Goal: Task Accomplishment & Management: Manage account settings

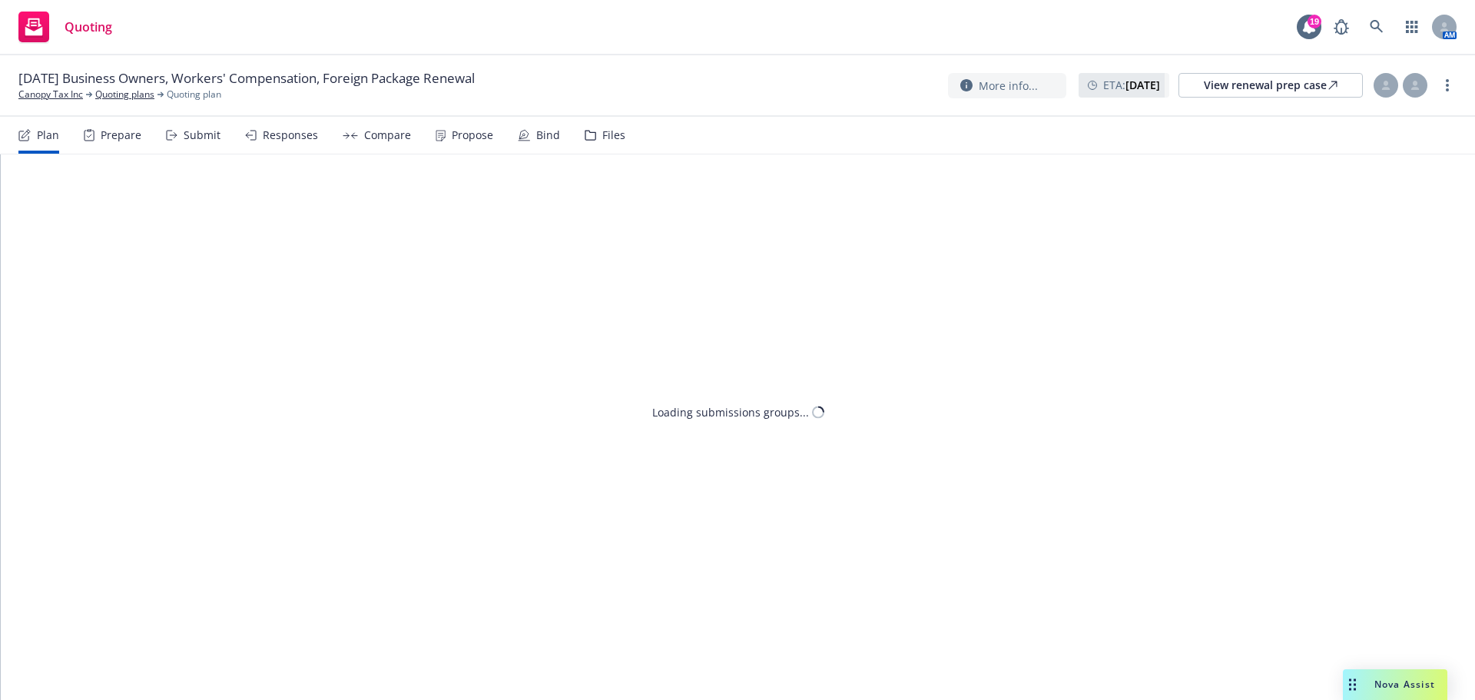
click at [480, 131] on div "Propose" at bounding box center [472, 135] width 41 height 12
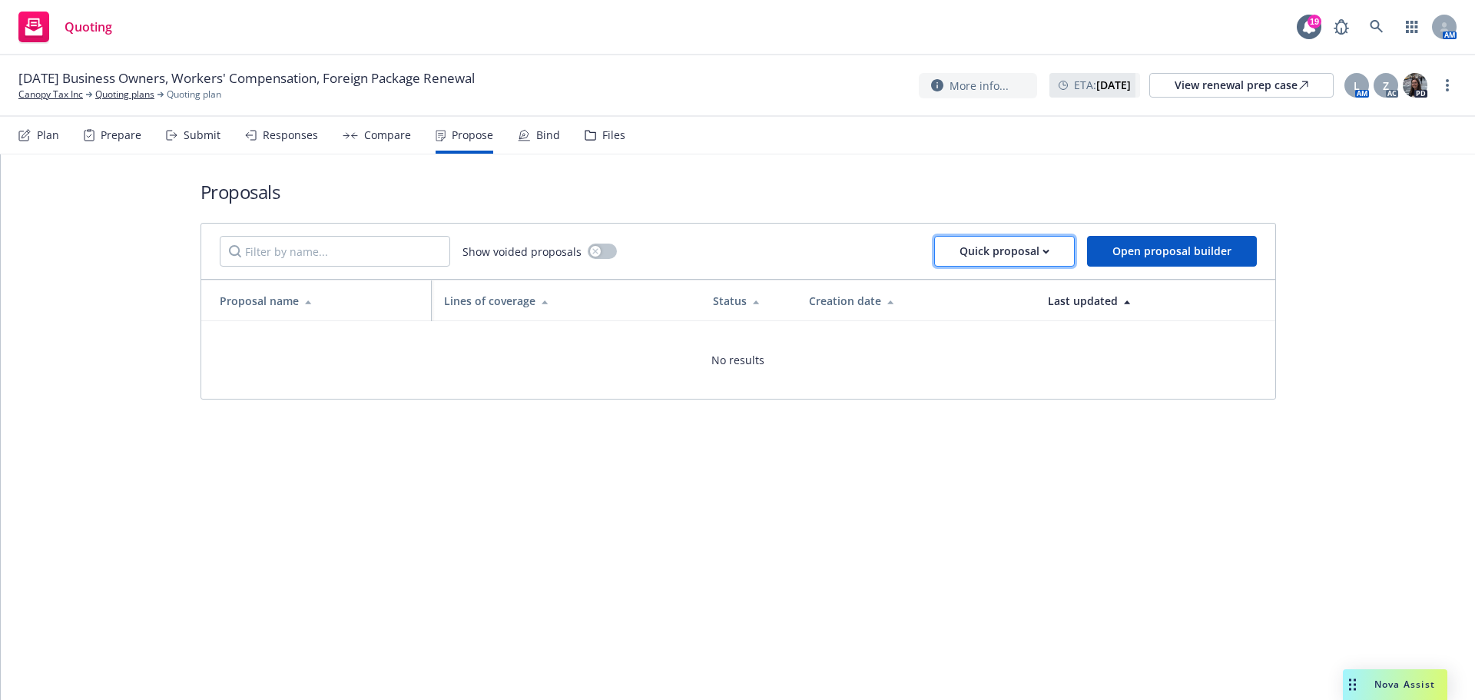
drag, startPoint x: 1008, startPoint y: 252, endPoint x: 1004, endPoint y: 260, distance: 8.6
click at [1008, 251] on div "Quick proposal" at bounding box center [1004, 251] width 90 height 29
click at [1004, 293] on span "Upload quick proposal" at bounding box center [1015, 290] width 153 height 15
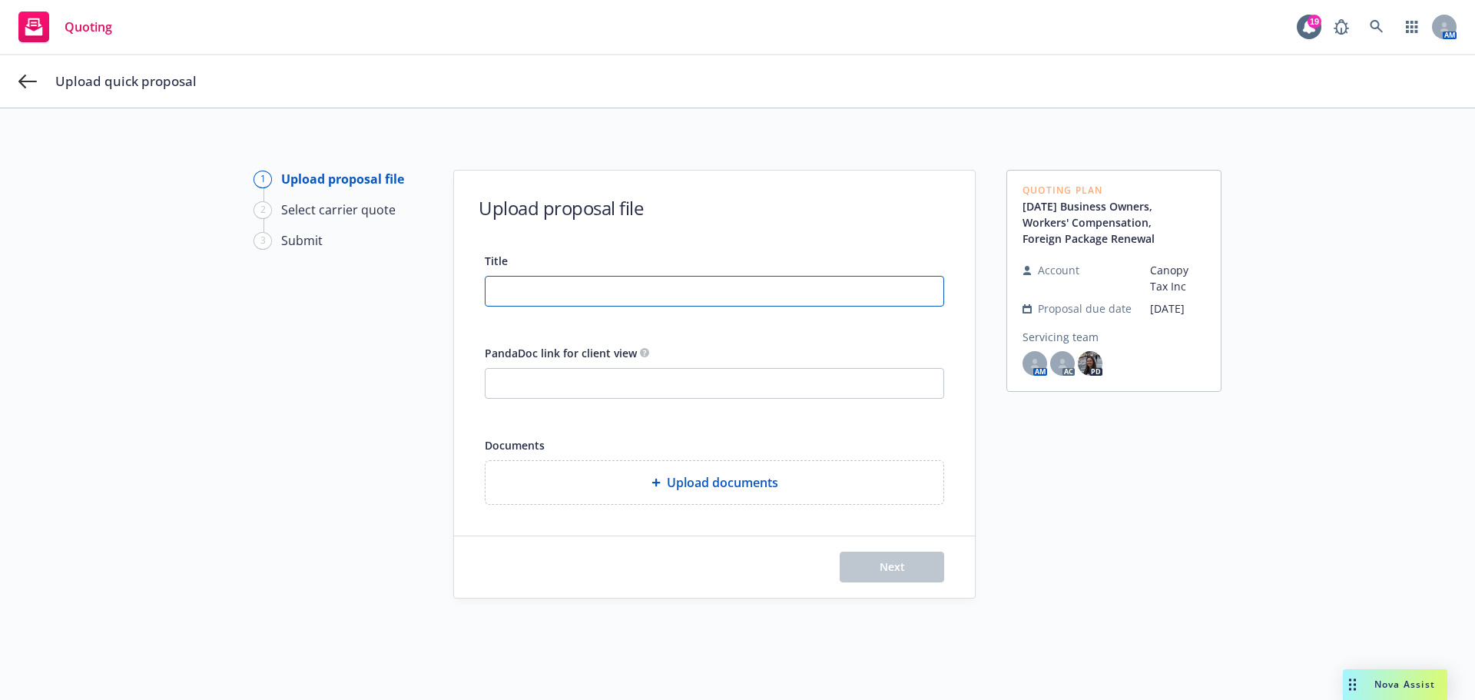
click at [553, 295] on input "Title" at bounding box center [714, 291] width 458 height 29
type input "9/20/2025 BOP Workers Comp Proposal"
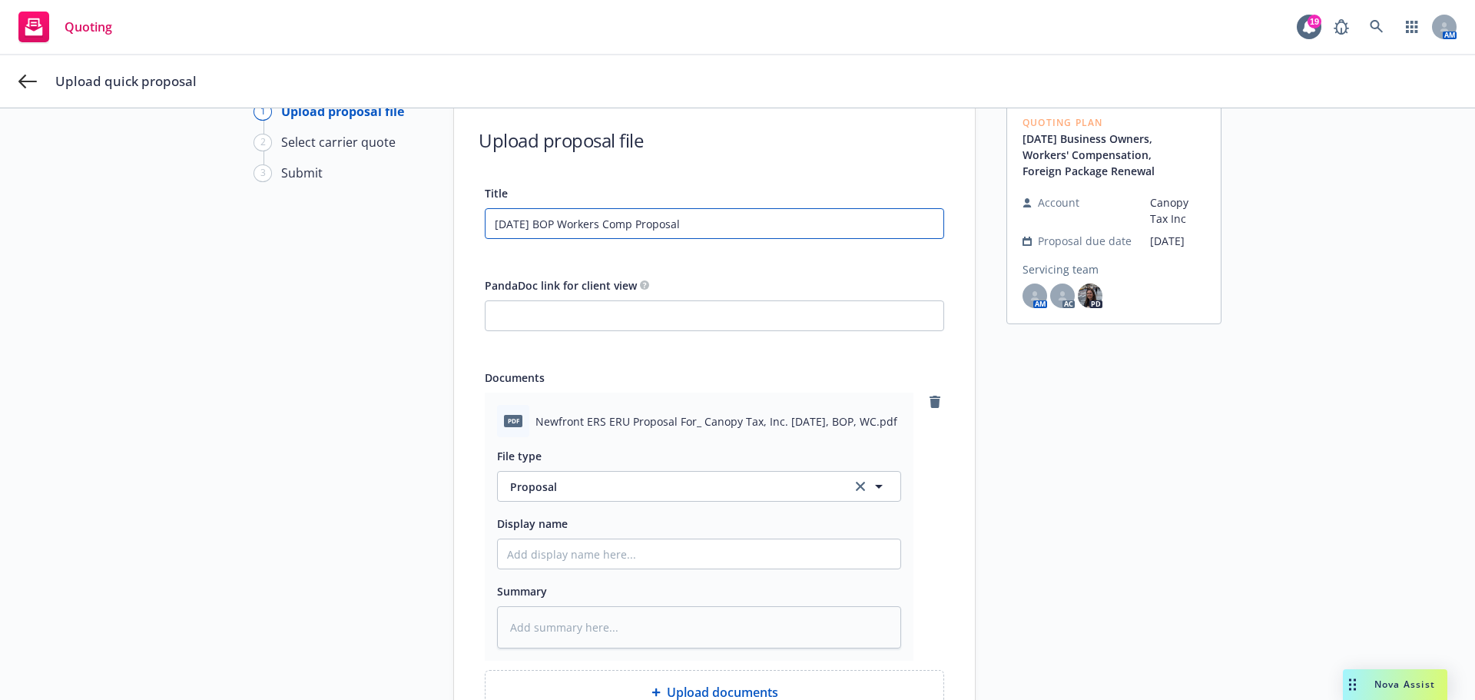
scroll to position [154, 0]
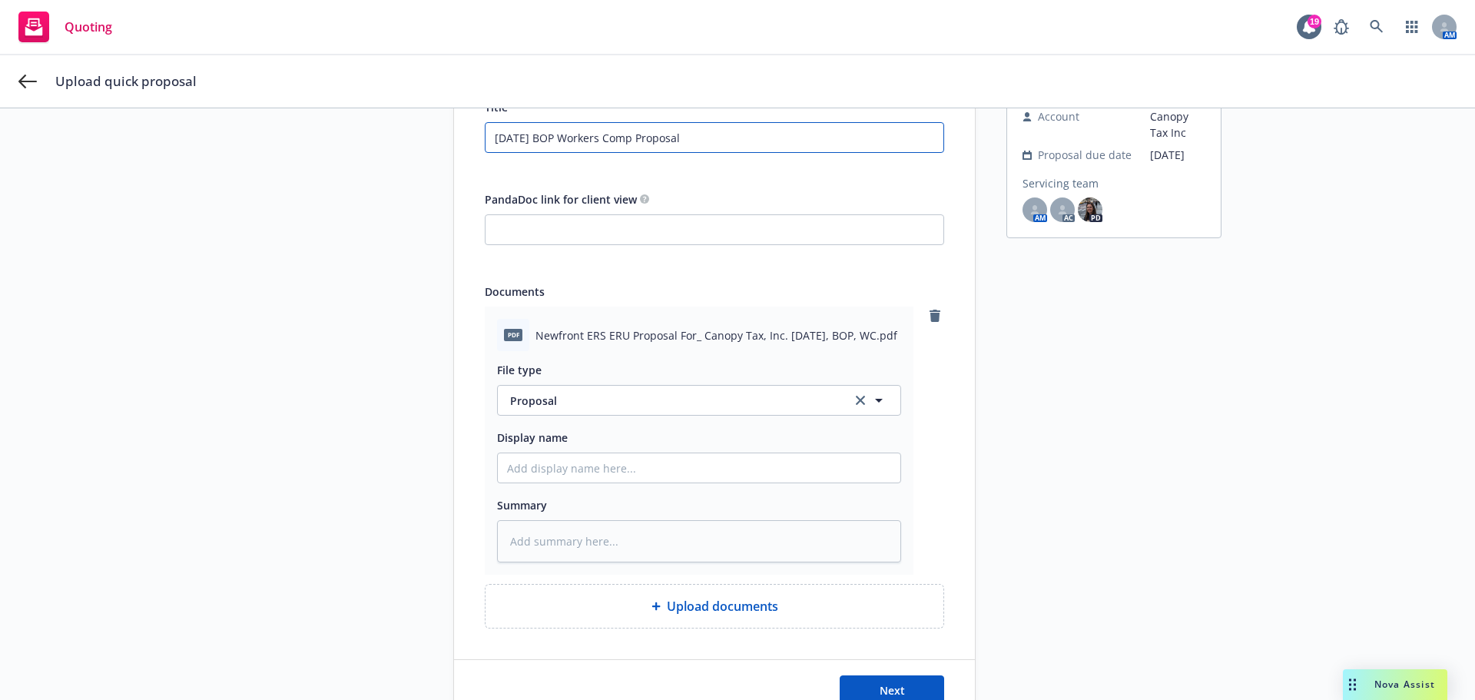
drag, startPoint x: 717, startPoint y: 136, endPoint x: 466, endPoint y: 136, distance: 251.2
click at [436, 136] on div "1 Upload proposal file 2 Select carrier quote 3 Submit Upload proposal file Tit…" at bounding box center [737, 369] width 1438 height 706
click at [538, 472] on input "Display name" at bounding box center [699, 467] width 402 height 29
paste input "9/20/2025 BOP Workers Comp Proposal"
type textarea "x"
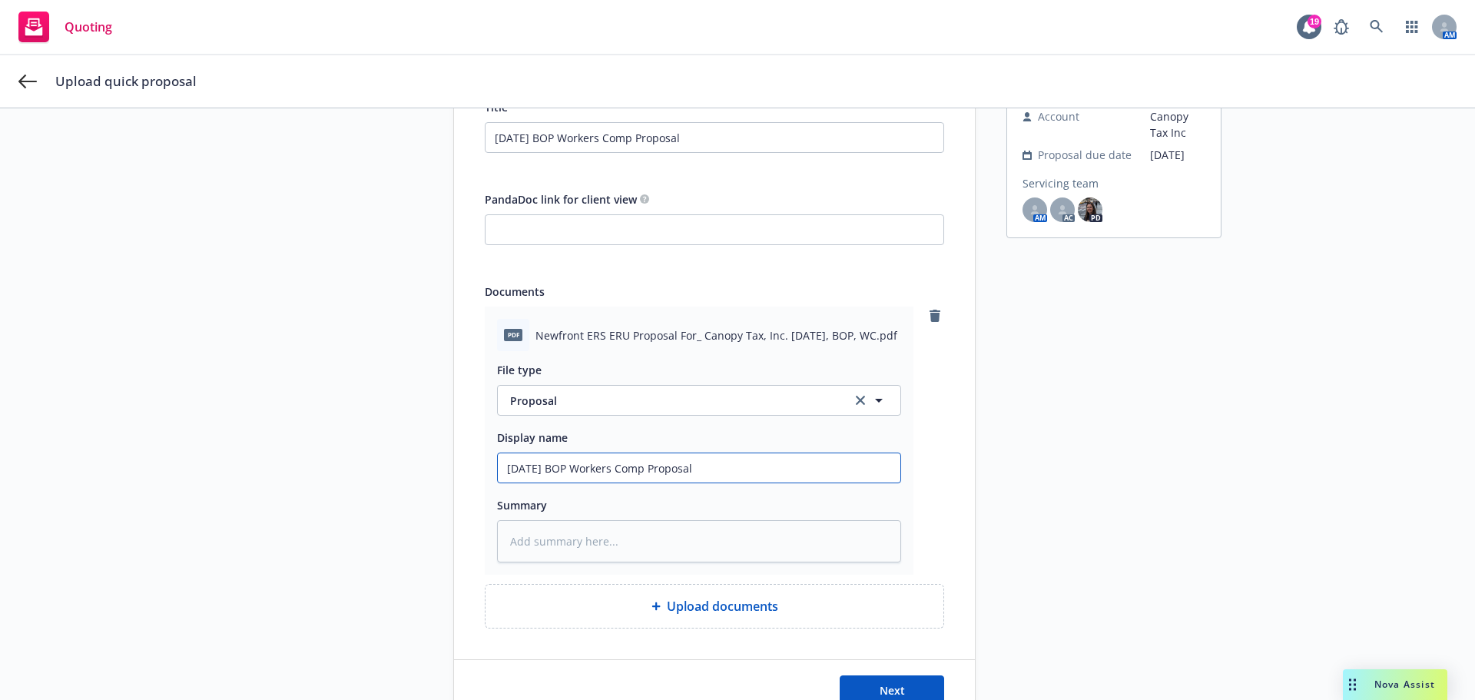
type input "9/20/2025 BOP Workers Comp Proposal"
type textarea "x"
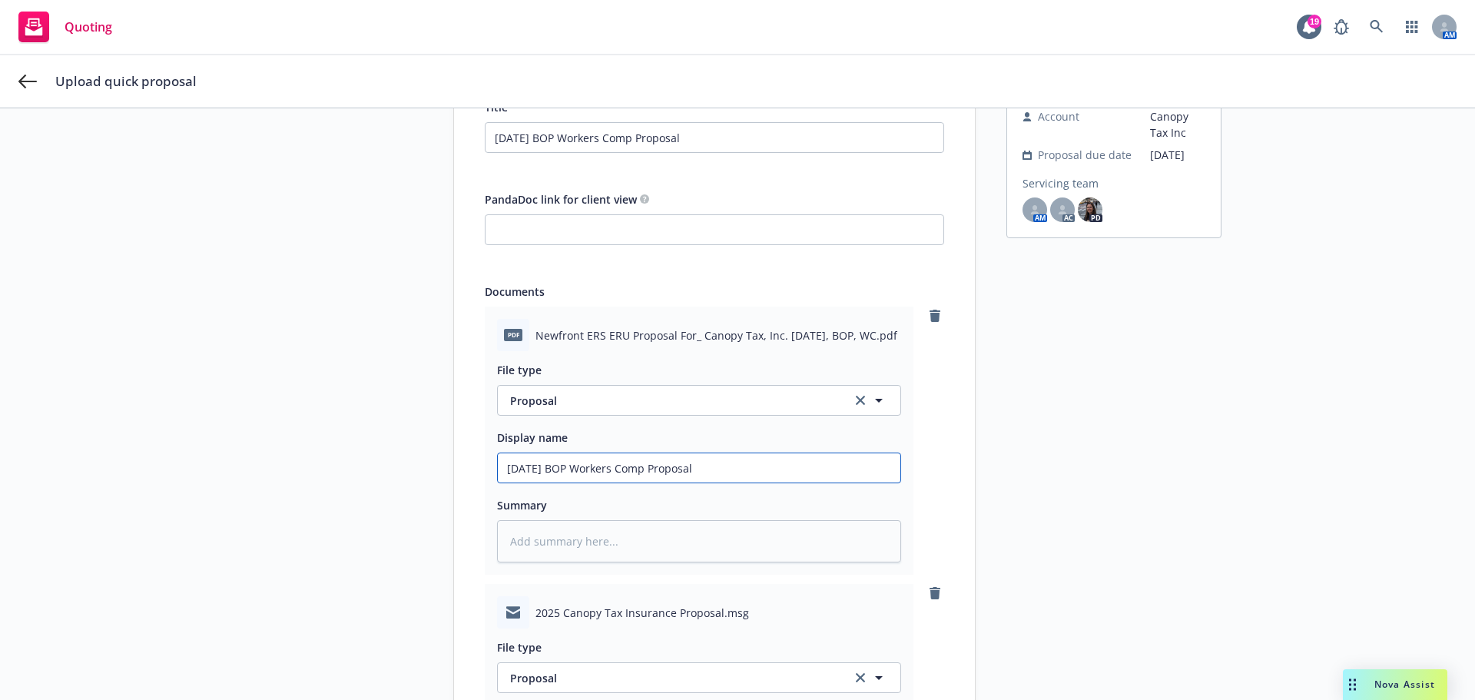
scroll to position [515, 0]
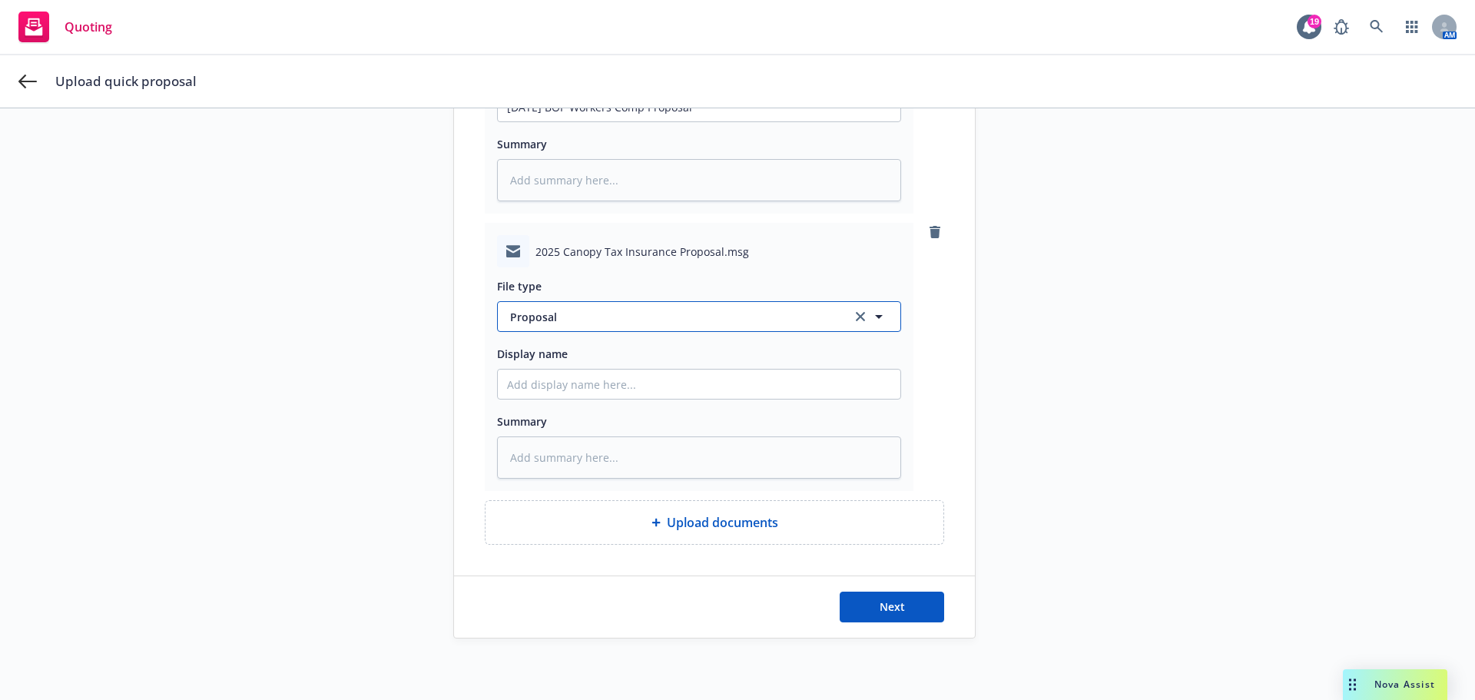
click at [579, 326] on button "Proposal" at bounding box center [699, 316] width 404 height 31
type input "email"
drag, startPoint x: 575, startPoint y: 352, endPoint x: 550, endPoint y: 379, distance: 36.4
click at [573, 352] on div "Email" at bounding box center [699, 359] width 384 height 22
click at [538, 389] on input "Display name" at bounding box center [699, 383] width 402 height 29
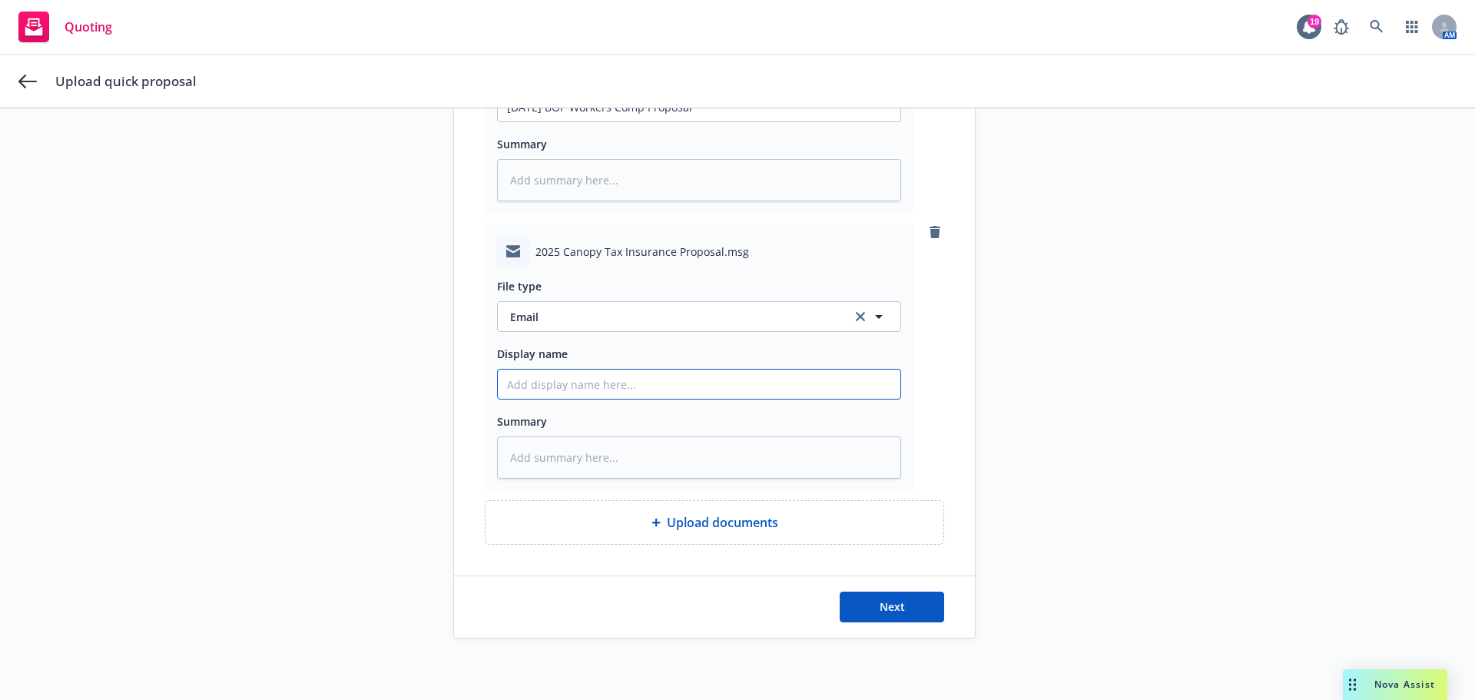
paste input "9/20/2025 BOP Workers Comp Proposal"
type textarea "x"
type input "9/20/2025 BOP Workers Comp Proposal"
type textarea "x"
type input "9/20/2025 BOP Workers Comp Proposal"
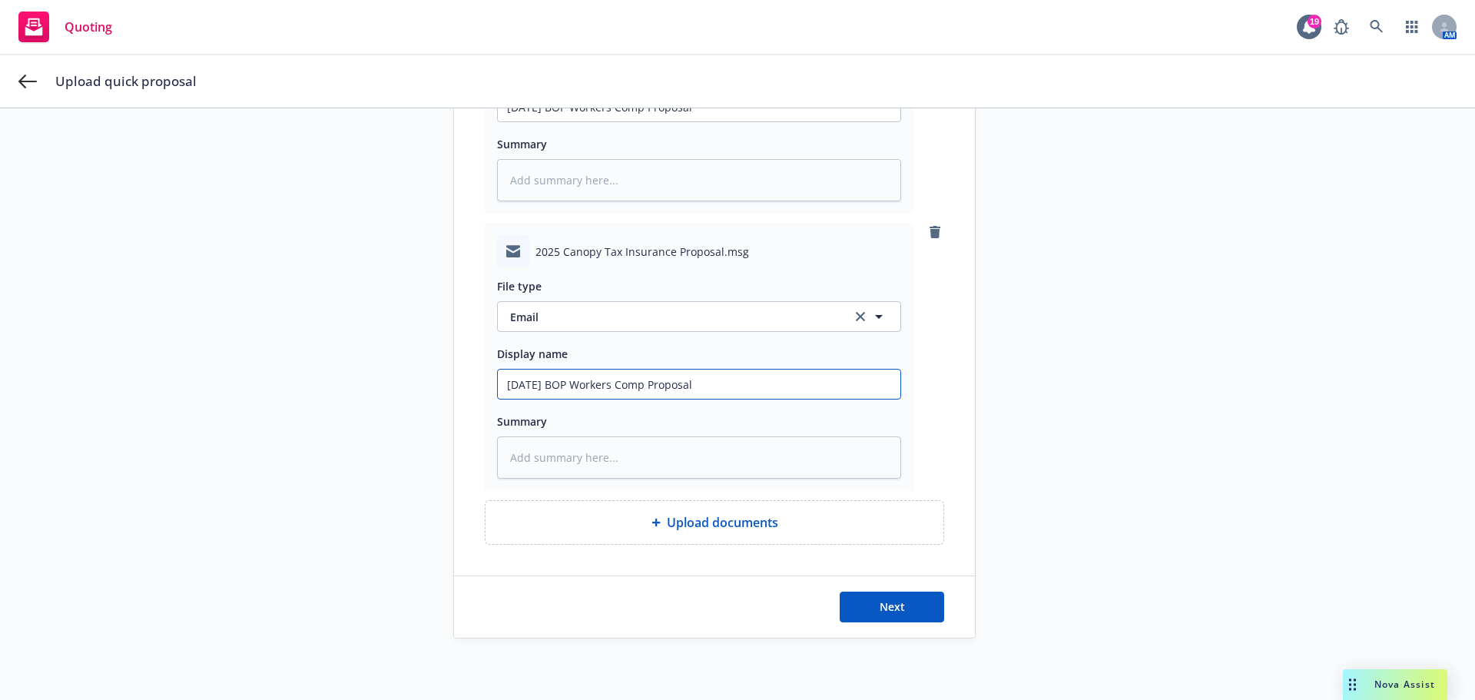
type textarea "x"
type input "9/20/2025 BOP Workers Comp Proposal E"
type textarea "x"
type input "9/20/2025 BOP Workers Comp Proposal EM"
type textarea "x"
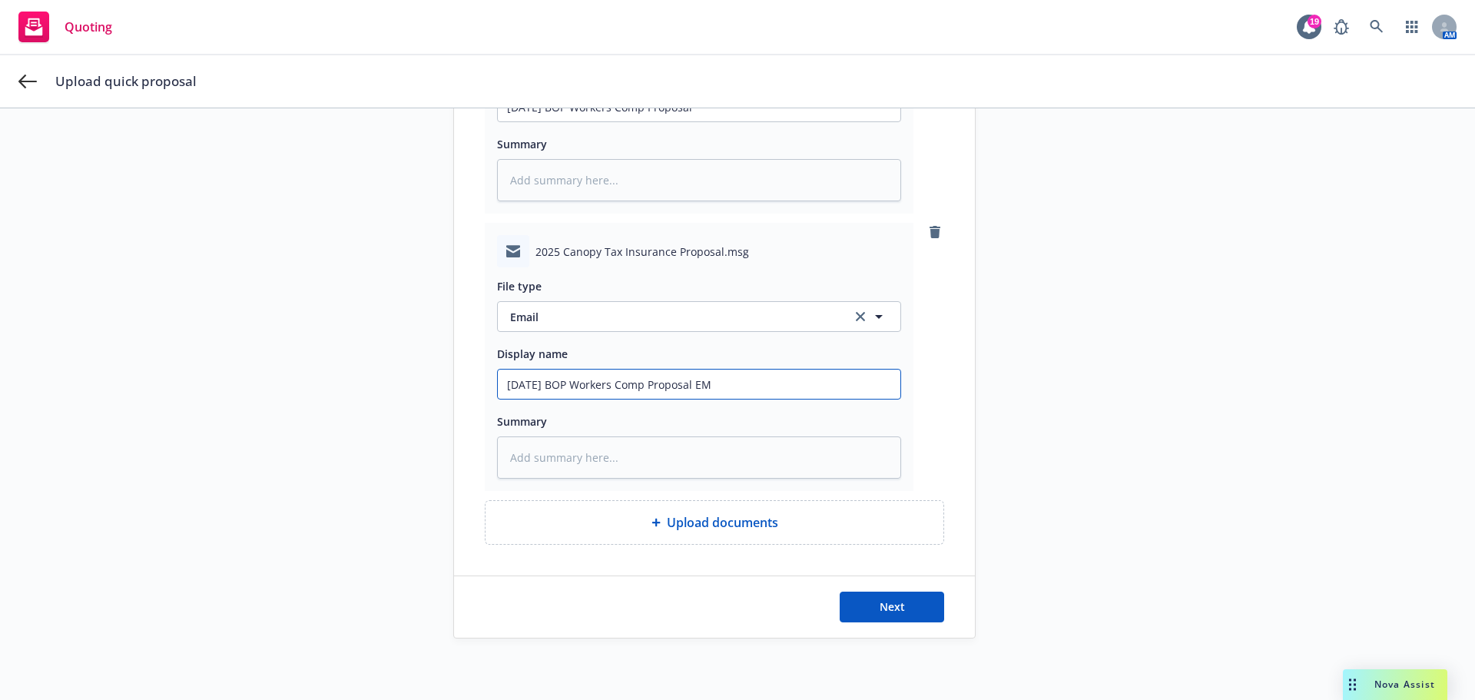
type input "9/20/2025 BOP Workers Comp Proposal EM"
type textarea "x"
type input "9/20/2025 BOP Workers Comp Proposal EM t"
type textarea "x"
type input "9/20/2025 BOP Workers Comp Proposal EM to"
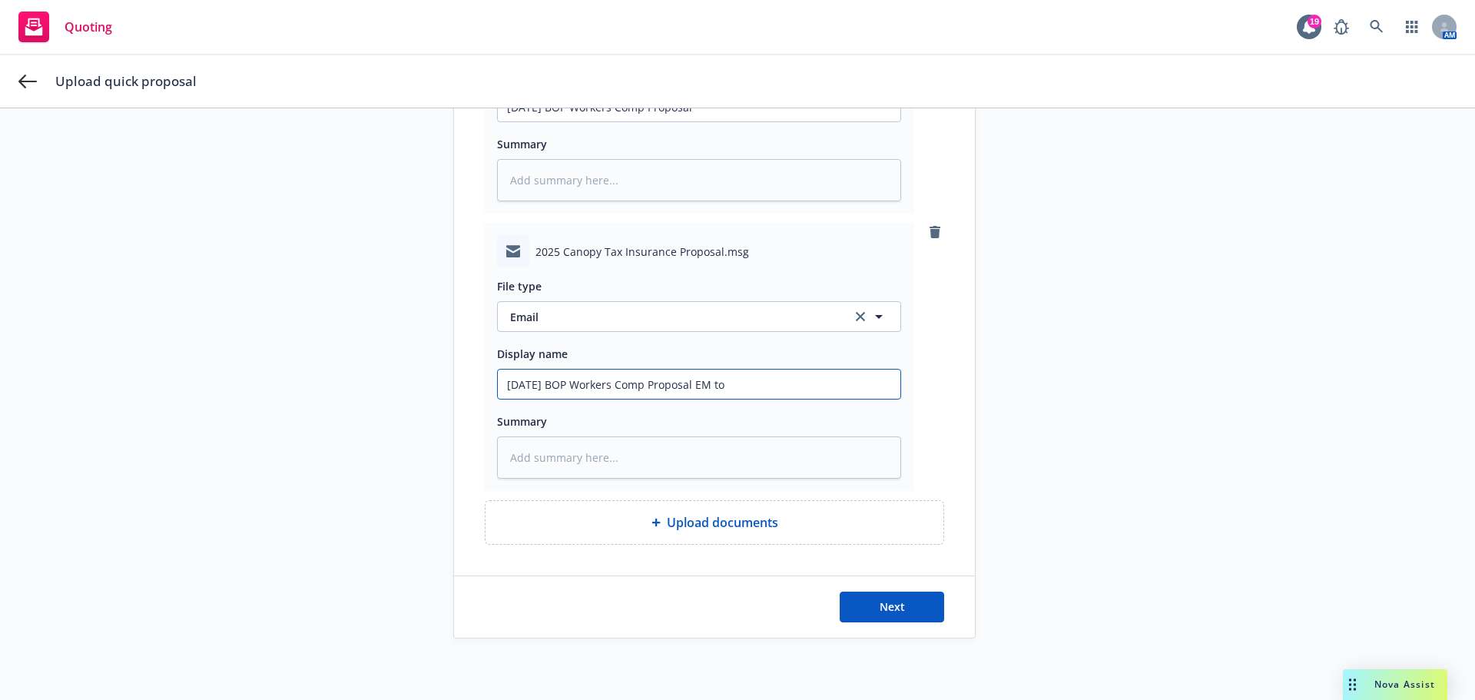
type textarea "x"
type input "9/20/2025 BOP Workers Comp Proposal EM to"
type textarea "x"
type input "9/20/2025 BOP Workers Comp Proposal EM to I"
type textarea "x"
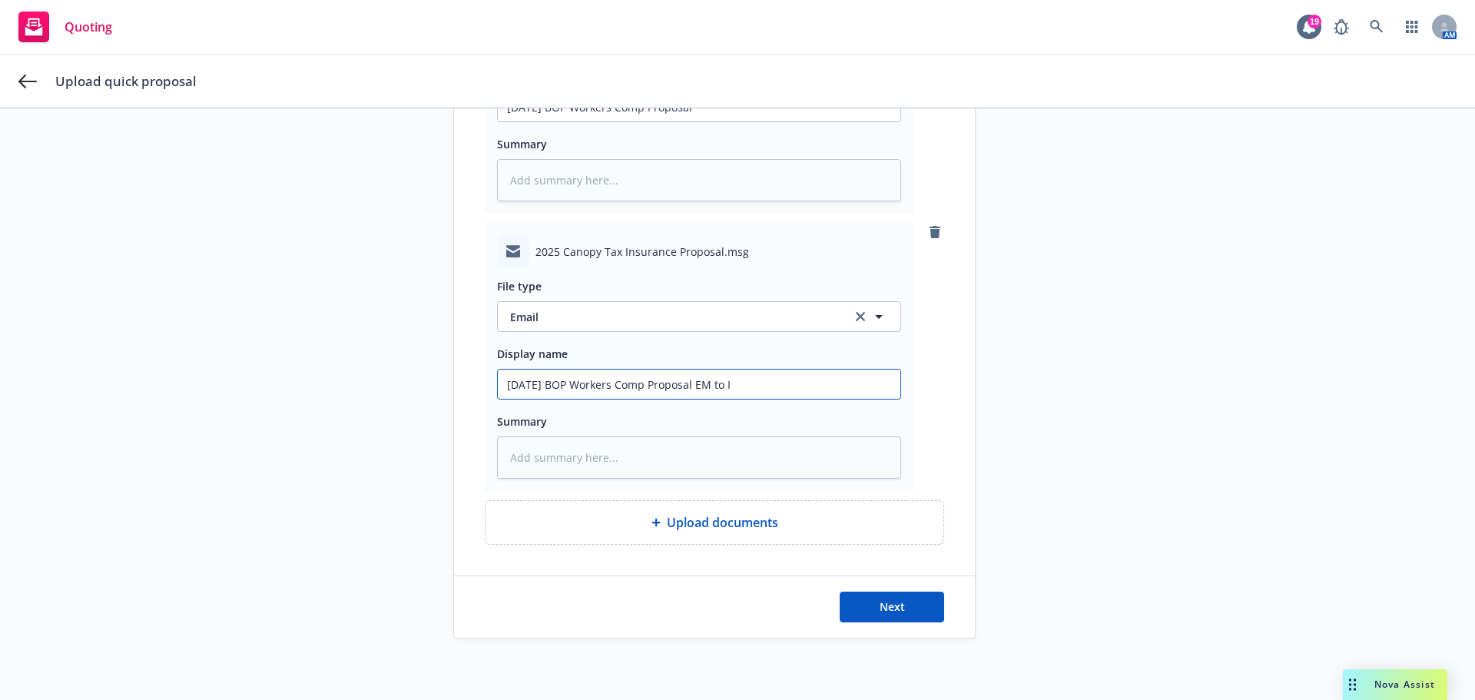
type input "9/20/2025 BOP Workers Comp Proposal EM to IN"
type textarea "x"
type input "9/20/2025 BOP Workers Comp Proposal EM to INS"
type textarea "x"
type input "9/20/2025 BOP Workers Comp Proposal EM to INSD"
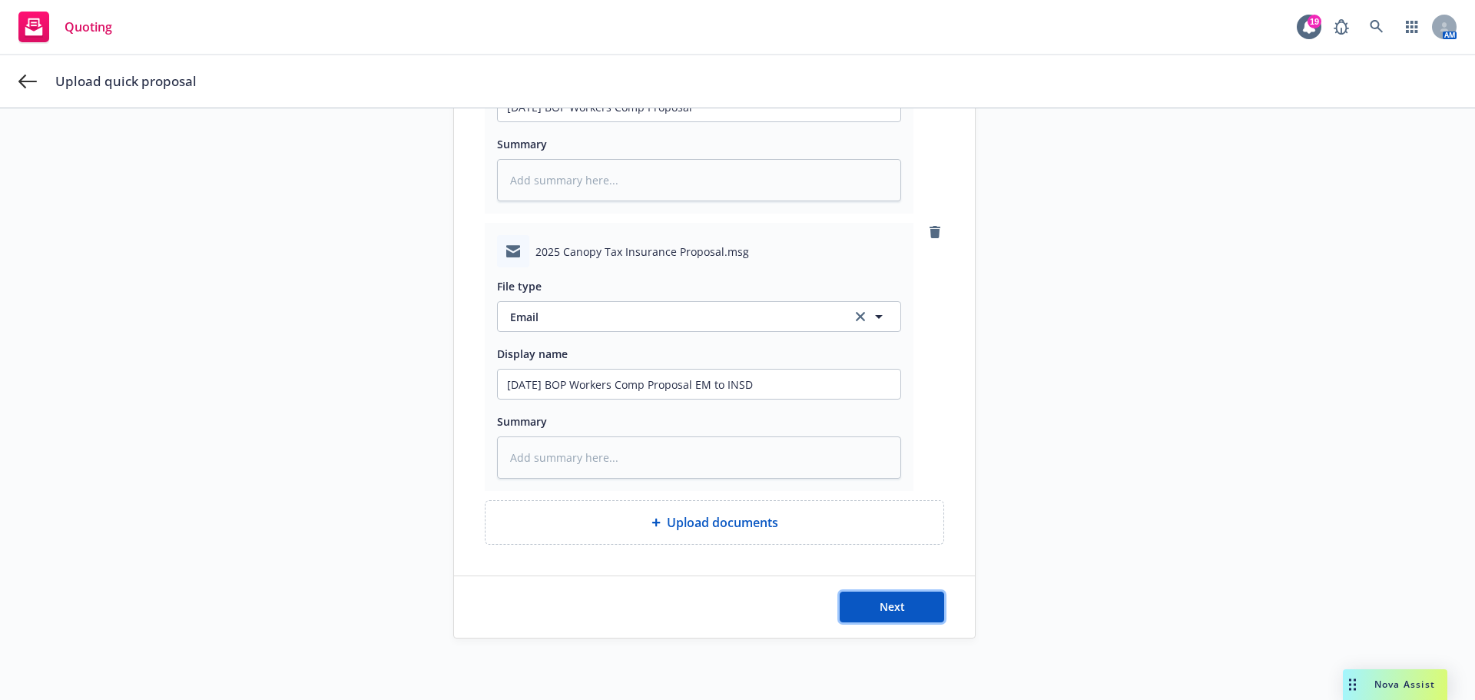
drag, startPoint x: 878, startPoint y: 596, endPoint x: 827, endPoint y: 598, distance: 50.7
click at [878, 597] on button "Next" at bounding box center [892, 606] width 104 height 31
type textarea "x"
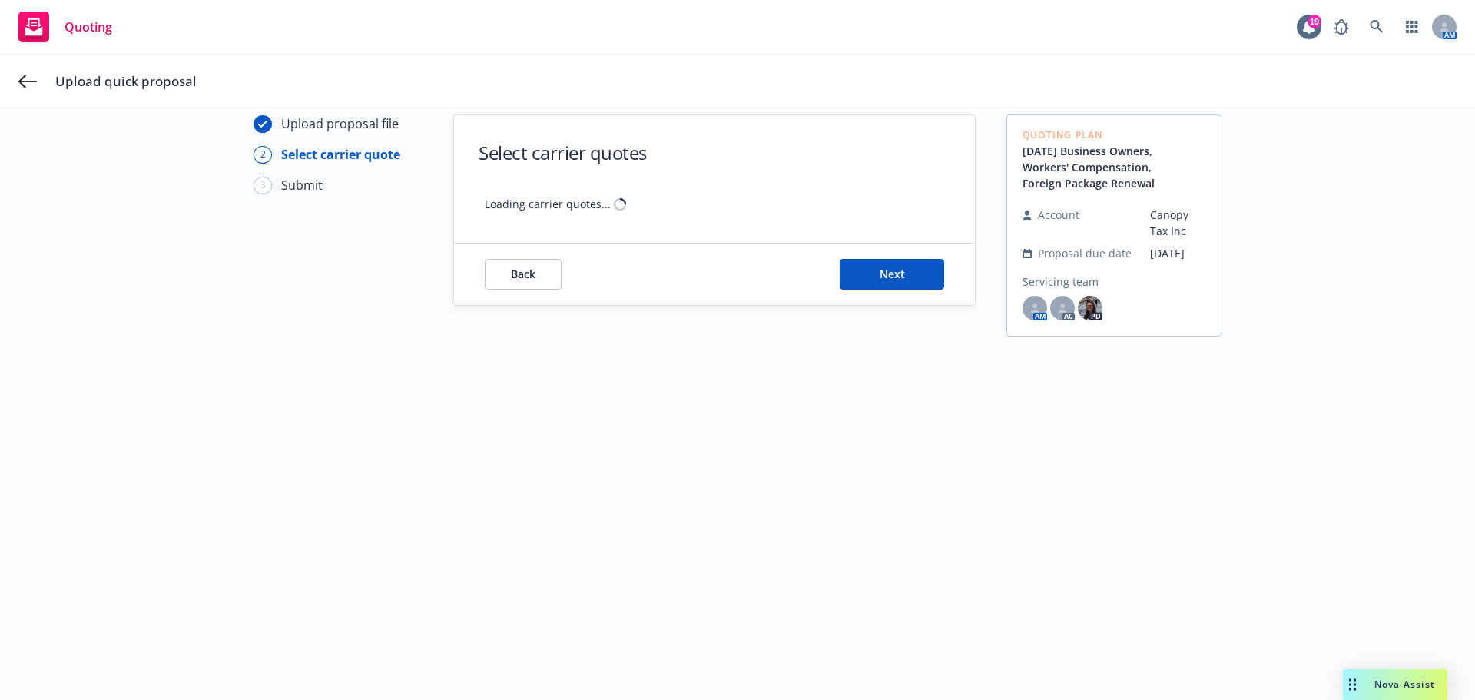
scroll to position [55, 0]
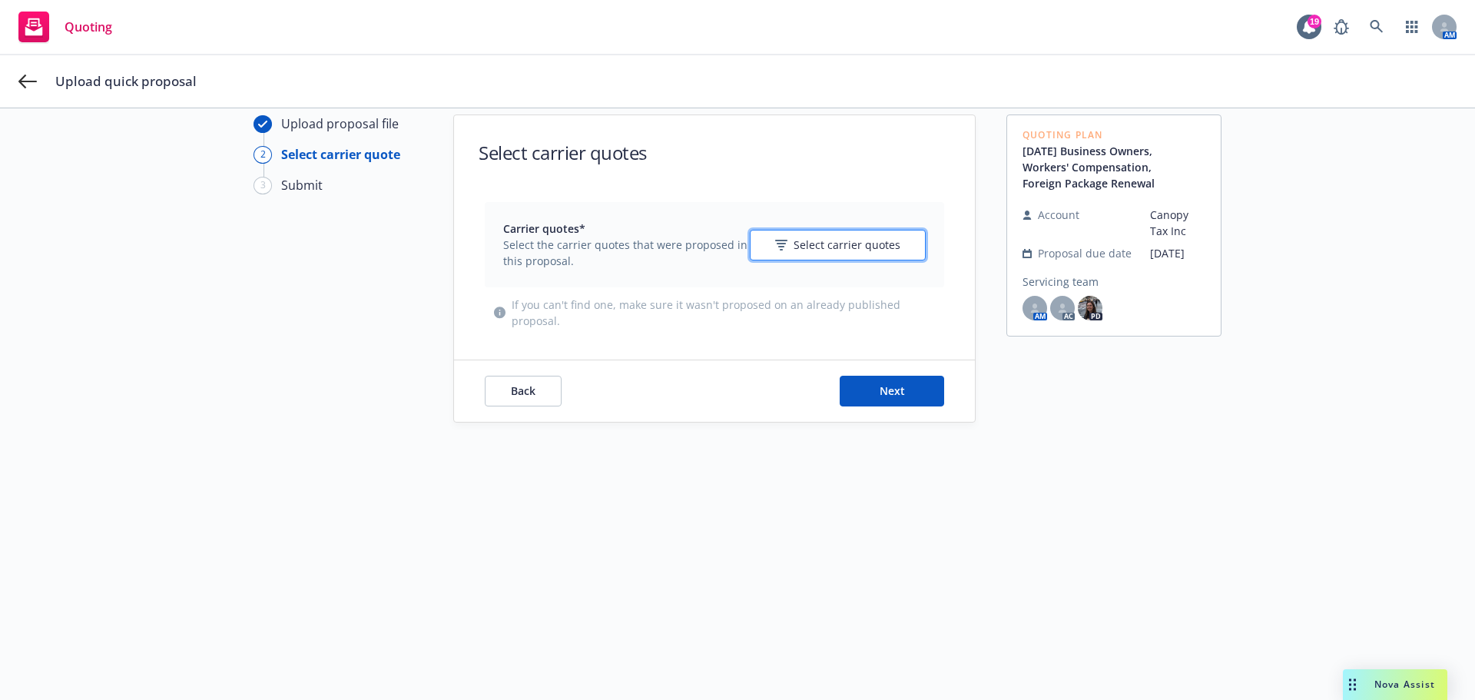
click at [803, 237] on span "Select carrier quotes" at bounding box center [846, 245] width 107 height 16
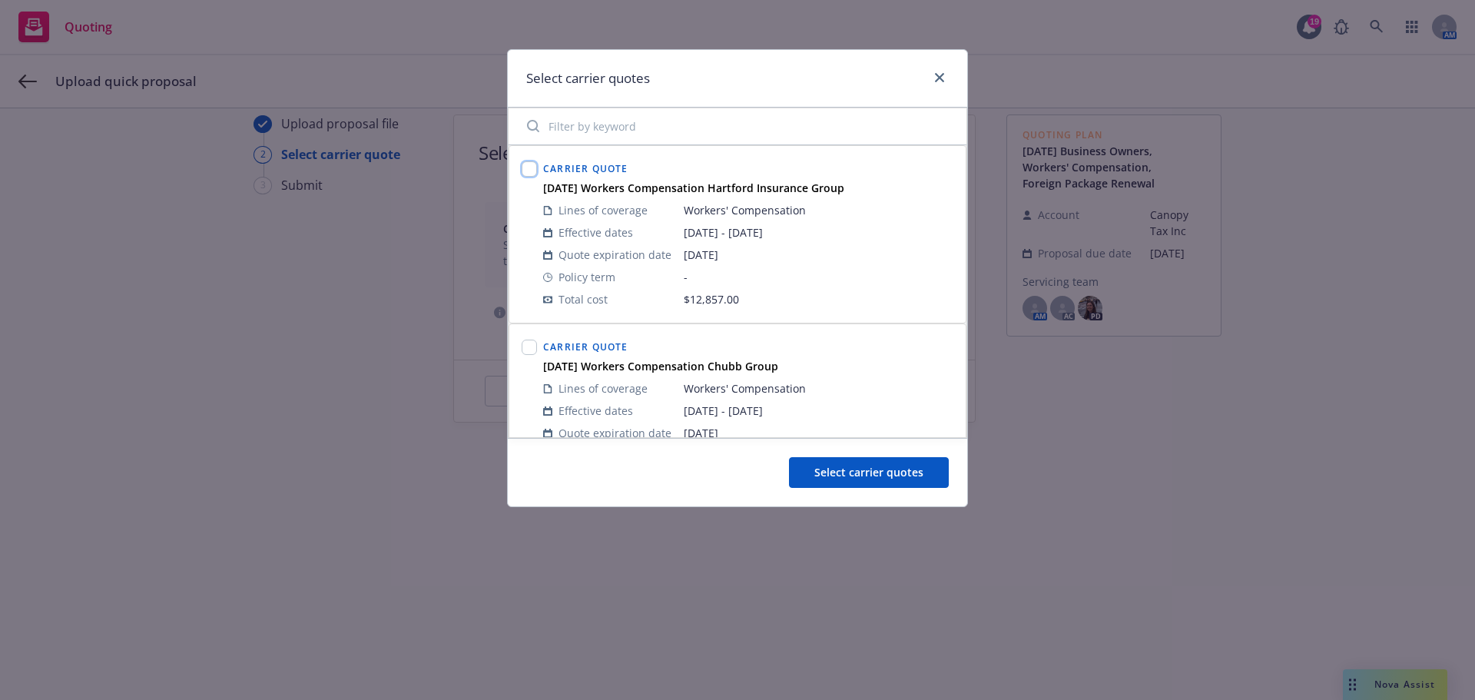
drag, startPoint x: 527, startPoint y: 167, endPoint x: 525, endPoint y: 184, distance: 17.1
click at [526, 167] on input "checkbox" at bounding box center [529, 168] width 15 height 15
checkbox input "true"
drag, startPoint x: 524, startPoint y: 343, endPoint x: 608, endPoint y: 359, distance: 85.1
click at [525, 343] on input "checkbox" at bounding box center [529, 347] width 15 height 15
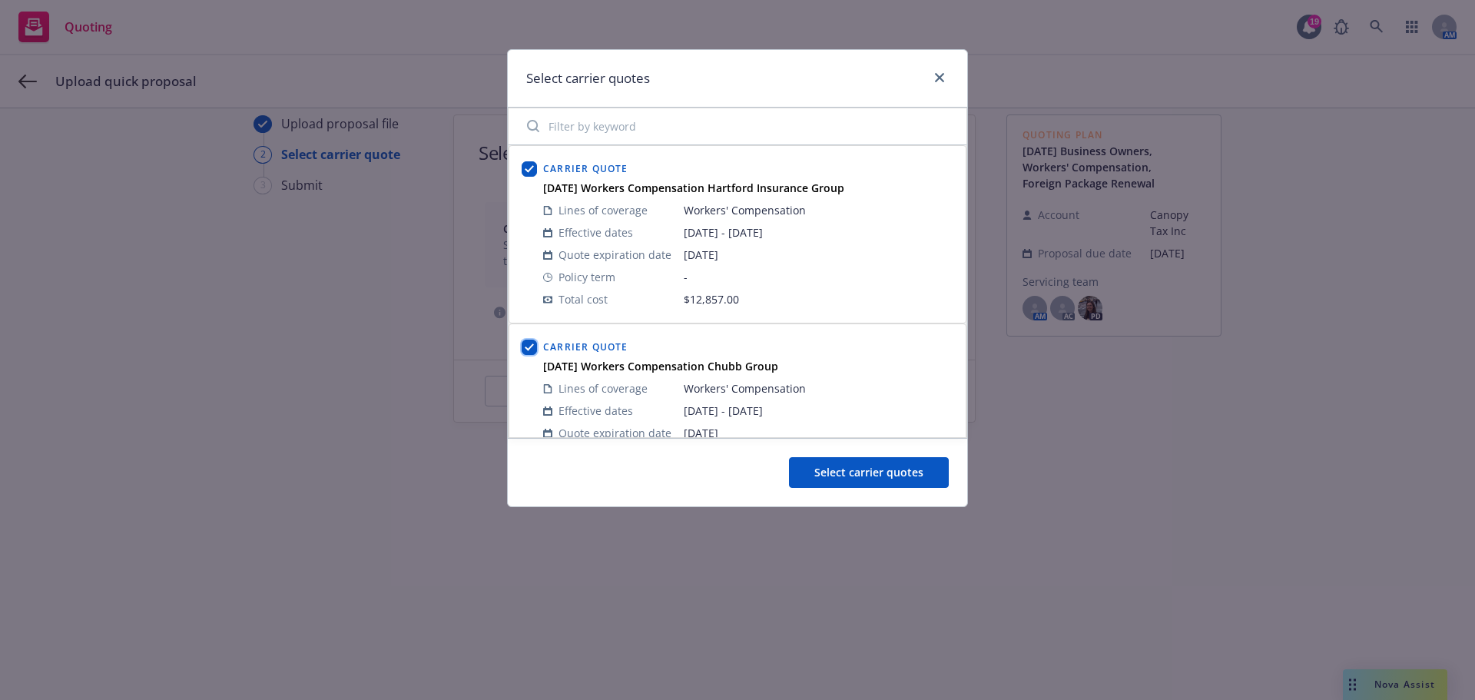
checkbox input "true"
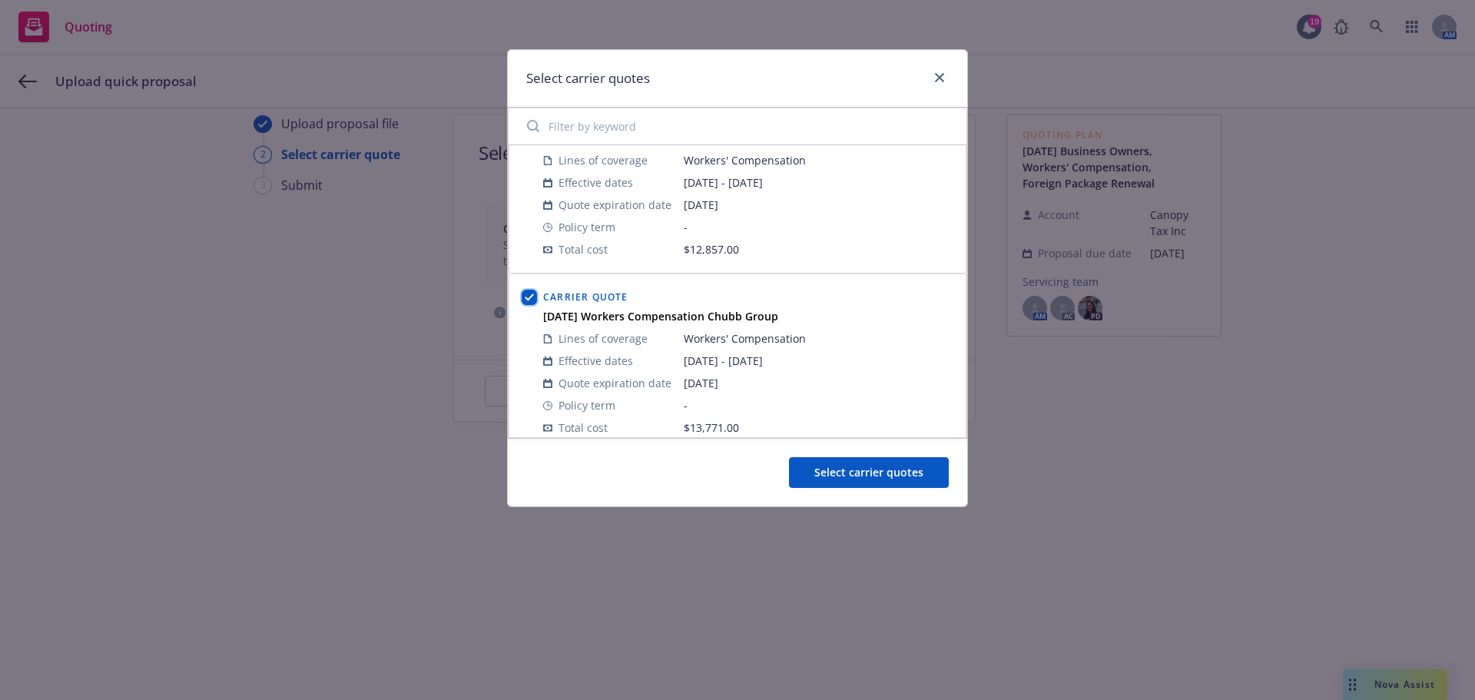
scroll to position [65, 0]
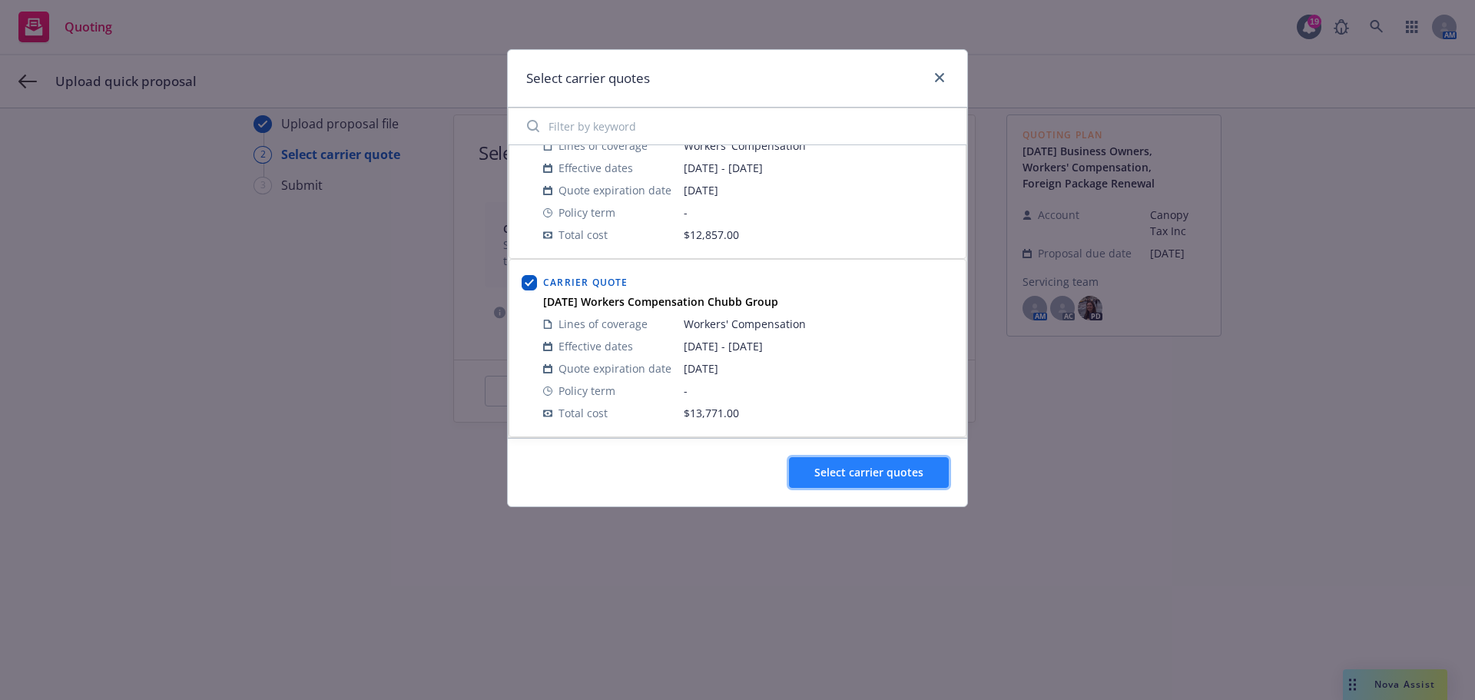
click at [857, 473] on span "Select carrier quotes" at bounding box center [868, 472] width 109 height 15
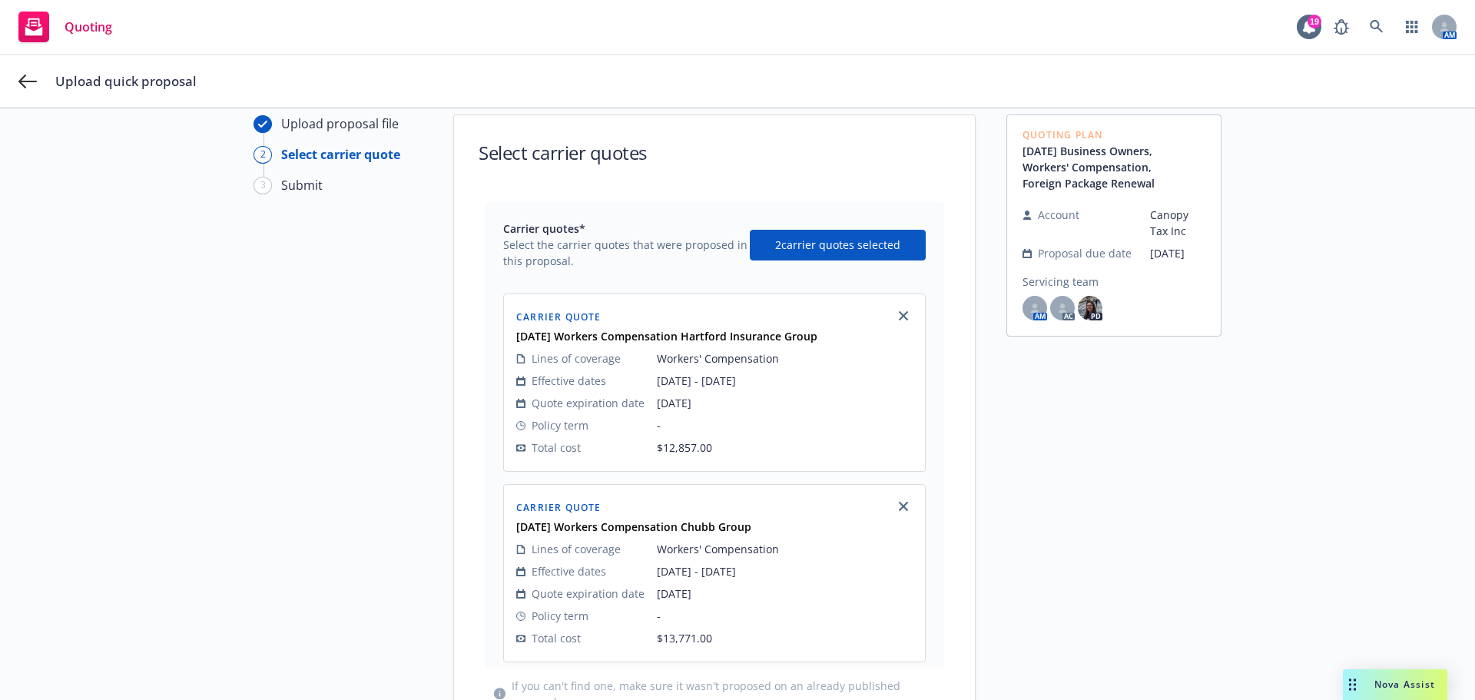
scroll to position [220, 0]
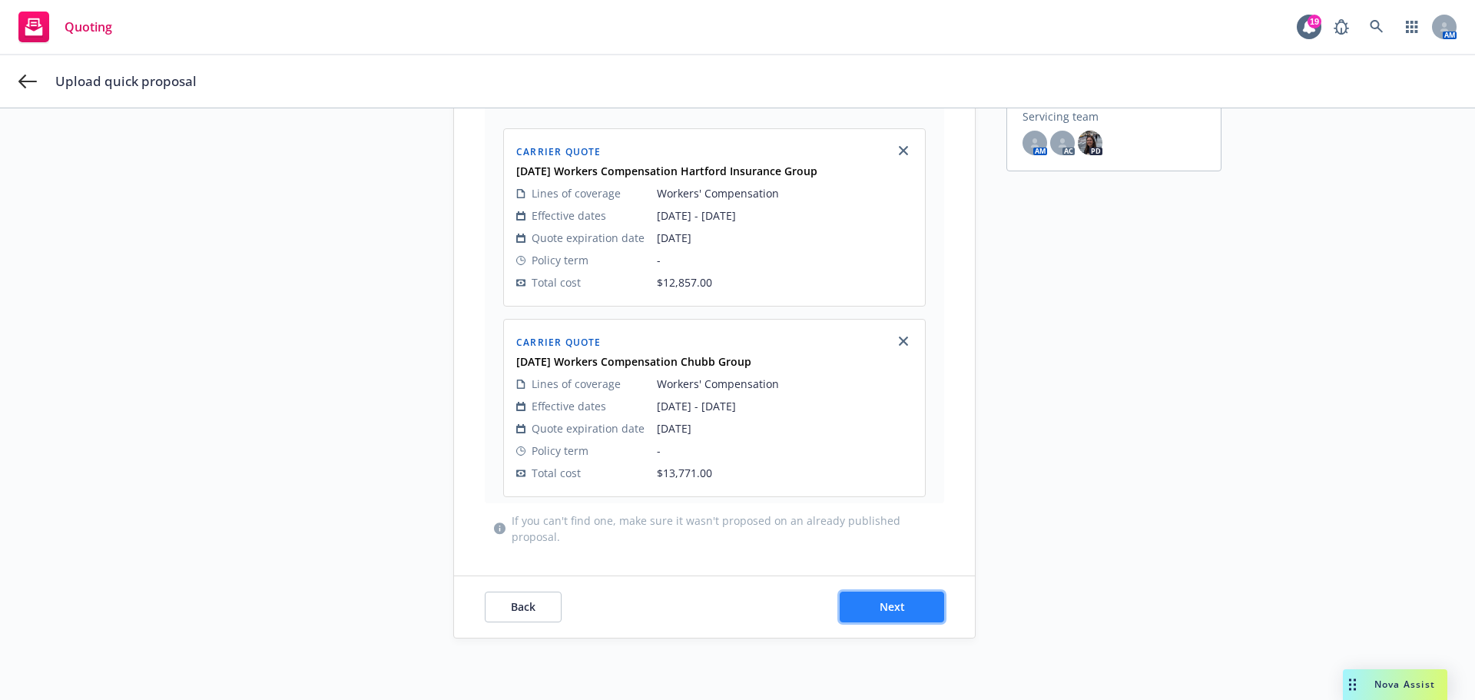
click at [887, 598] on button "Next" at bounding box center [892, 606] width 104 height 31
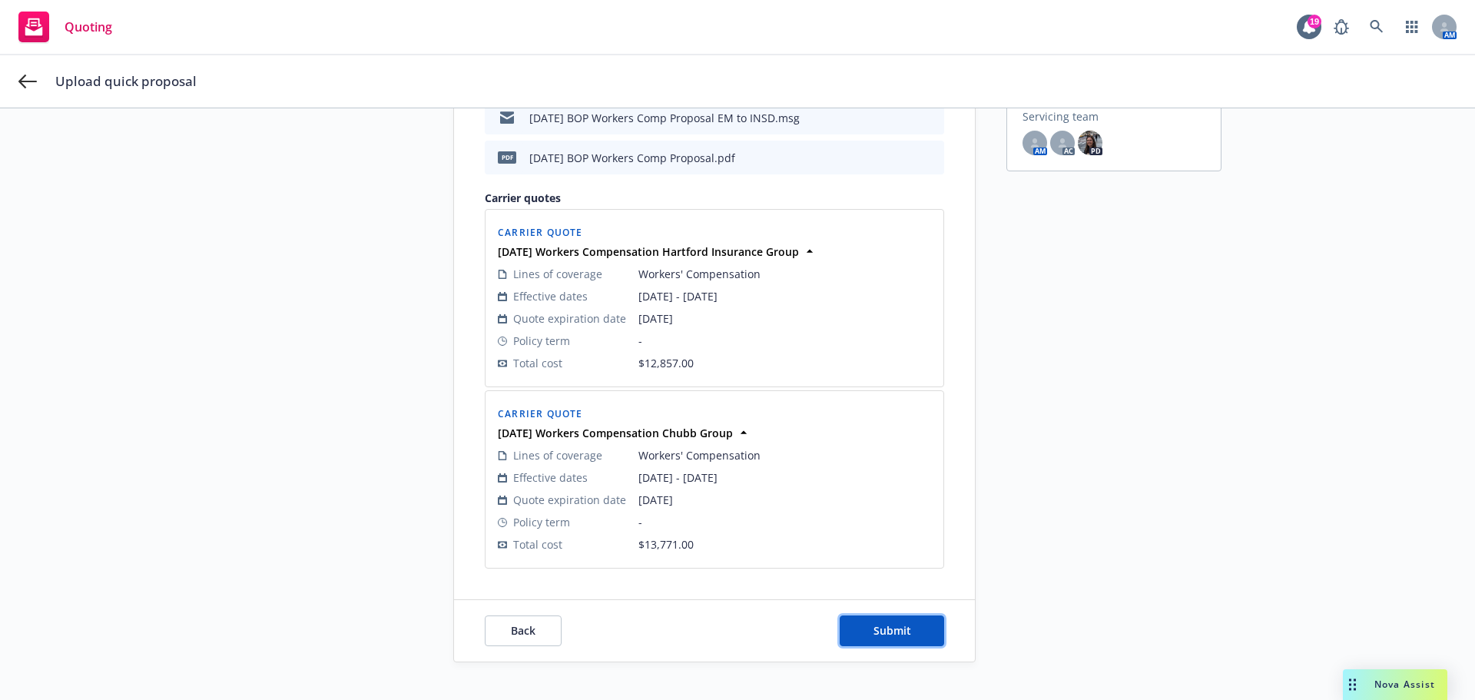
drag, startPoint x: 876, startPoint y: 625, endPoint x: 824, endPoint y: 623, distance: 51.5
click at [876, 625] on span "Submit" at bounding box center [892, 630] width 38 height 15
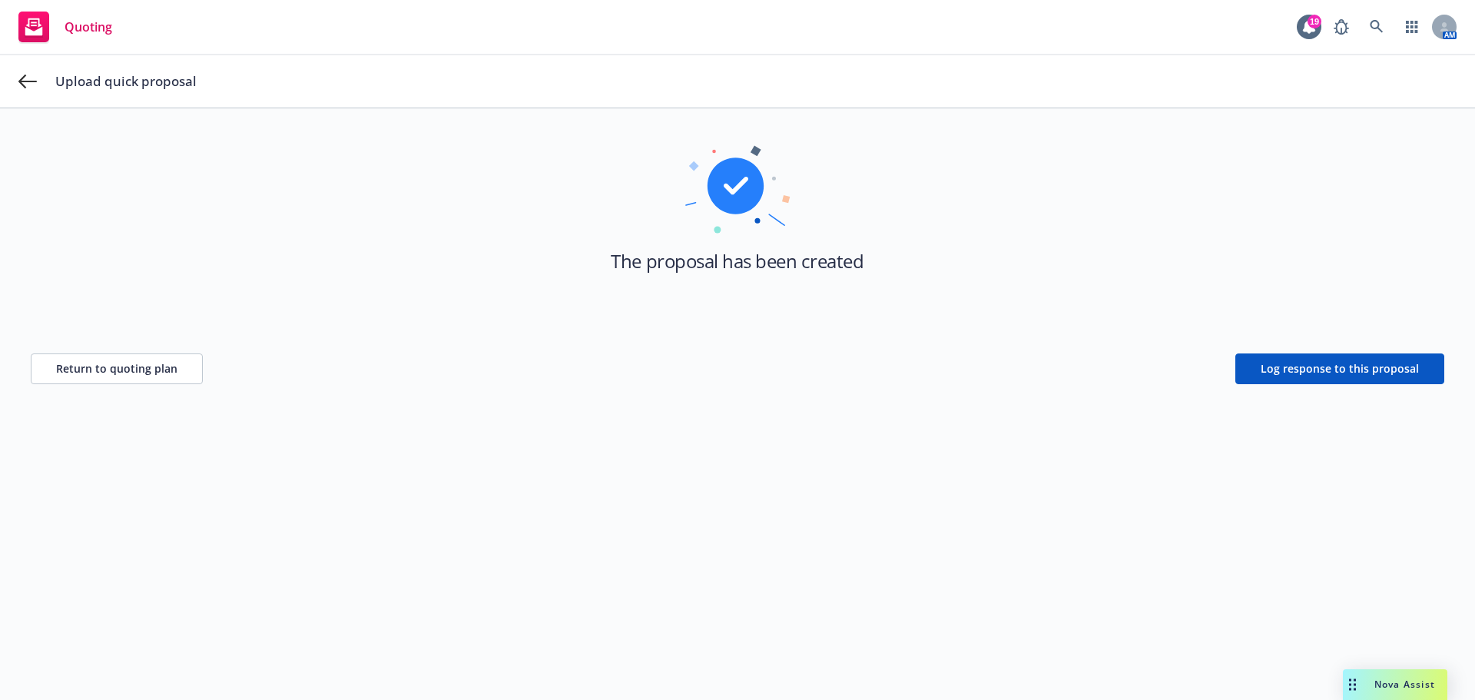
scroll to position [55, 0]
click at [89, 364] on span "Return to quoting plan" at bounding box center [116, 368] width 121 height 15
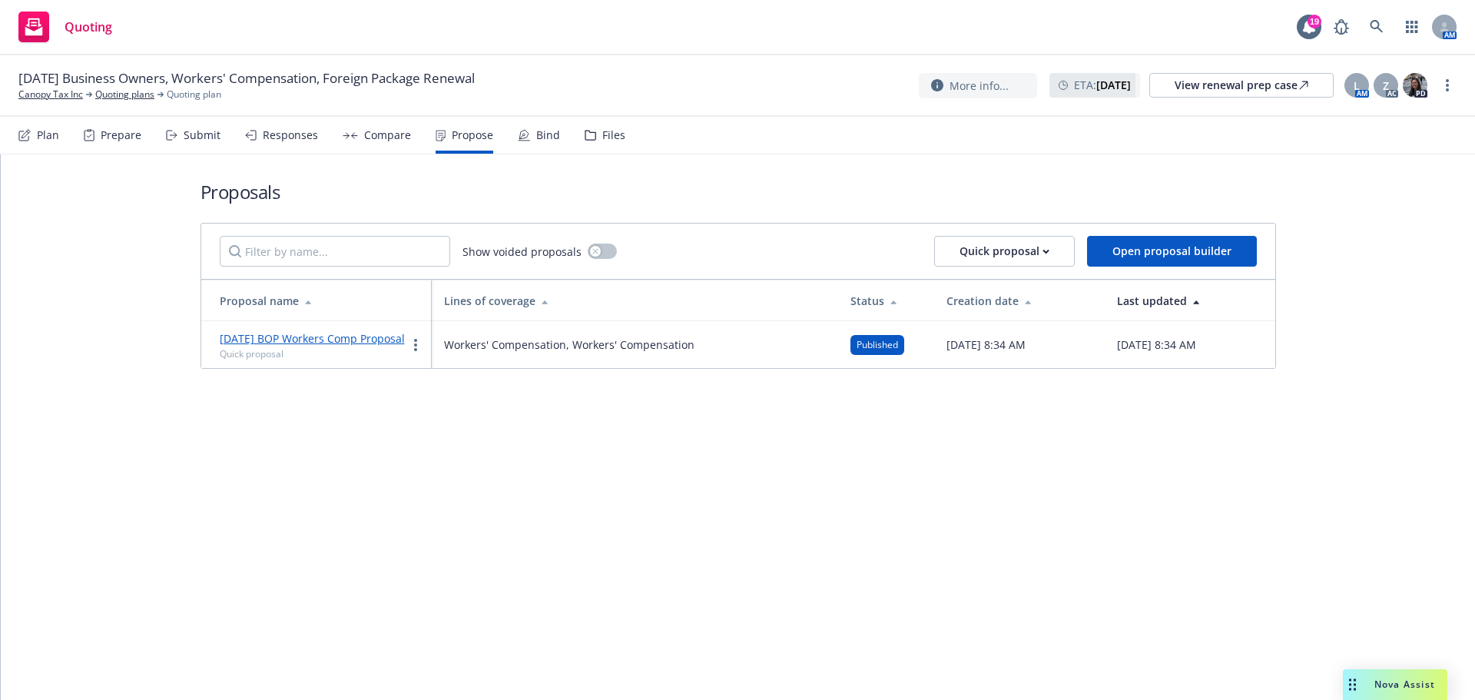
click at [202, 137] on div "Submit" at bounding box center [202, 135] width 37 height 12
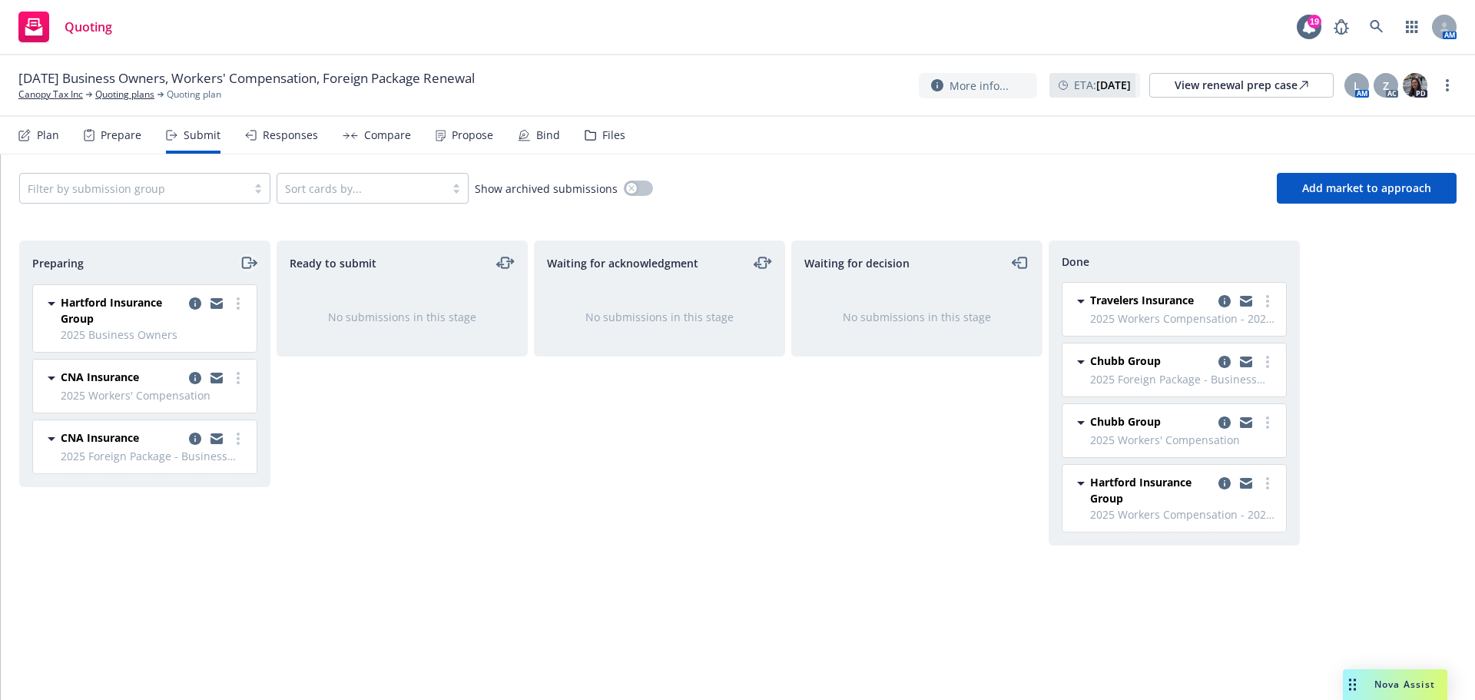
click at [243, 259] on icon "moveRight" at bounding box center [249, 262] width 18 height 18
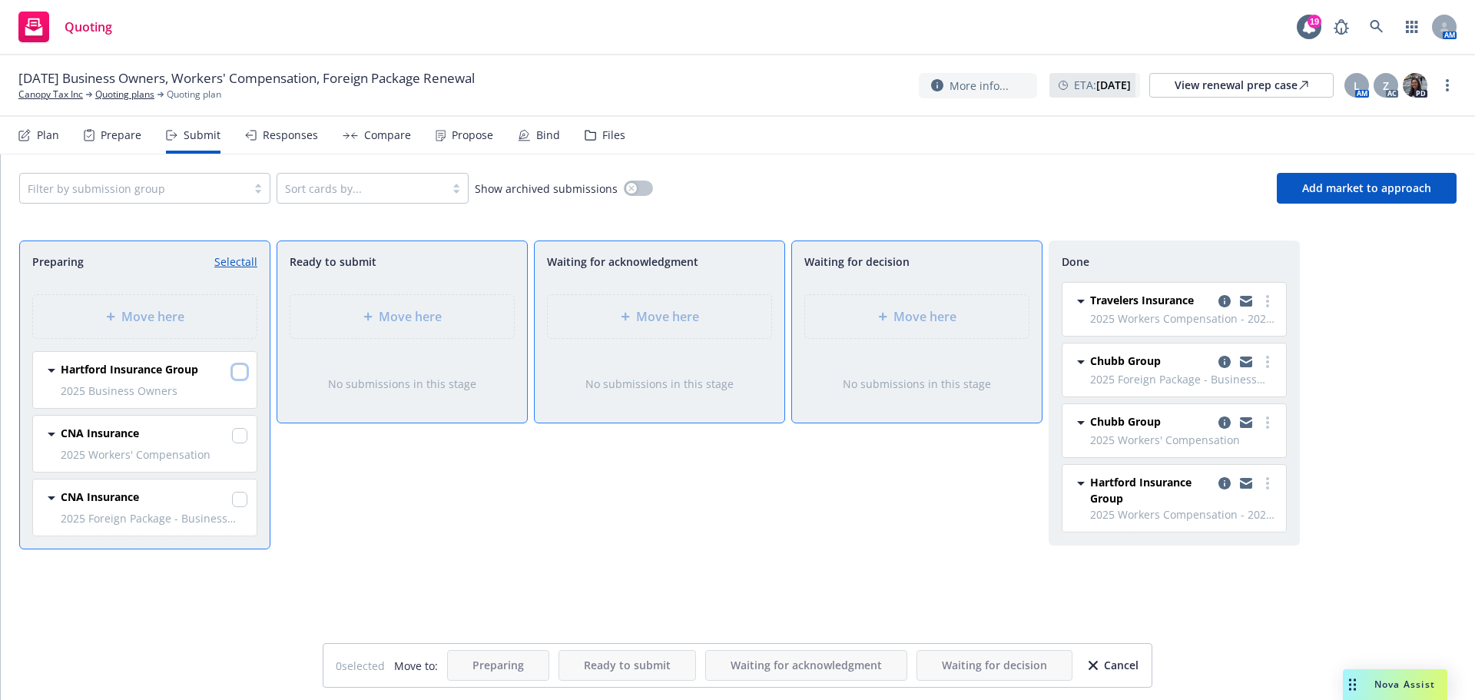
click at [234, 368] on input "checkbox" at bounding box center [239, 371] width 15 height 15
checkbox input "true"
click at [1131, 664] on div "Cancel" at bounding box center [1113, 665] width 50 height 29
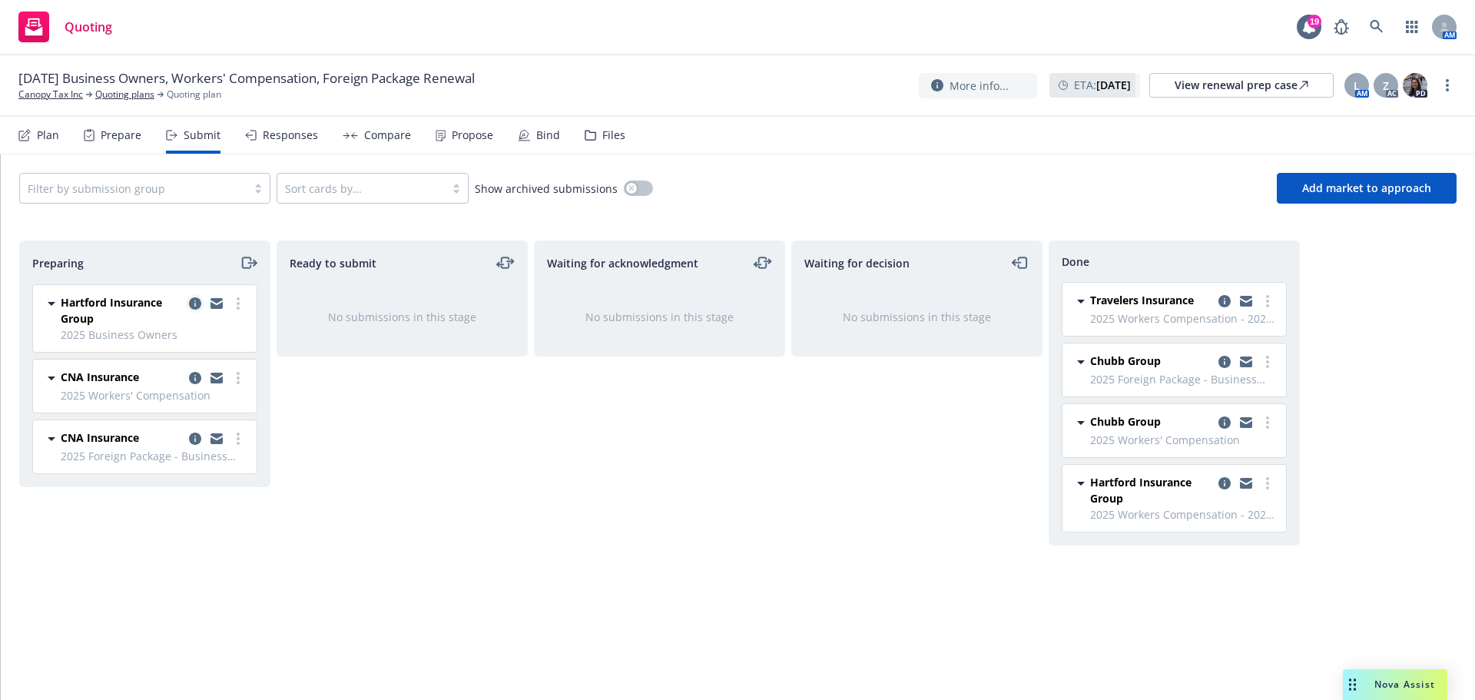
click at [189, 300] on icon "copy logging email" at bounding box center [195, 303] width 12 height 12
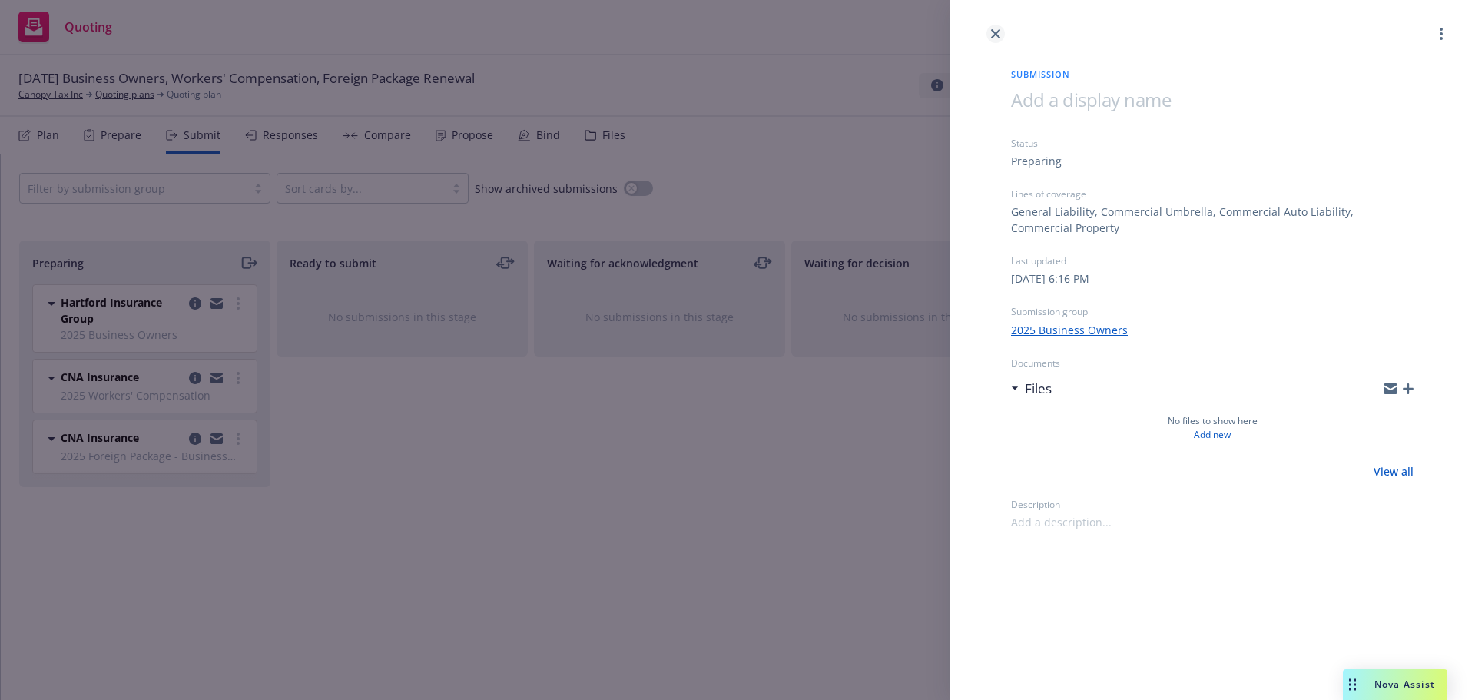
click at [995, 36] on icon "close" at bounding box center [995, 33] width 9 height 9
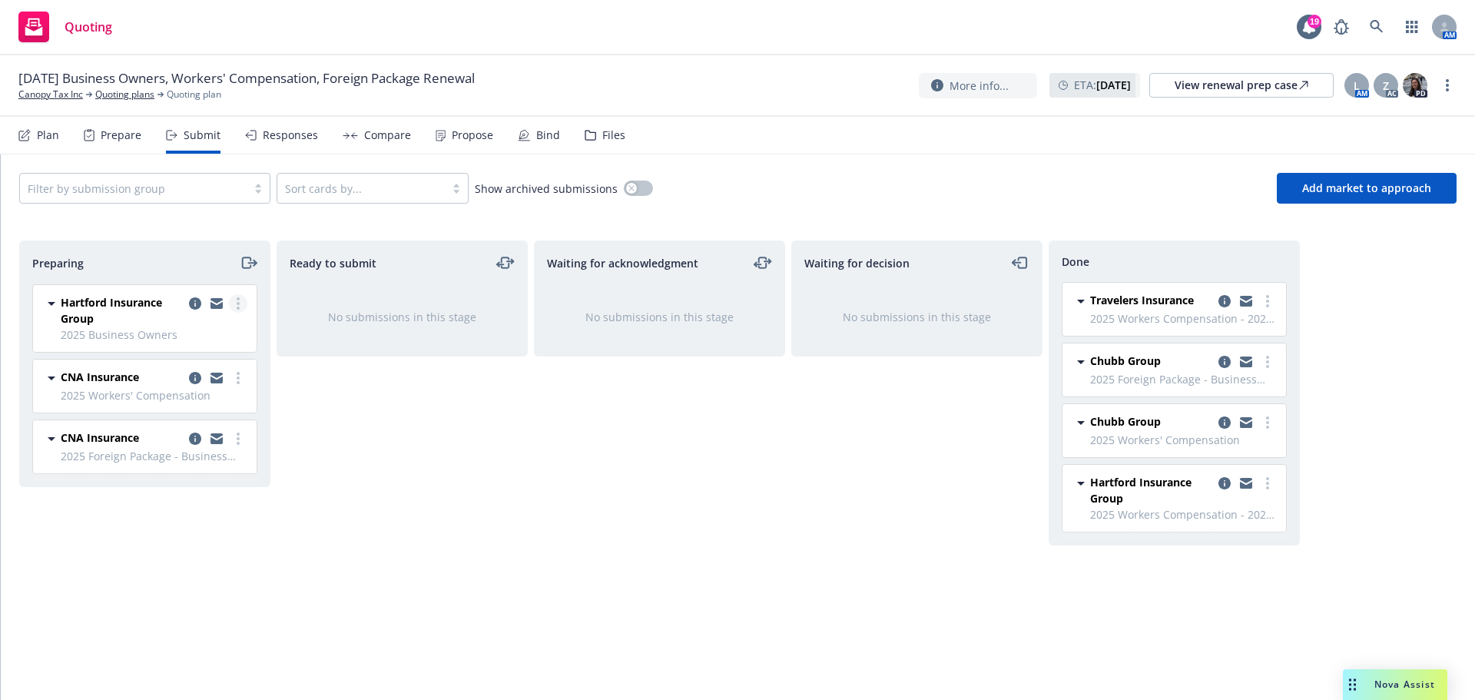
click at [239, 303] on circle "more" at bounding box center [238, 303] width 3 height 3
click at [435, 595] on div "Ready to submit No submissions in this stage" at bounding box center [402, 453] width 251 height 427
click at [117, 92] on link "Quoting plans" at bounding box center [124, 95] width 59 height 14
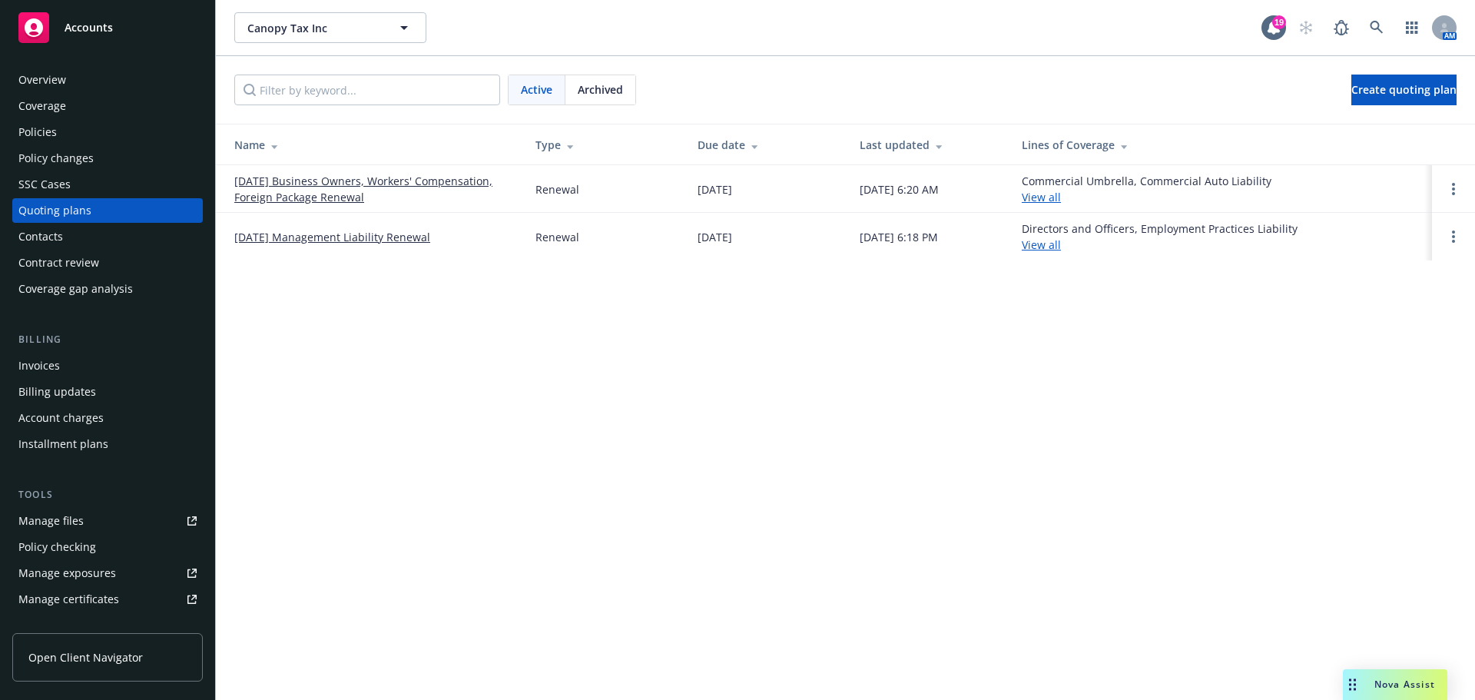
click at [330, 181] on link "09/20/25 Business Owners, Workers' Compensation, Foreign Package Renewal" at bounding box center [372, 189] width 277 height 32
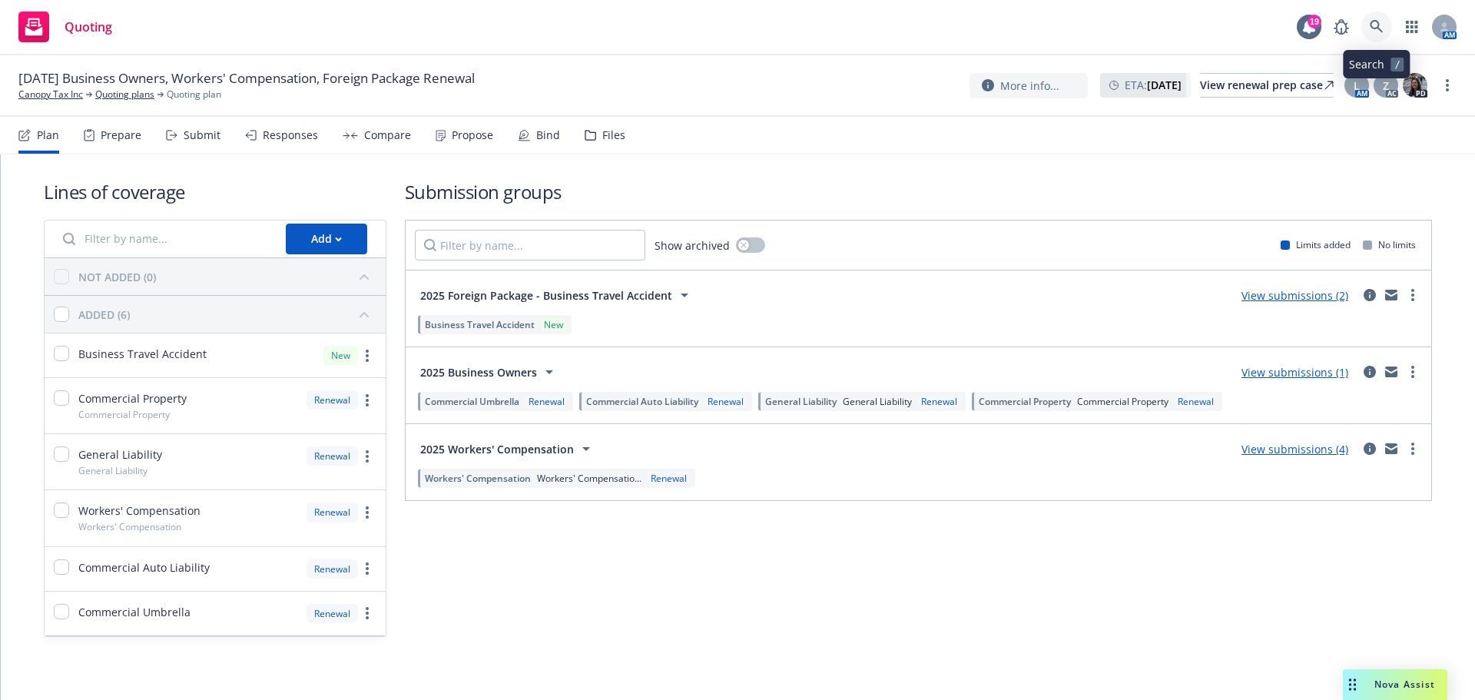
click at [1370, 27] on icon at bounding box center [1377, 27] width 14 height 14
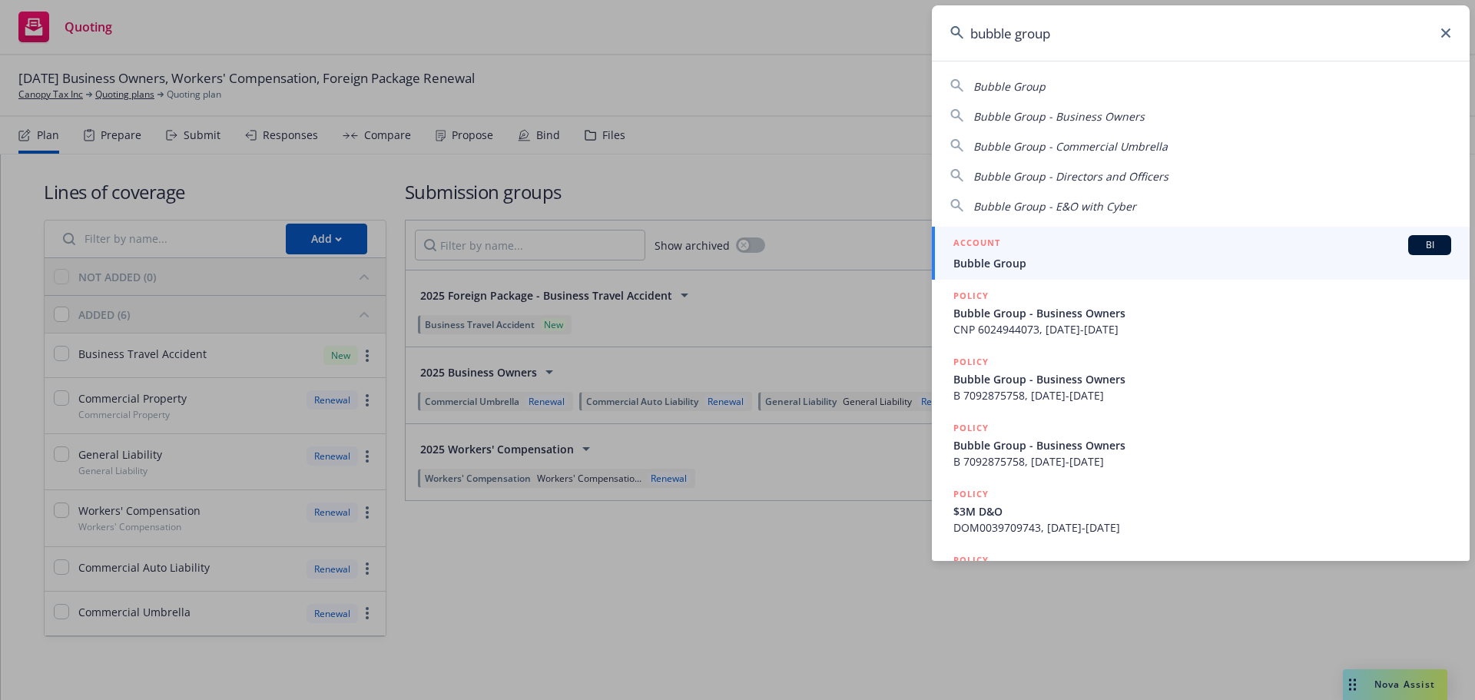
type input "bubble group"
click at [982, 256] on span "Bubble Group" at bounding box center [1202, 263] width 498 height 16
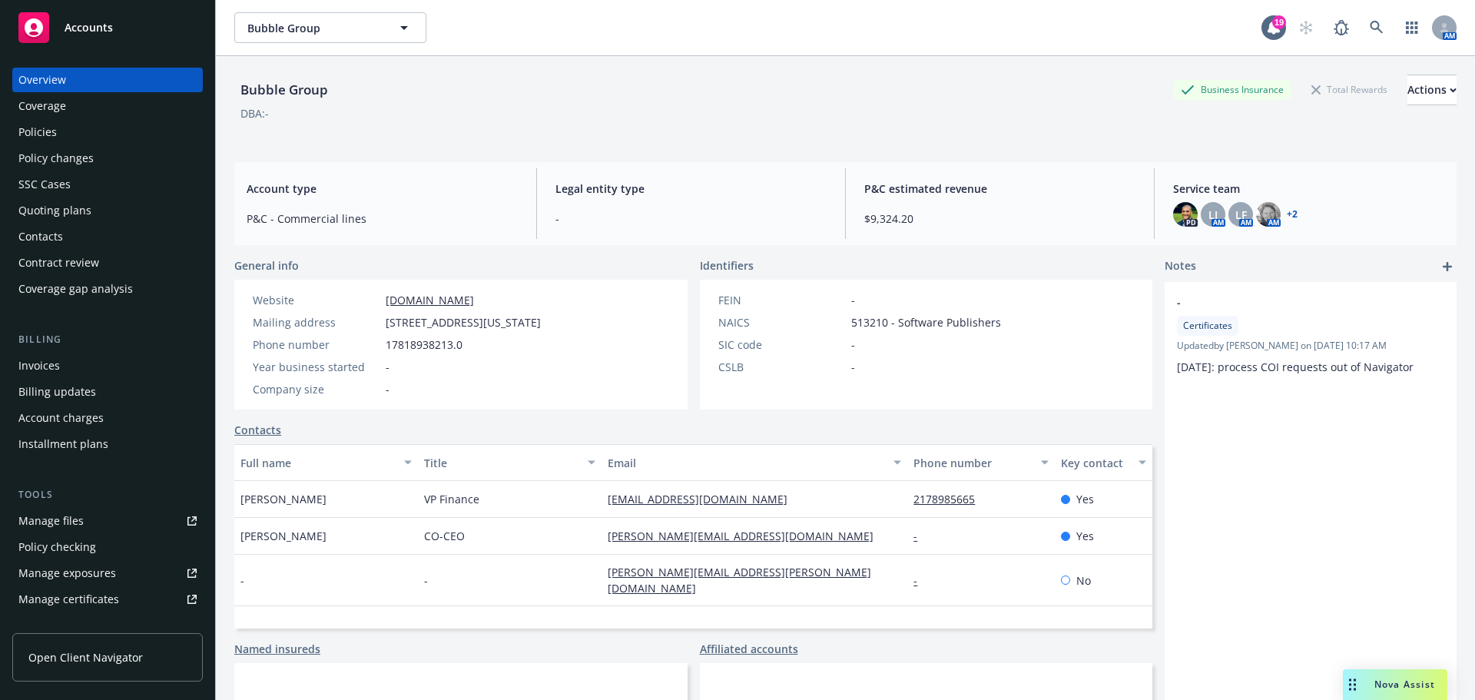
click at [65, 133] on div "Policies" at bounding box center [107, 132] width 178 height 25
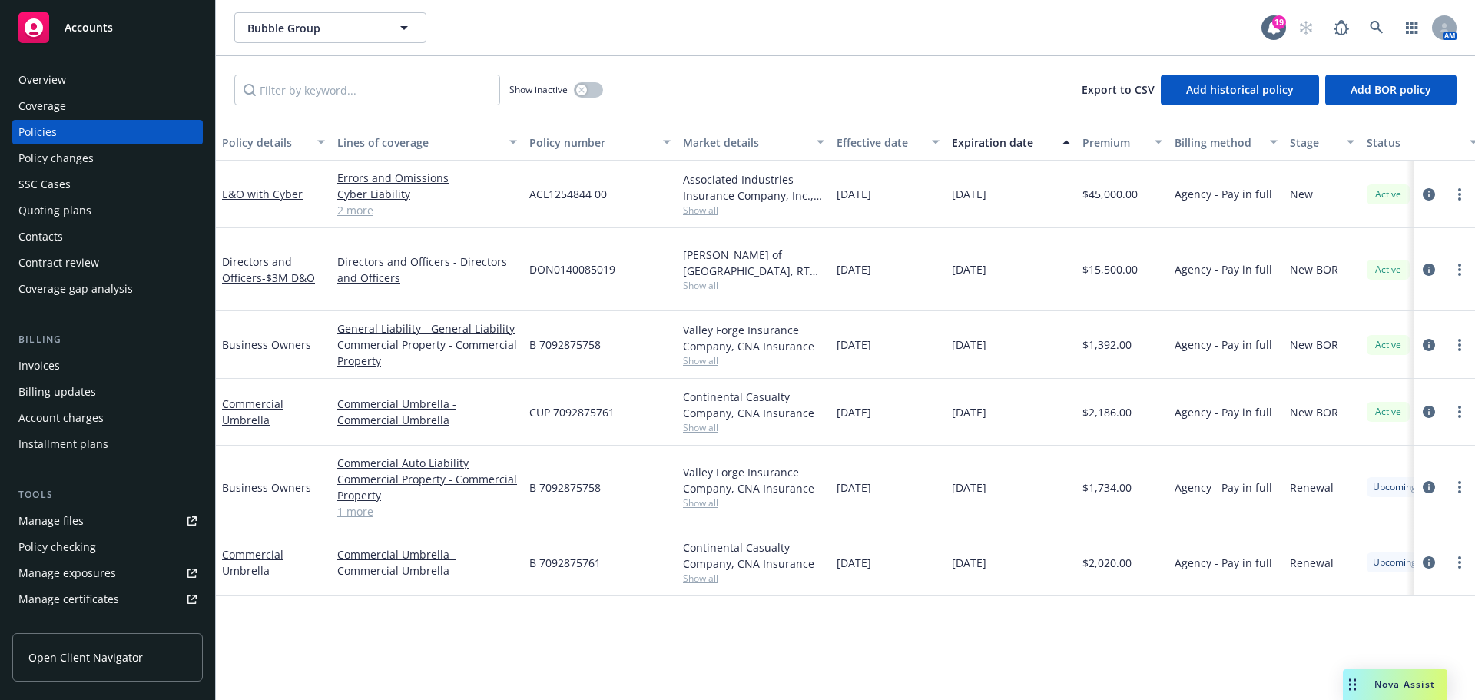
drag, startPoint x: 67, startPoint y: 215, endPoint x: 76, endPoint y: 214, distance: 9.2
click at [67, 214] on div "Quoting plans" at bounding box center [54, 210] width 73 height 25
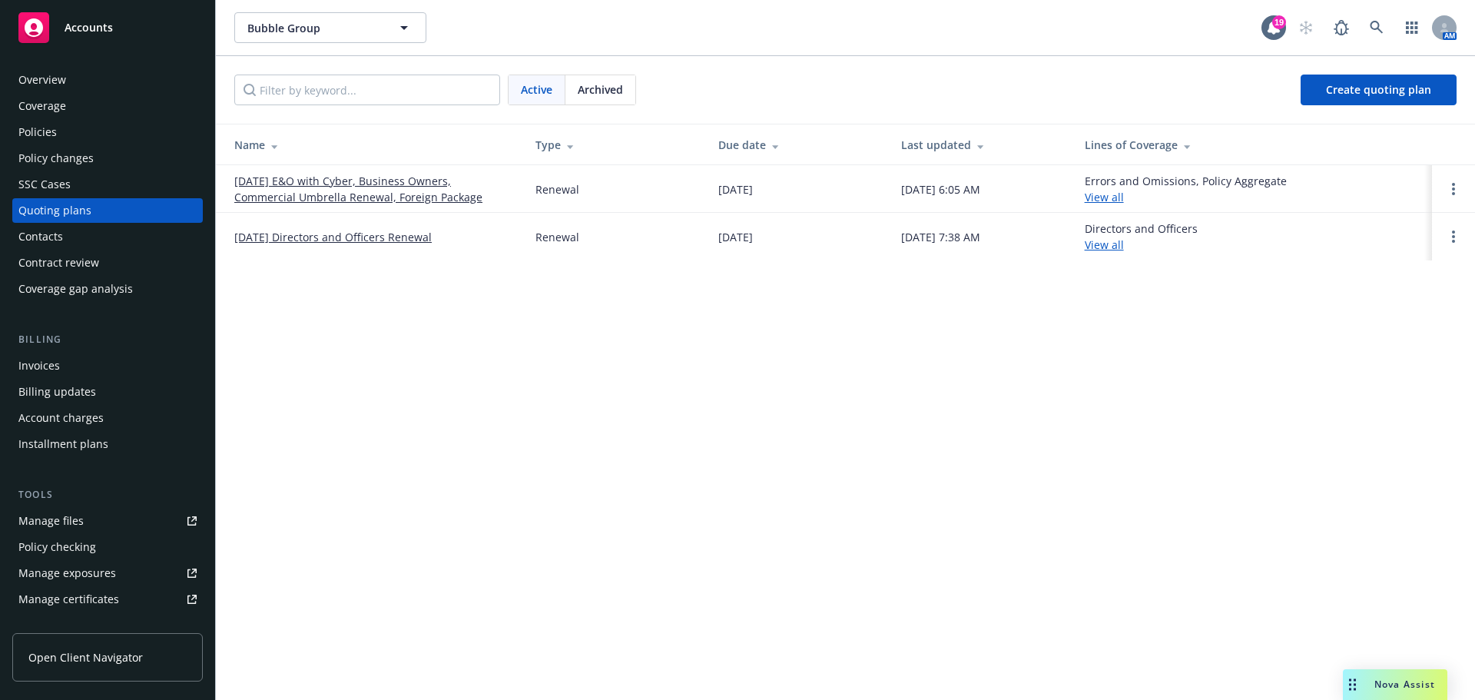
click at [318, 194] on link "[DATE] E&O with Cyber, Business Owners, Commercial Umbrella Renewal, Foreign Pa…" at bounding box center [372, 189] width 277 height 32
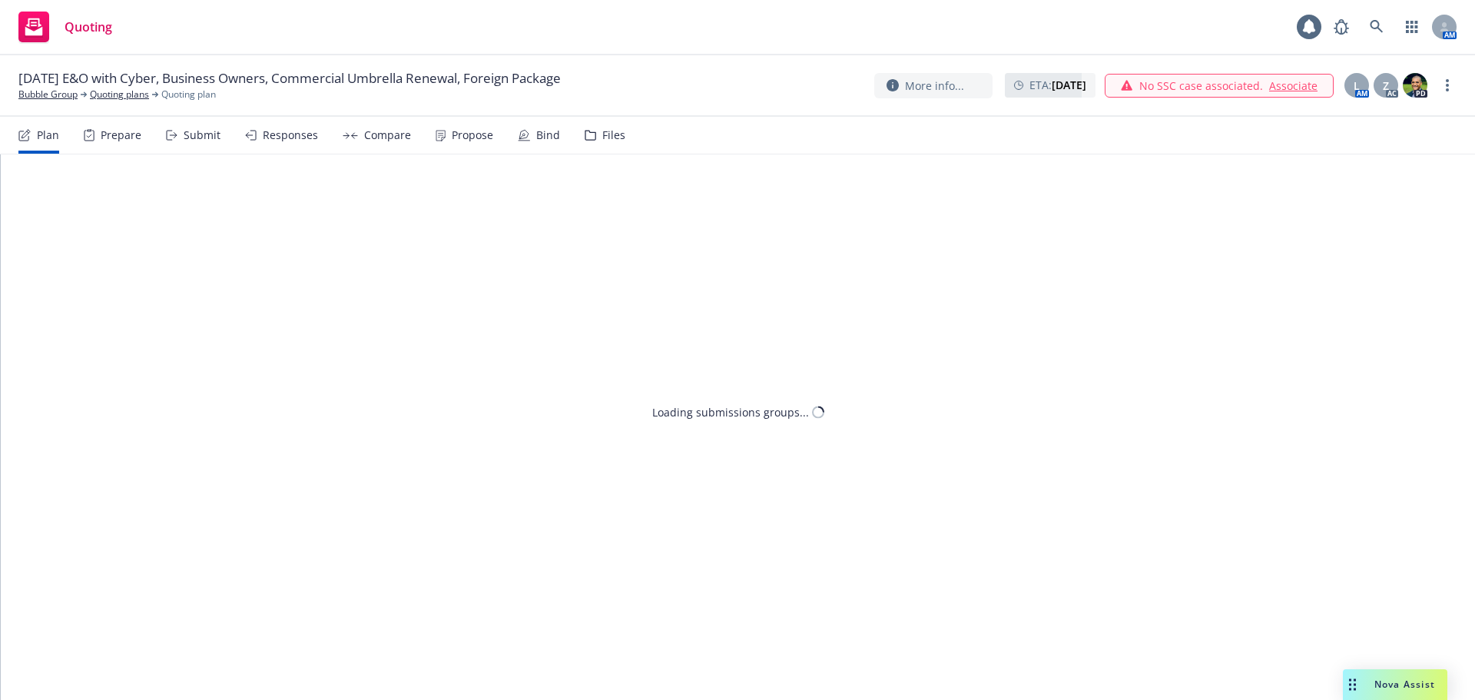
click at [188, 135] on div "Submit" at bounding box center [202, 135] width 37 height 12
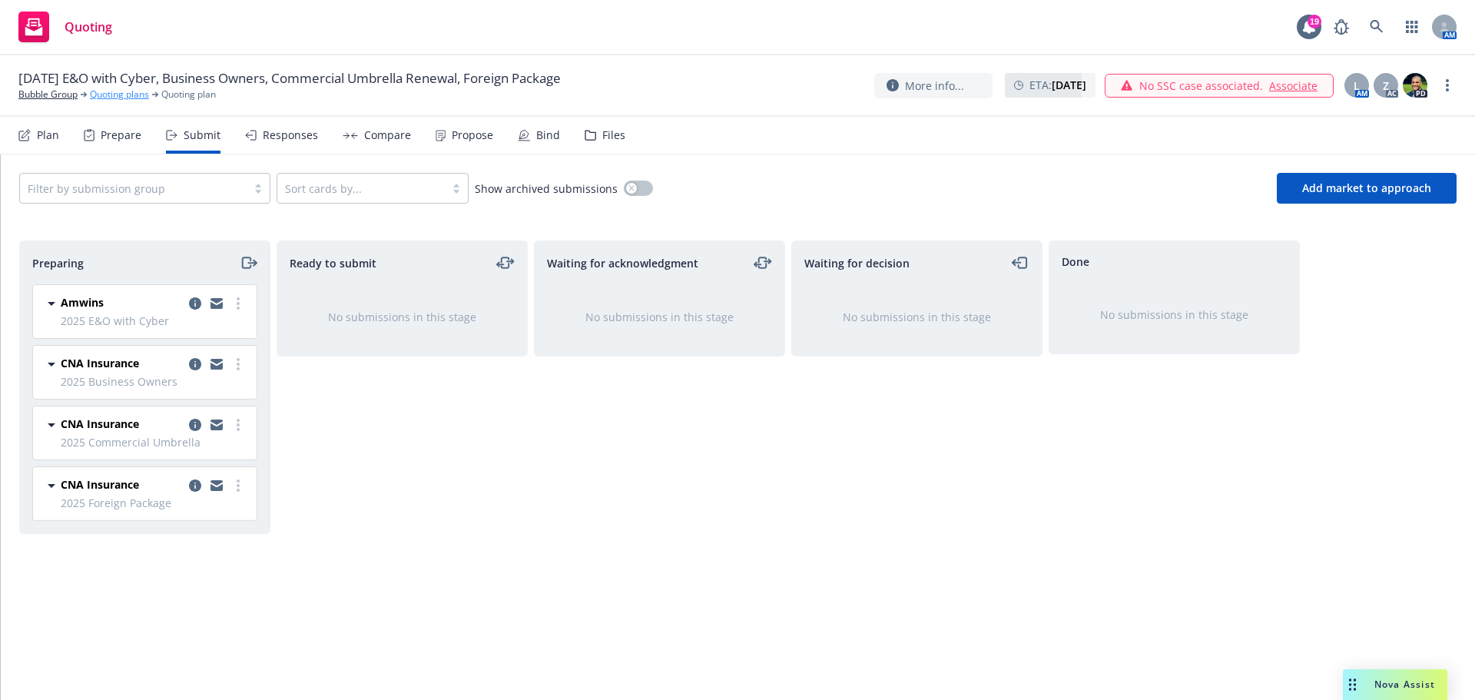
click at [121, 96] on link "Quoting plans" at bounding box center [119, 95] width 59 height 14
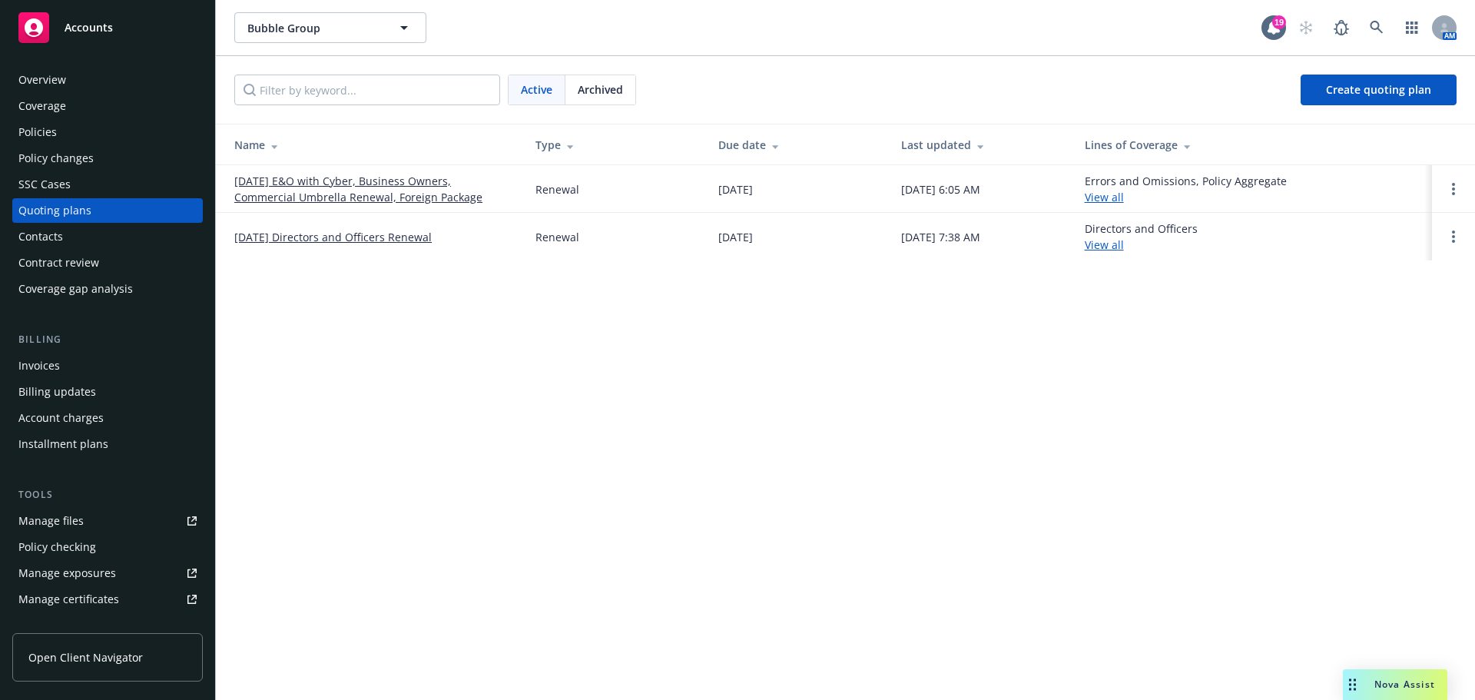
click at [401, 190] on link "[DATE] E&O with Cyber, Business Owners, Commercial Umbrella Renewal, Foreign Pa…" at bounding box center [372, 189] width 277 height 32
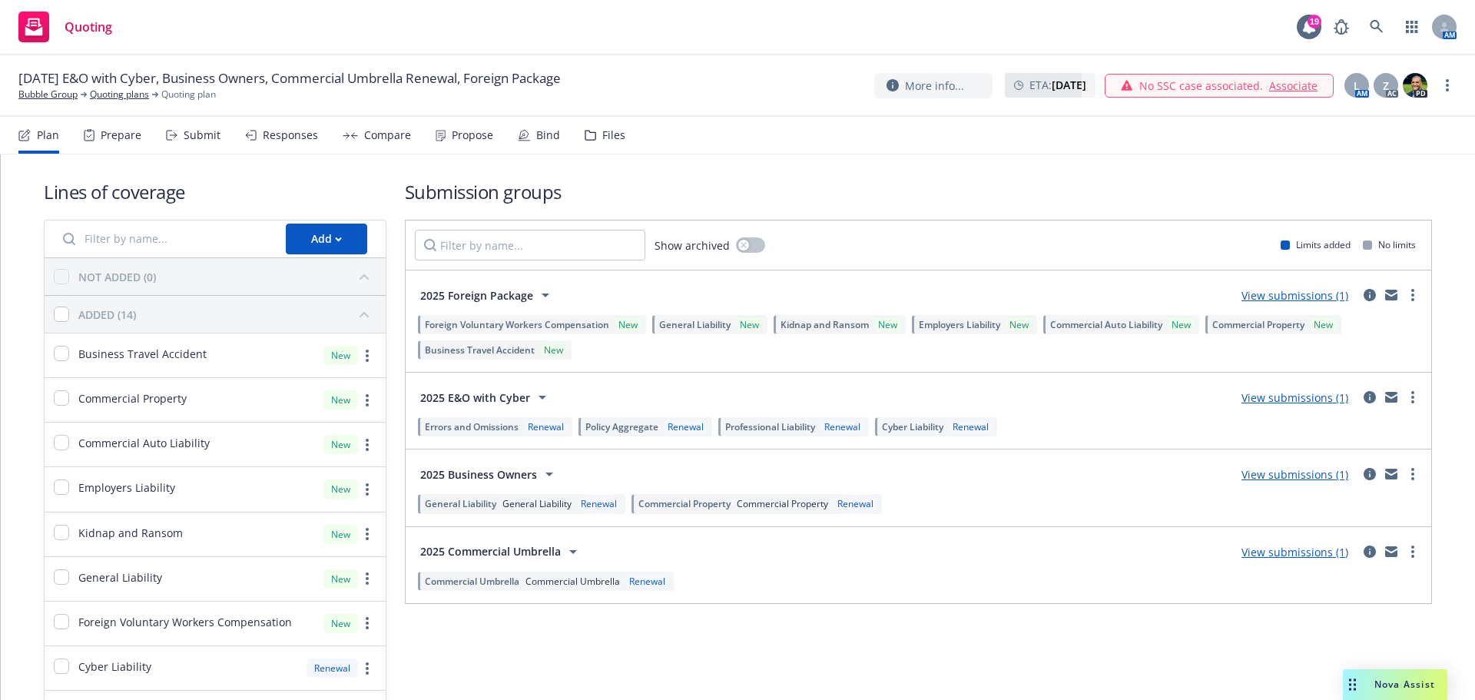
click at [200, 139] on div "Submit" at bounding box center [202, 135] width 37 height 12
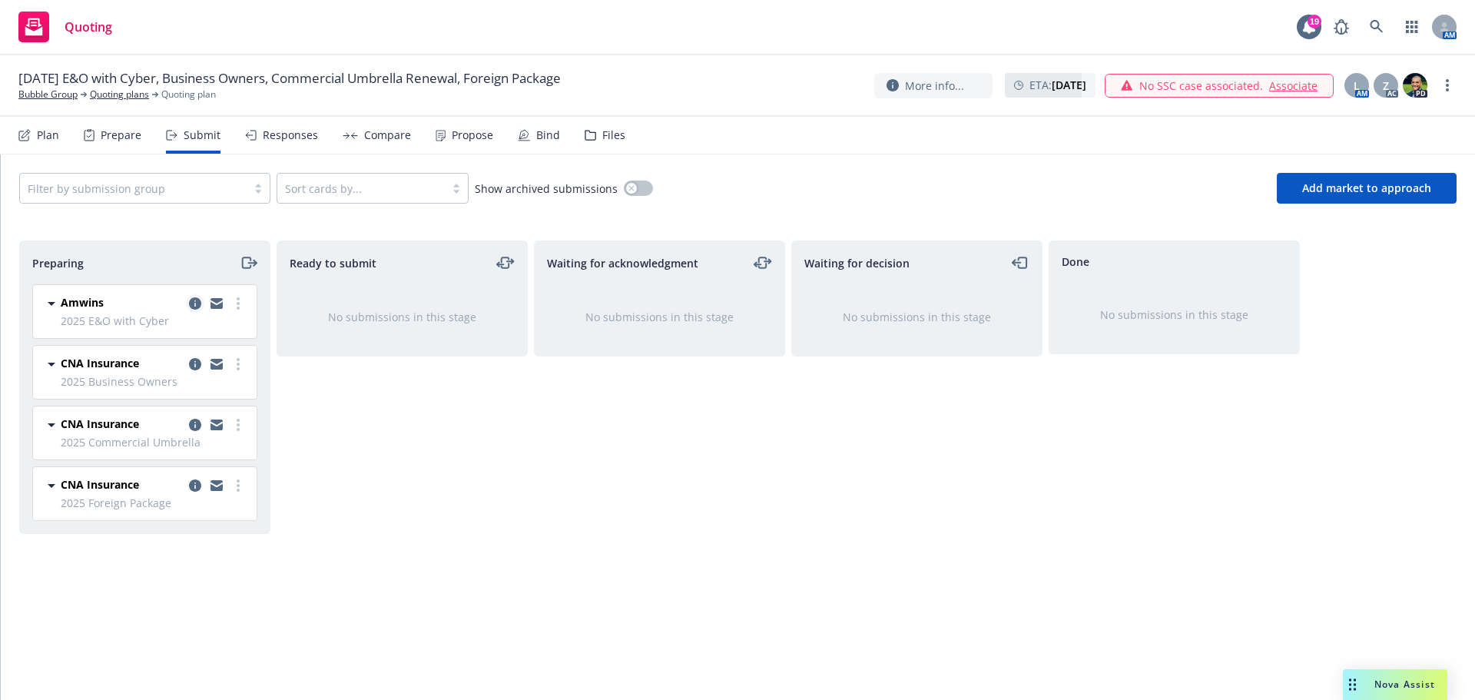
click at [190, 302] on icon "copy logging email" at bounding box center [195, 303] width 12 height 12
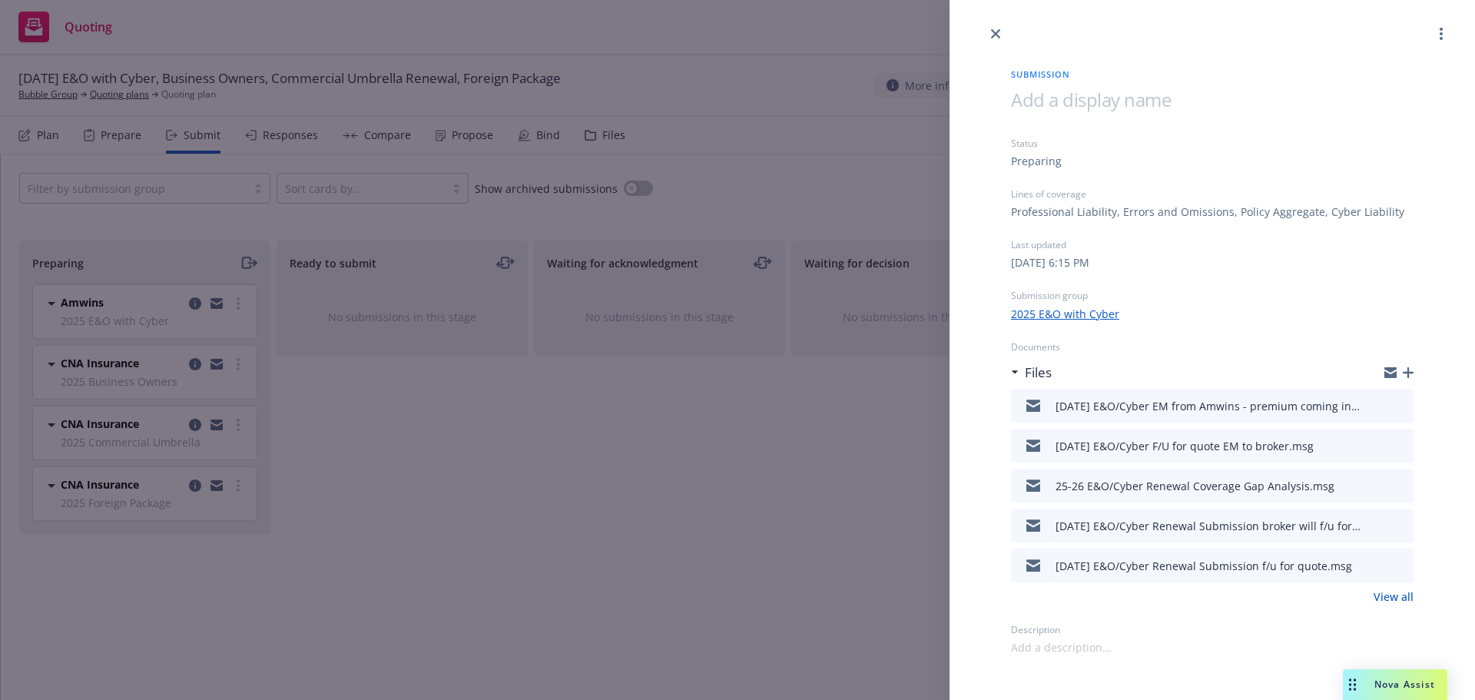
click at [1379, 406] on icon "download file" at bounding box center [1373, 404] width 12 height 12
click at [985, 33] on div at bounding box center [1211, 21] width 525 height 43
click at [997, 30] on icon "close" at bounding box center [995, 33] width 9 height 9
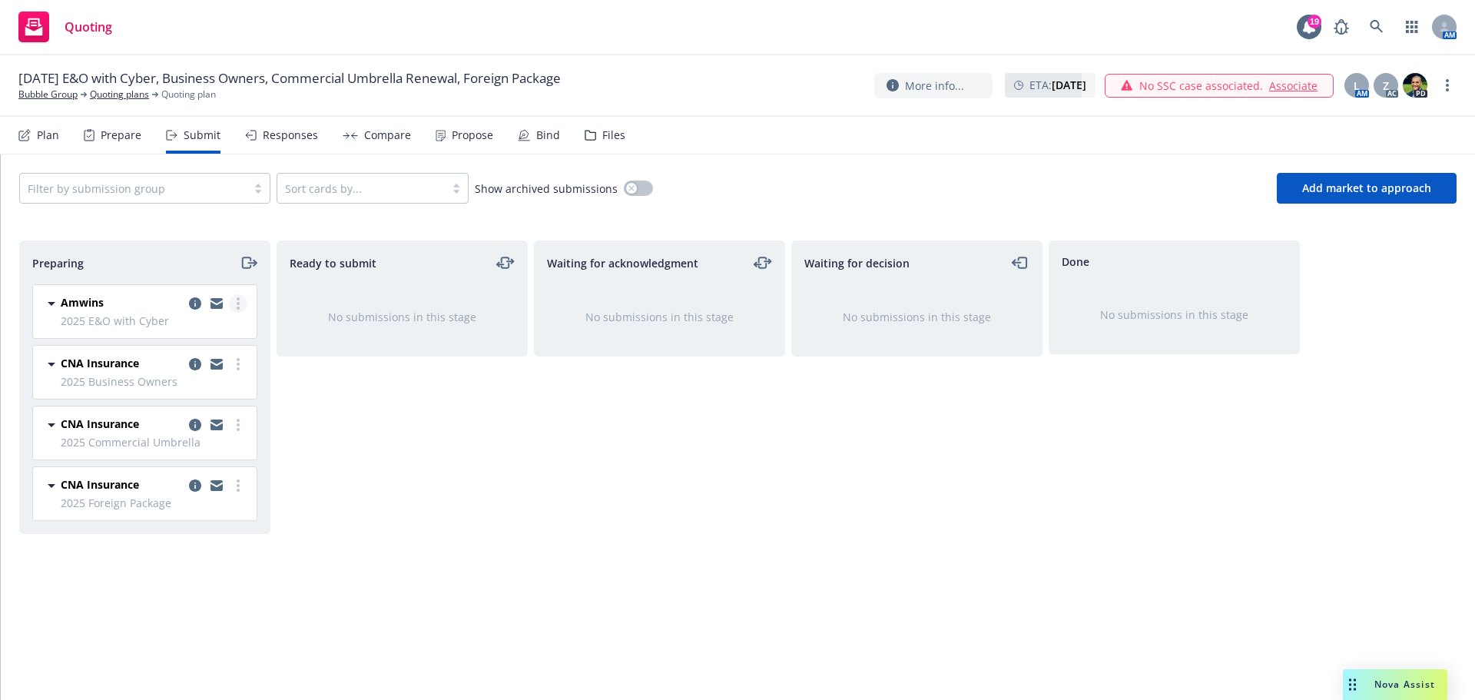
click at [240, 302] on link "more" at bounding box center [238, 303] width 18 height 18
click at [158, 422] on span "Add accepted decision" at bounding box center [170, 426] width 154 height 15
select select "12"
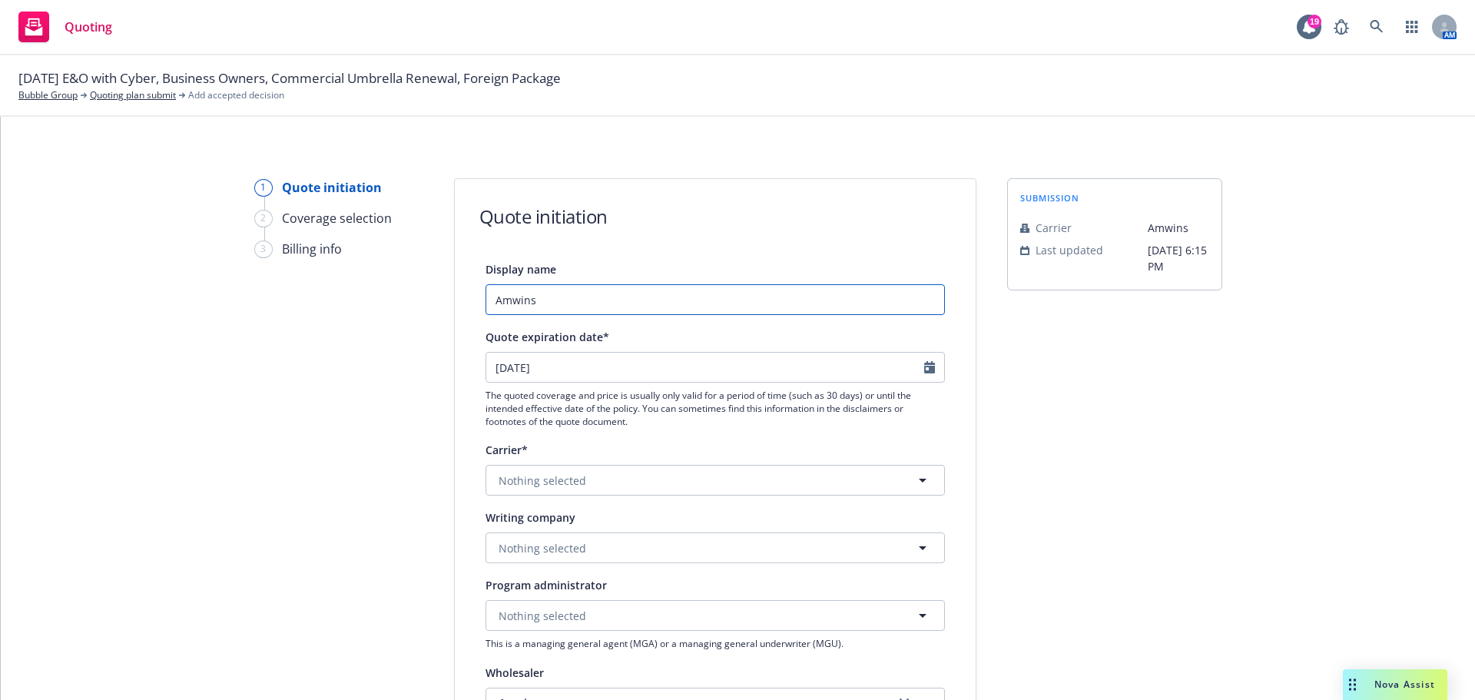
click at [485, 295] on input "Amwins" at bounding box center [714, 299] width 459 height 31
drag, startPoint x: 542, startPoint y: 300, endPoint x: 555, endPoint y: 300, distance: 12.3
click at [543, 300] on input "[DATE] Amwins" at bounding box center [714, 299] width 459 height 31
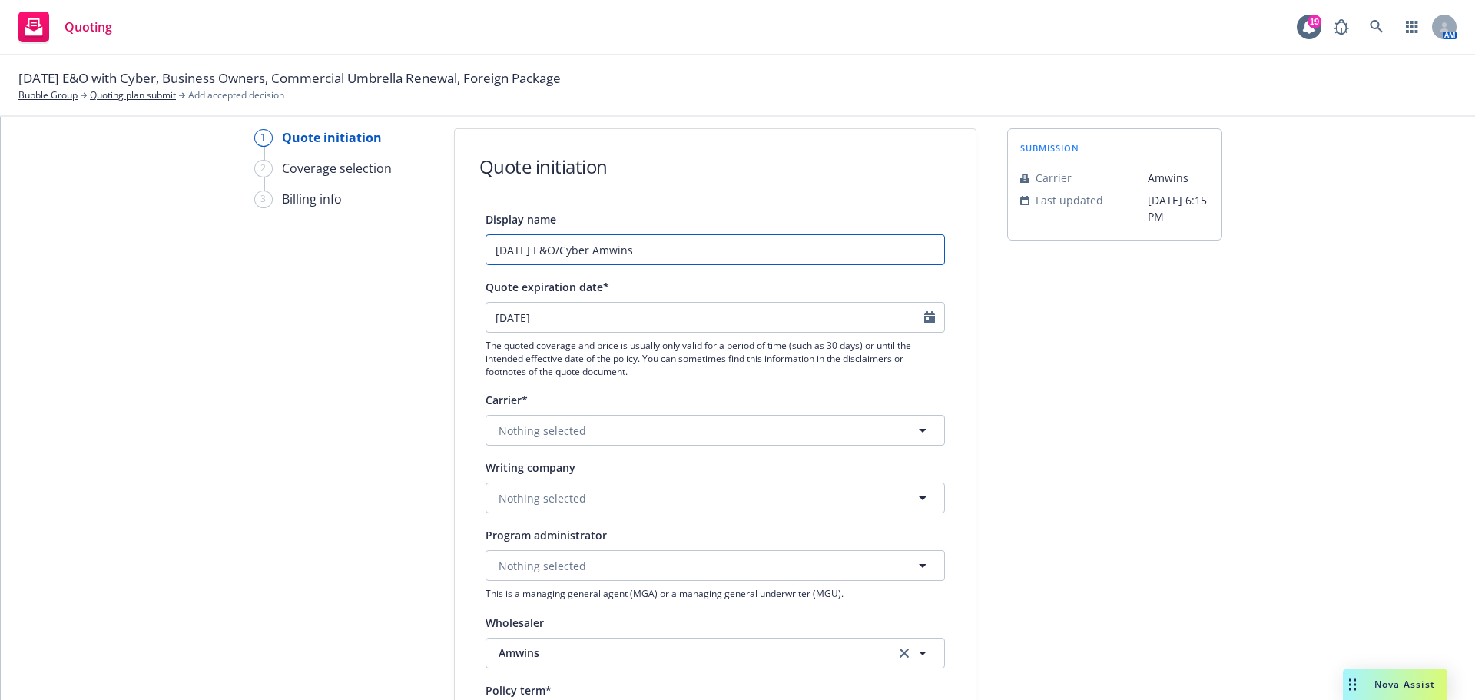
scroll to position [77, 0]
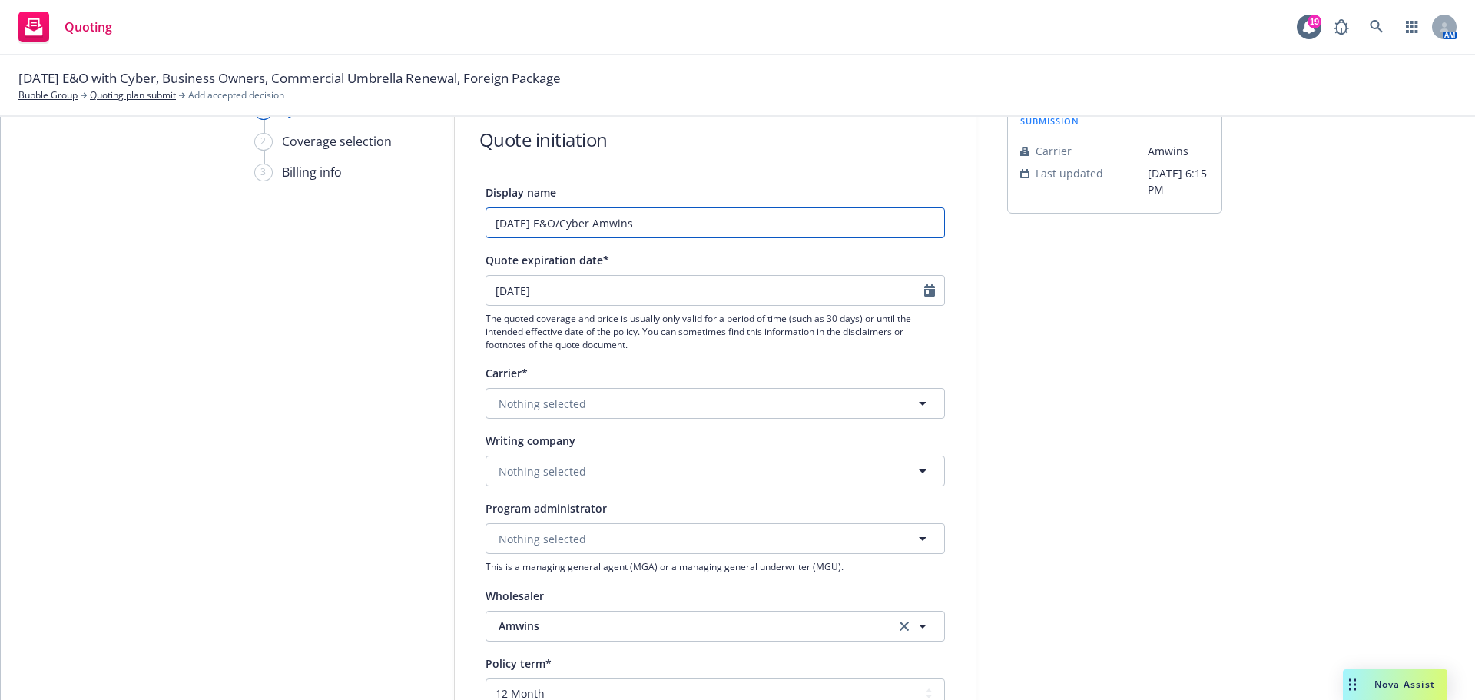
type input "[DATE] E&O/Cyber Amwins"
click at [539, 480] on button "Nothing selected" at bounding box center [714, 470] width 459 height 31
type input "amtru"
click at [573, 521] on strong "AmTrust Insurance Company" at bounding box center [578, 514] width 152 height 15
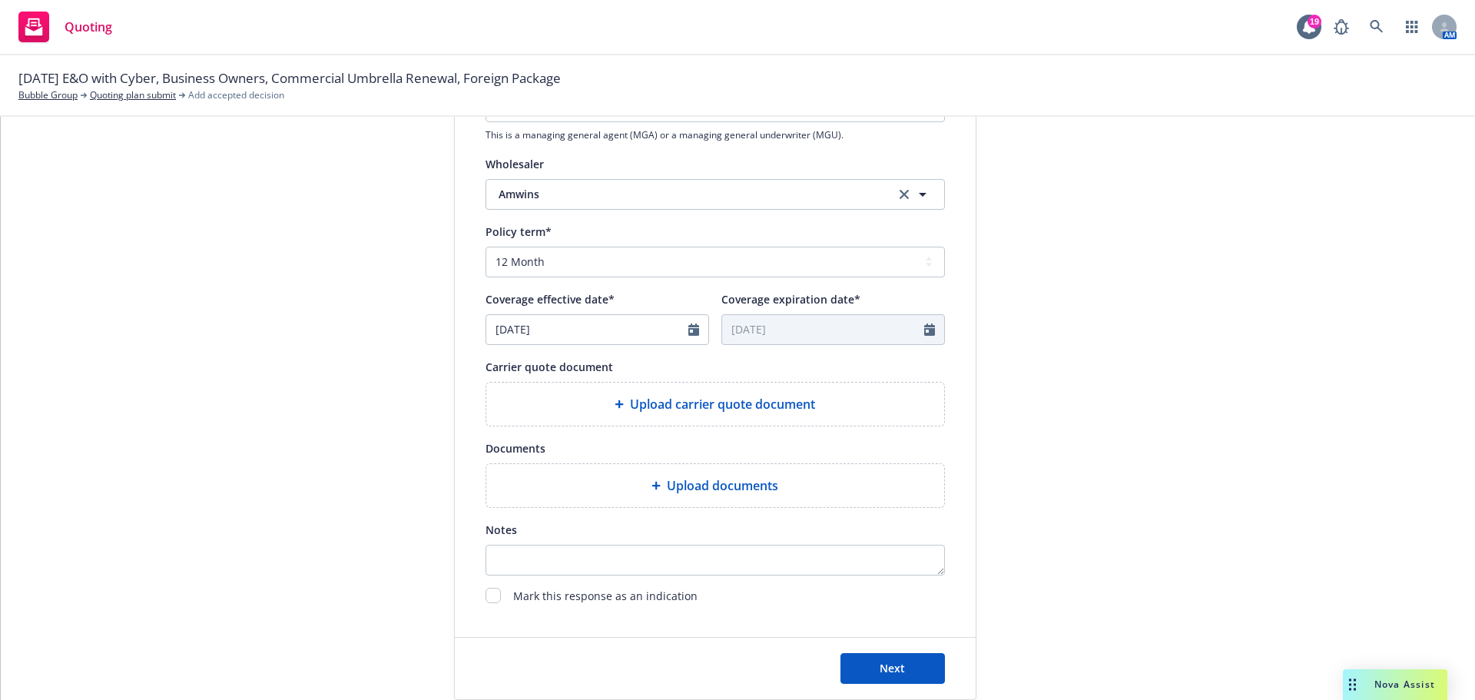
scroll to position [538, 0]
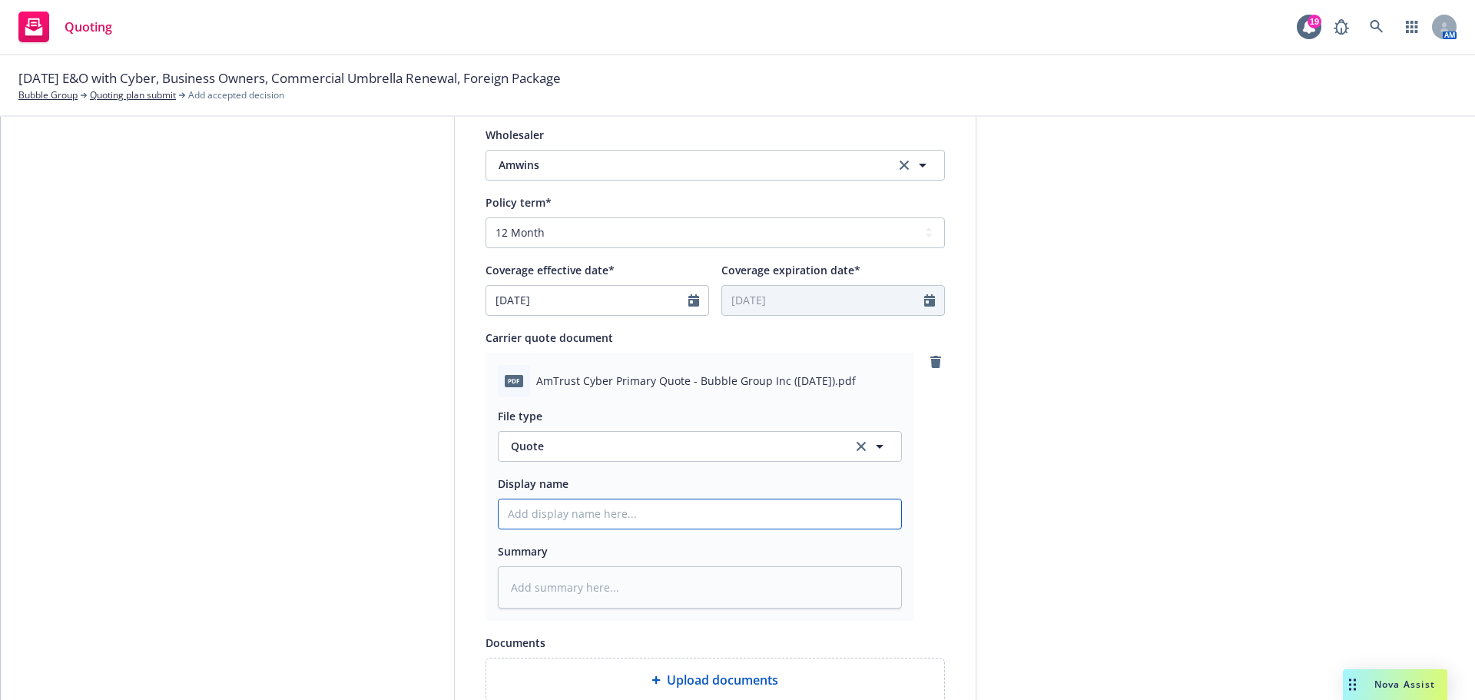
click at [529, 519] on input "Display name" at bounding box center [700, 513] width 402 height 29
type textarea "x"
type input "9"
type textarea "x"
type input "9/"
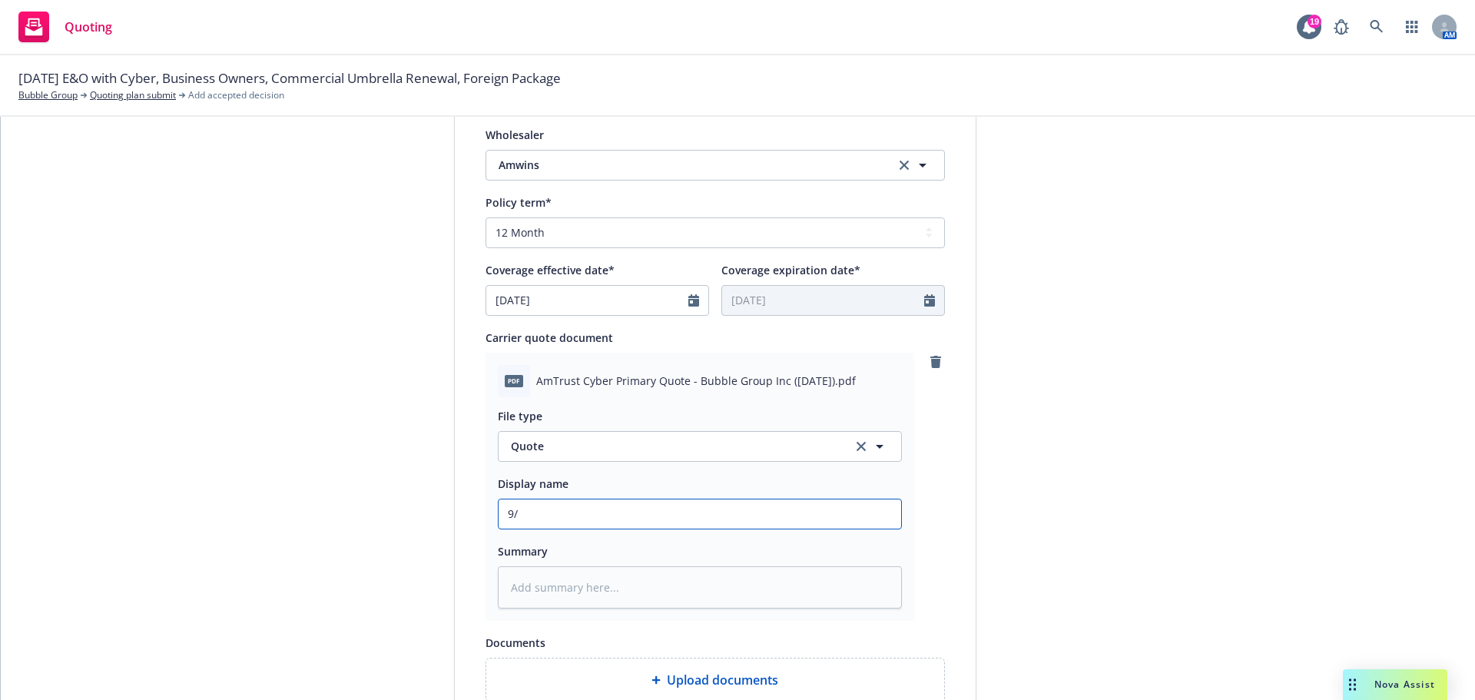
type textarea "x"
type input "9/2"
type textarea "x"
type input "9/27"
type textarea "x"
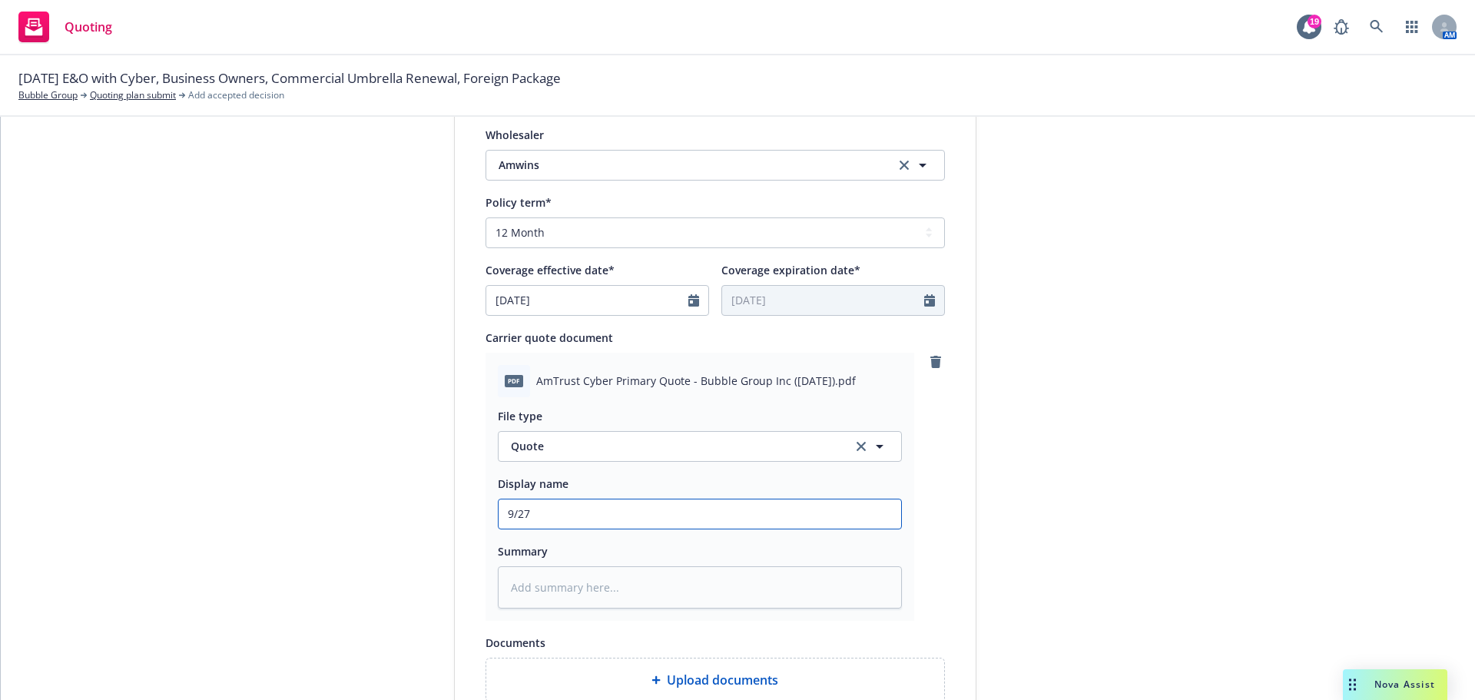
type input "9/27/"
type textarea "x"
type input "9/27/2"
type textarea "x"
type input "[DATE]"
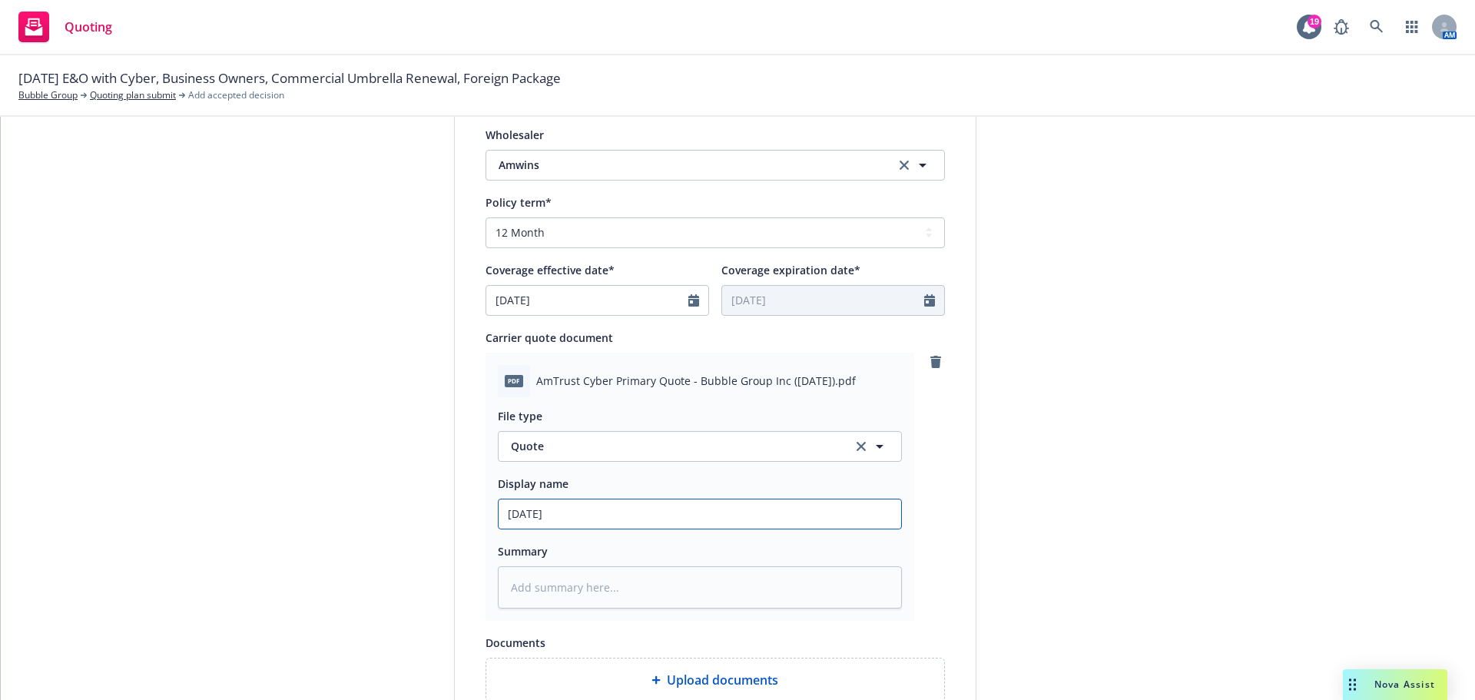
type textarea "x"
type input "9/27/202"
type textarea "x"
type input "[DATE]"
type textarea "x"
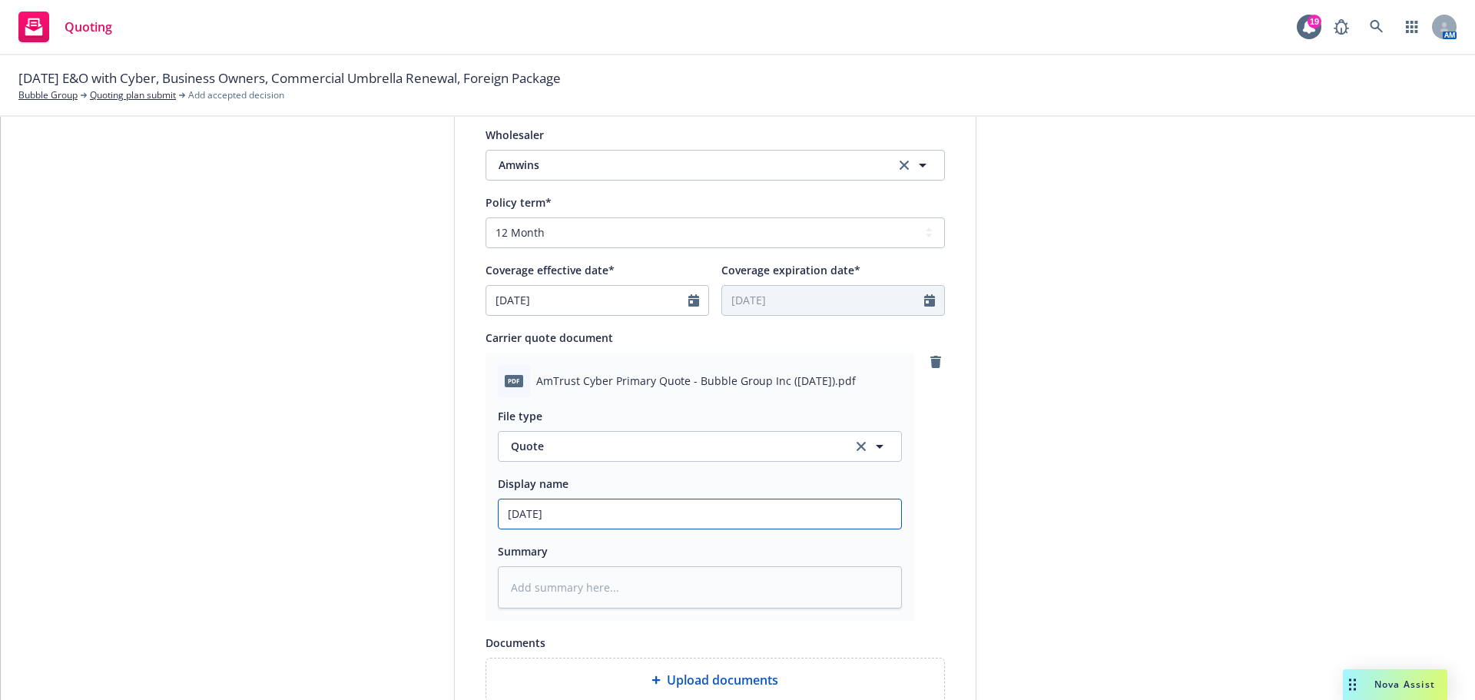
type input "[DATE]"
type textarea "x"
type input "[DATE] E"
type textarea "x"
type input "[DATE] E&"
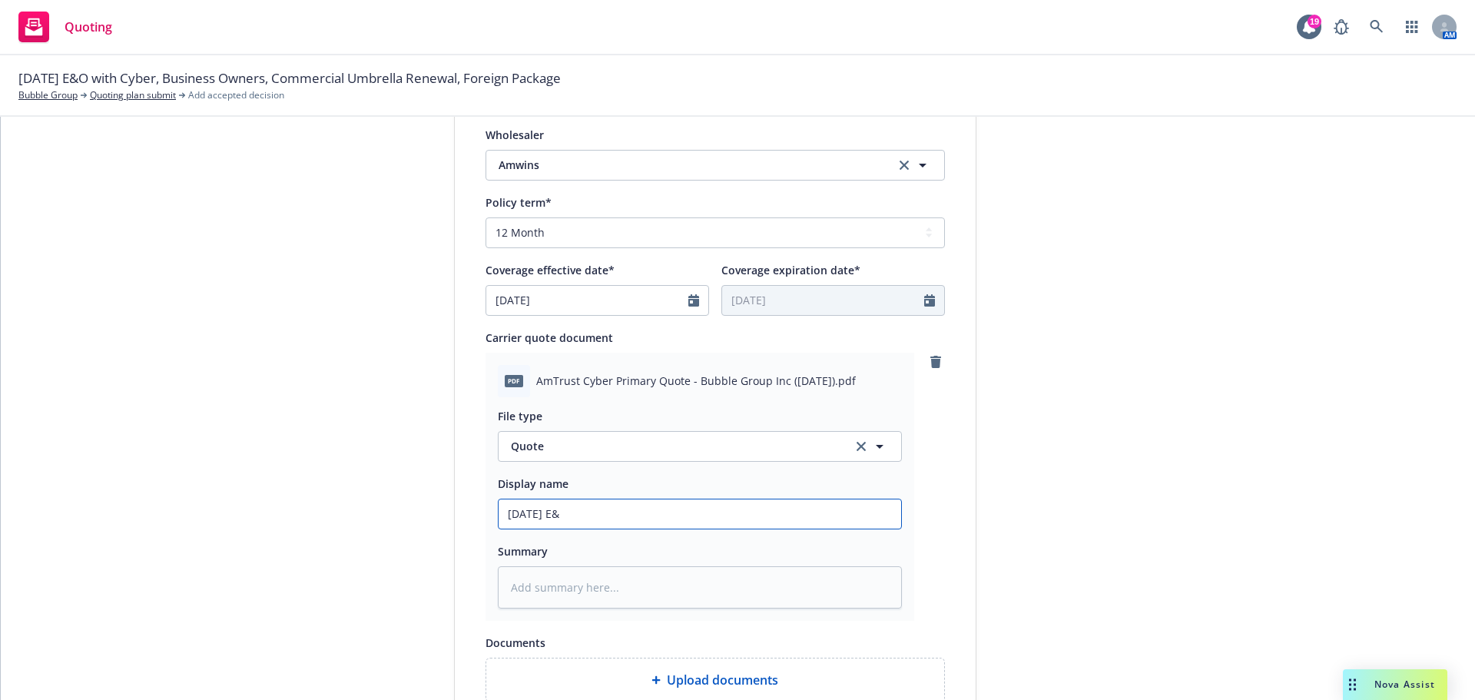
type textarea "x"
type input "[DATE] E&O"
type textarea "x"
type input "[DATE] E&O/"
type textarea "x"
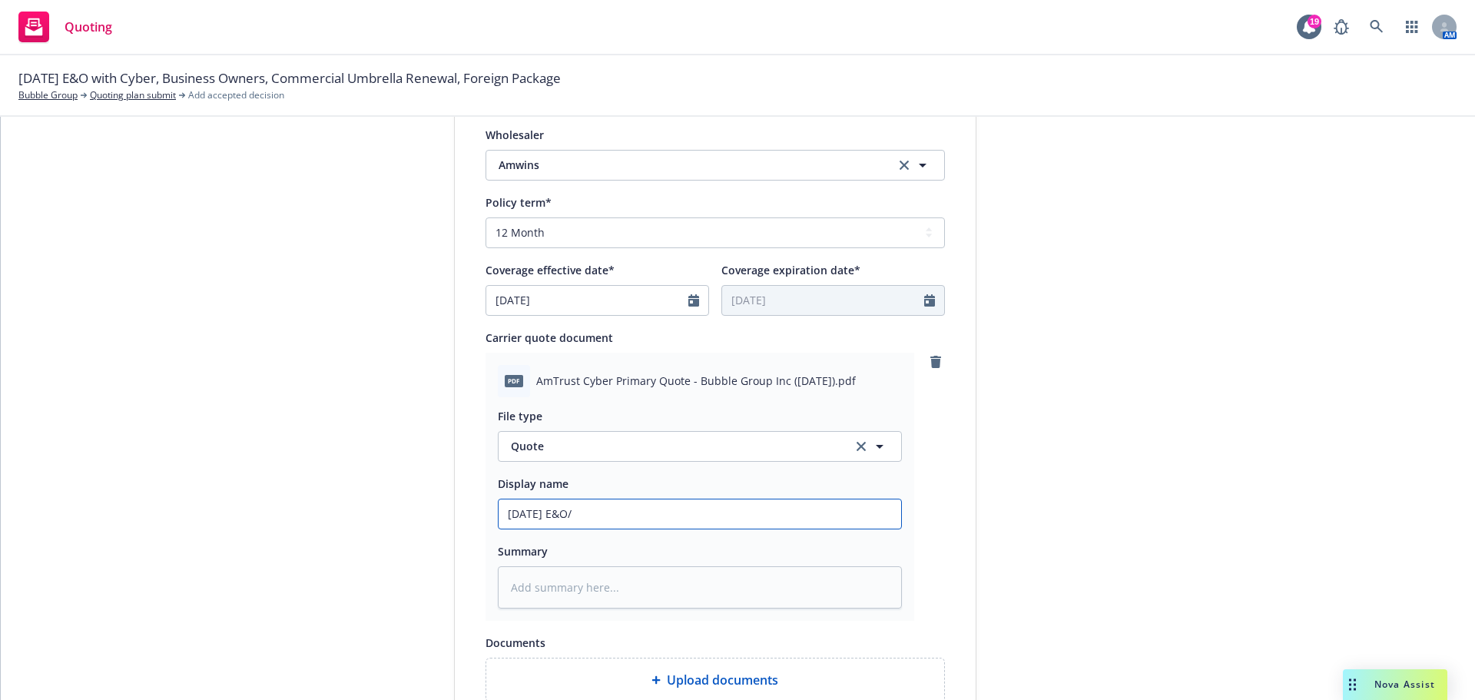
type input "[DATE] E&O/C"
type textarea "x"
type input "[DATE] E&O/Cy"
type textarea "x"
type input "[DATE] E&O/Cyb"
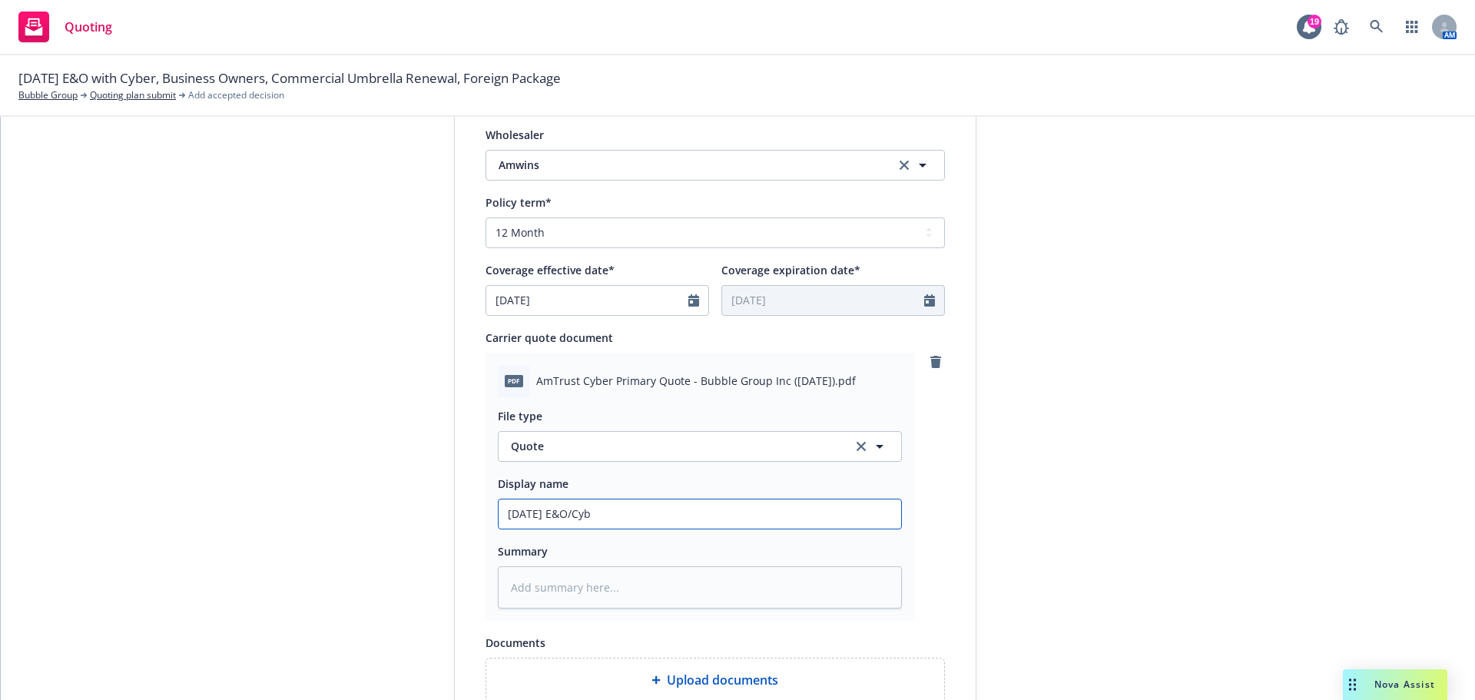
type textarea "x"
type input "[DATE] E&O/Cyber"
type textarea "x"
type input "[DATE] E&O/Cyber"
type textarea "x"
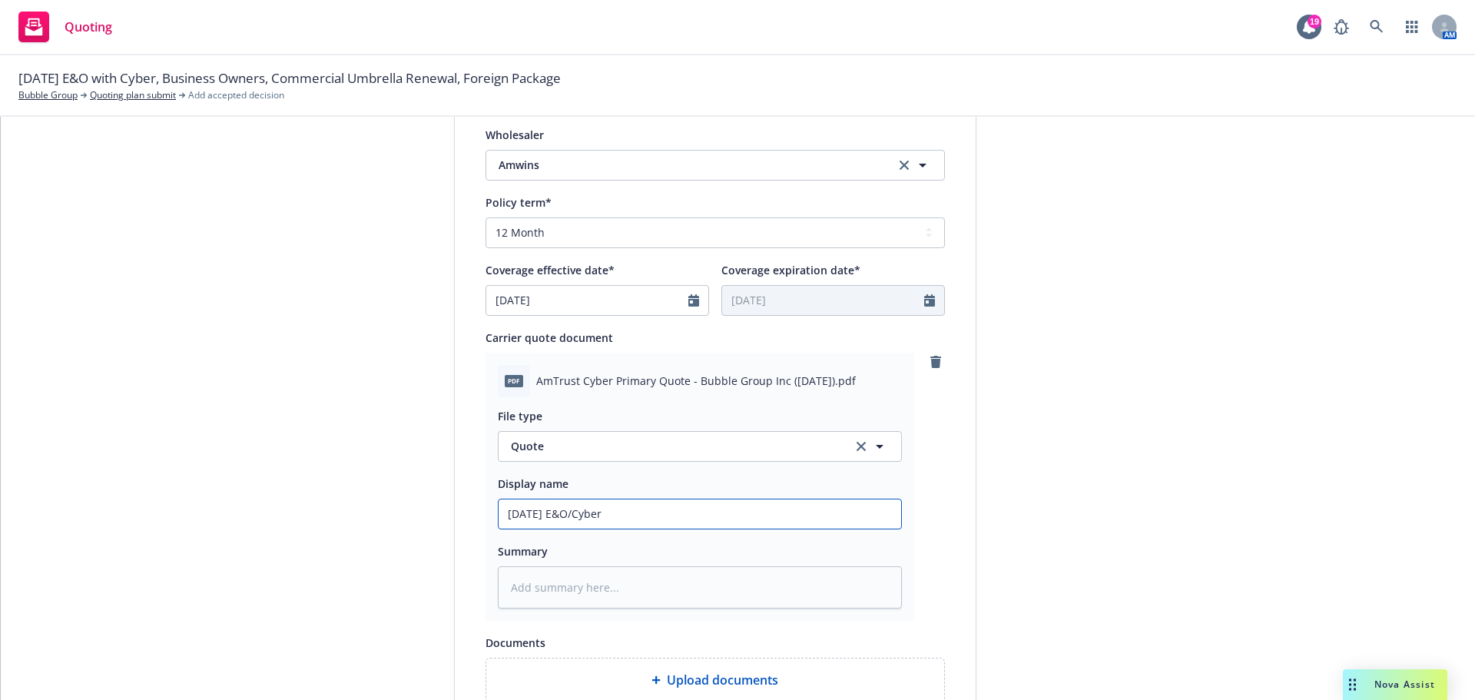
type input "[DATE] E&O/Cyber Q"
type textarea "x"
type input "[DATE] E&O/Cyber Qu"
type textarea "x"
type input "[DATE] E&O/Cyber Quo"
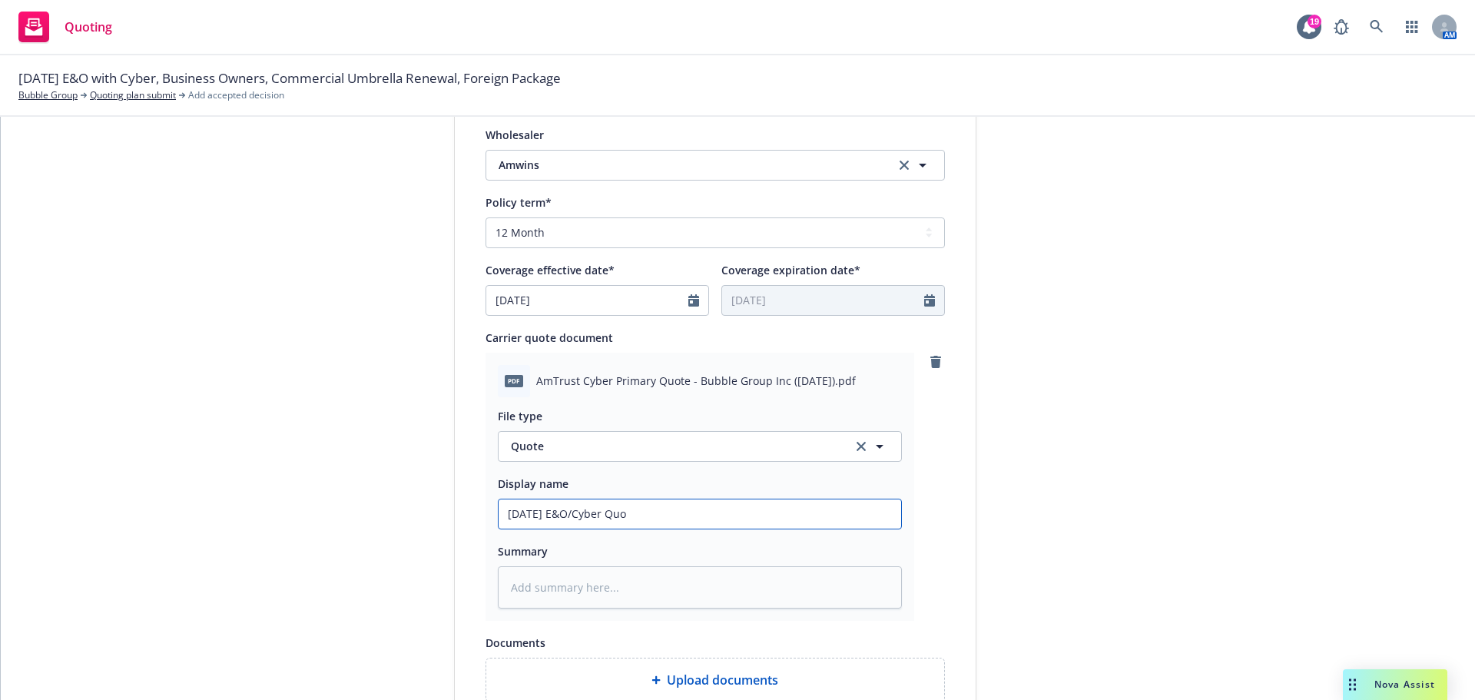
type textarea "x"
type input "[DATE] E&O/Cyber Quot"
type textarea "x"
type input "[DATE] E&O/Cyber Quote"
type textarea "x"
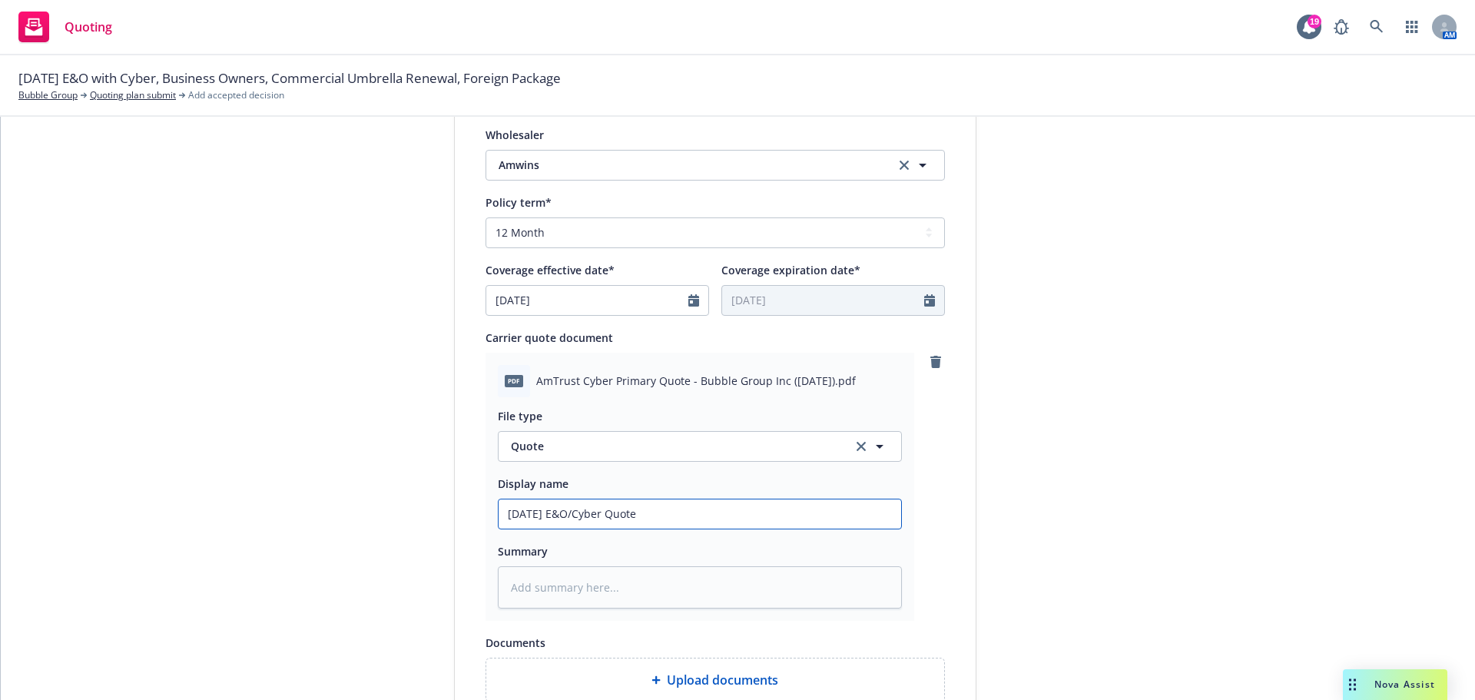
type input "[DATE] E&O/Cyber Quote:"
type textarea "x"
type input "[DATE] E&O/Cyber Quote:"
type textarea "x"
type input "[DATE] E&O/Cyber Quote: $"
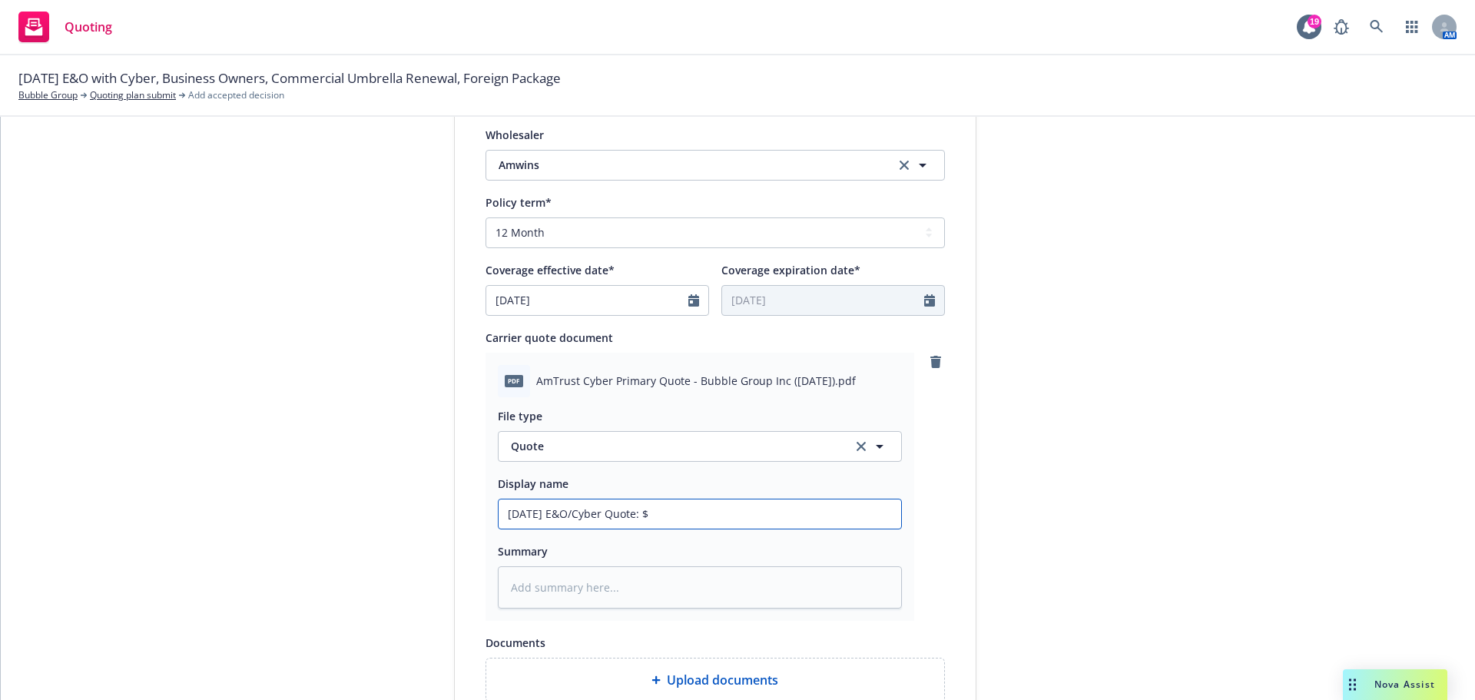
type textarea "x"
type input "[DATE] E&O/Cyber Quote: $4"
type textarea "x"
type input "[DATE] E&O/Cyber Quote: $45"
type textarea "x"
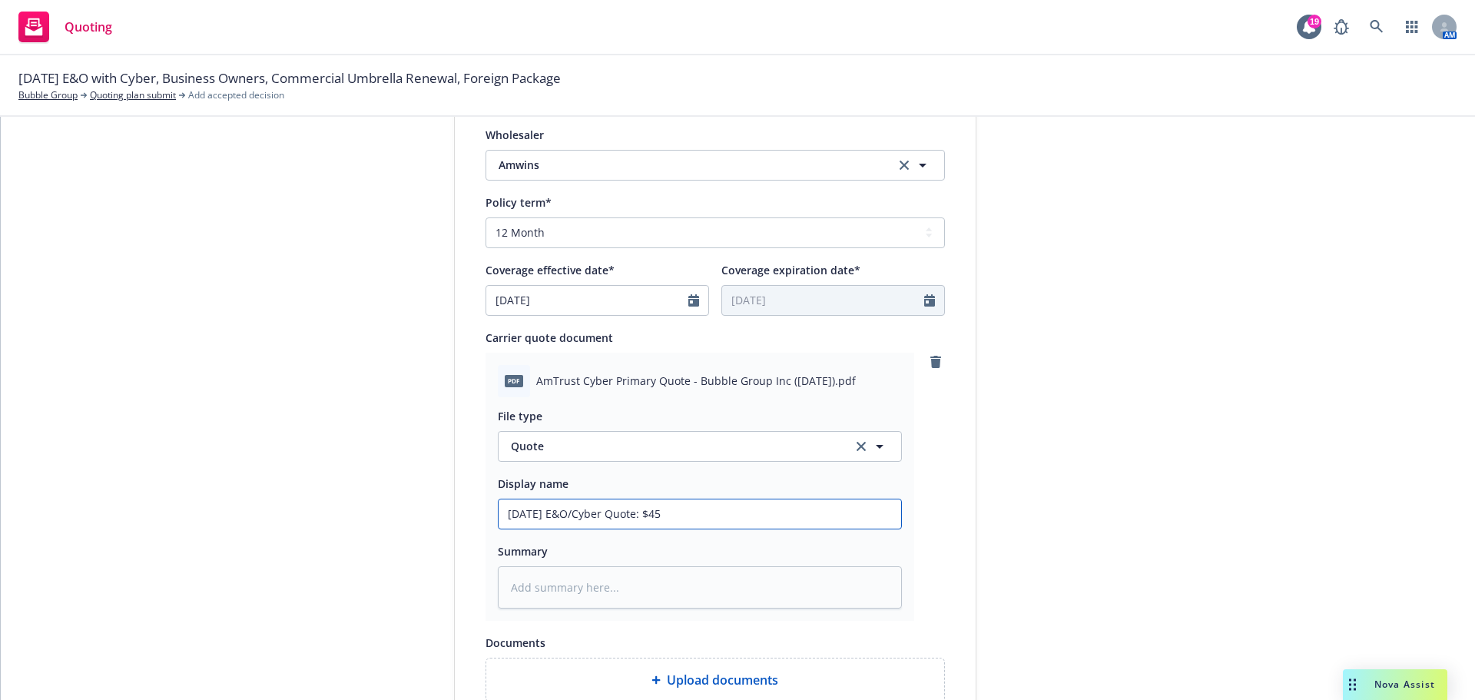
type input "[DATE] E&O/Cyber Quote: $45,"
type textarea "x"
type input "[DATE] E&O/Cyber Quote: $45,0"
type textarea "x"
type input "[DATE] E&O/Cyber Quote: $45,00"
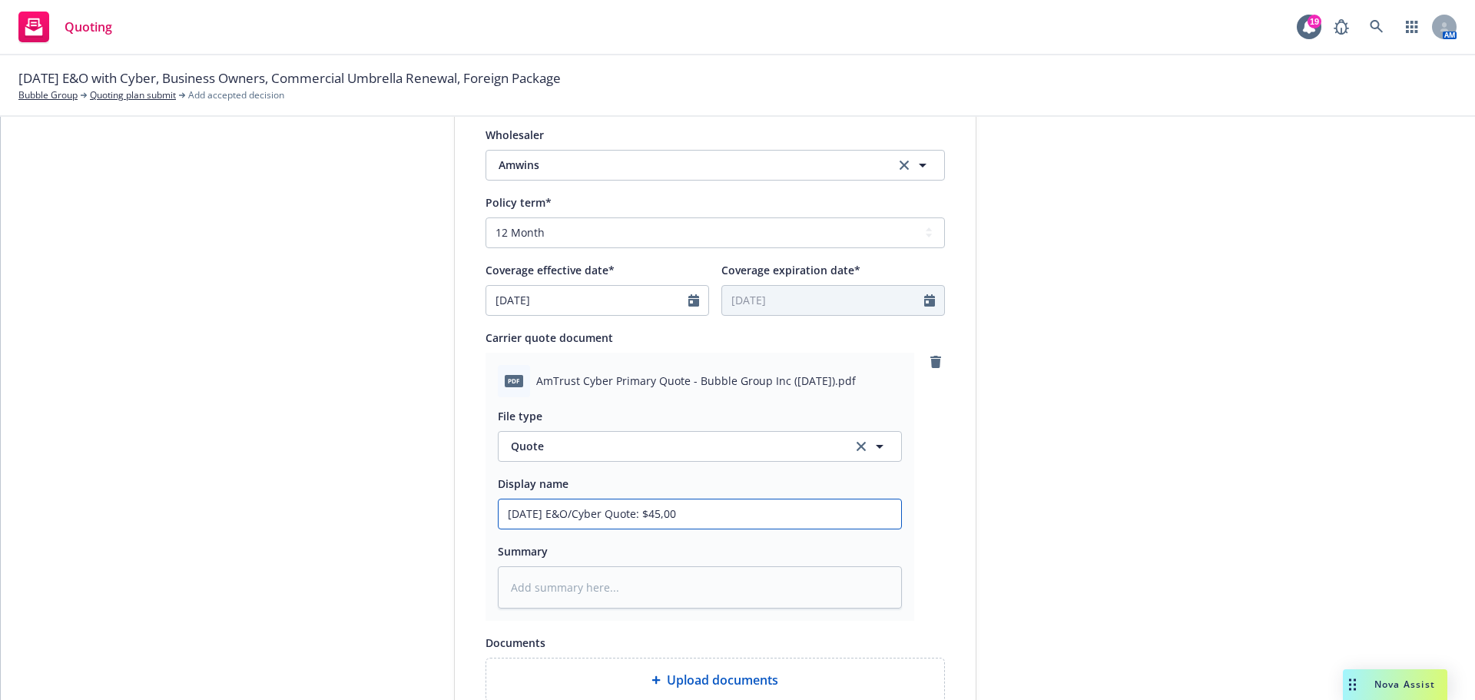
type textarea "x"
type input "[DATE] E&O/Cyber Quote: $45,000"
type textarea "x"
type input "[DATE] E&O/Cyber Quote: $45,000"
type textarea "x"
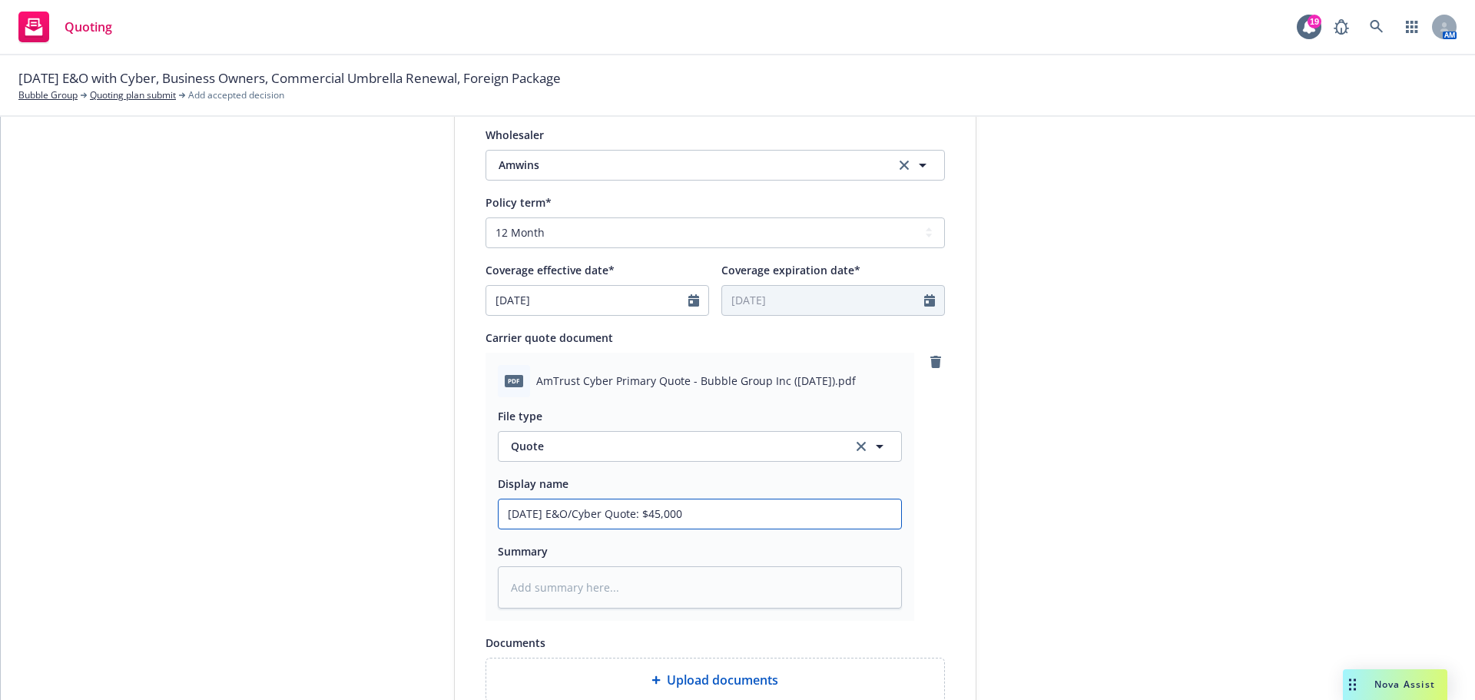
type input "[DATE] E&O/Cyber Quote: $45,000 A"
type textarea "x"
type input "[DATE] E&O/Cyber Quote: $45,000 Am"
type textarea "x"
type input "[DATE] E&O/Cyber Quote: $45,000 Amt"
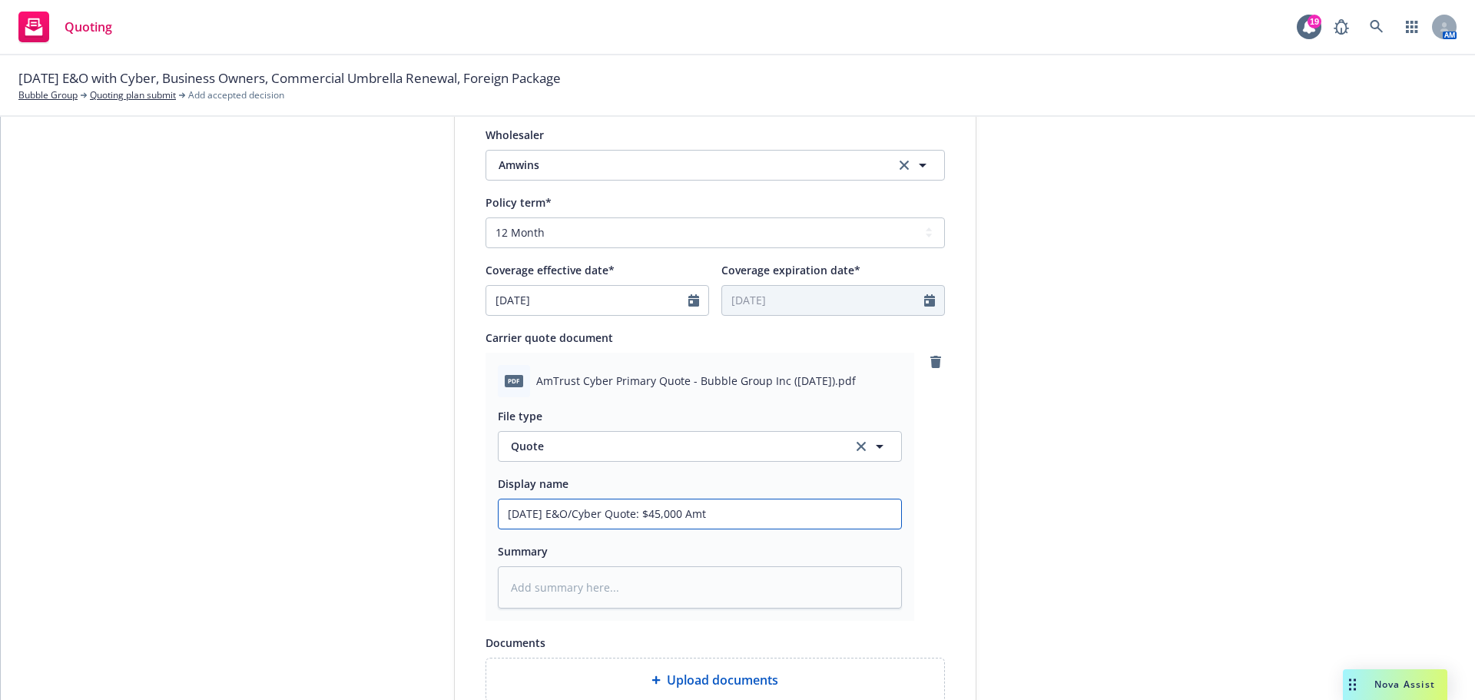
type textarea "x"
type input "[DATE] E&O/Cyber Quote: $45,000 Amtr"
type textarea "x"
type input "[DATE] E&O/Cyber Quote: $45,000 Amtru"
type textarea "x"
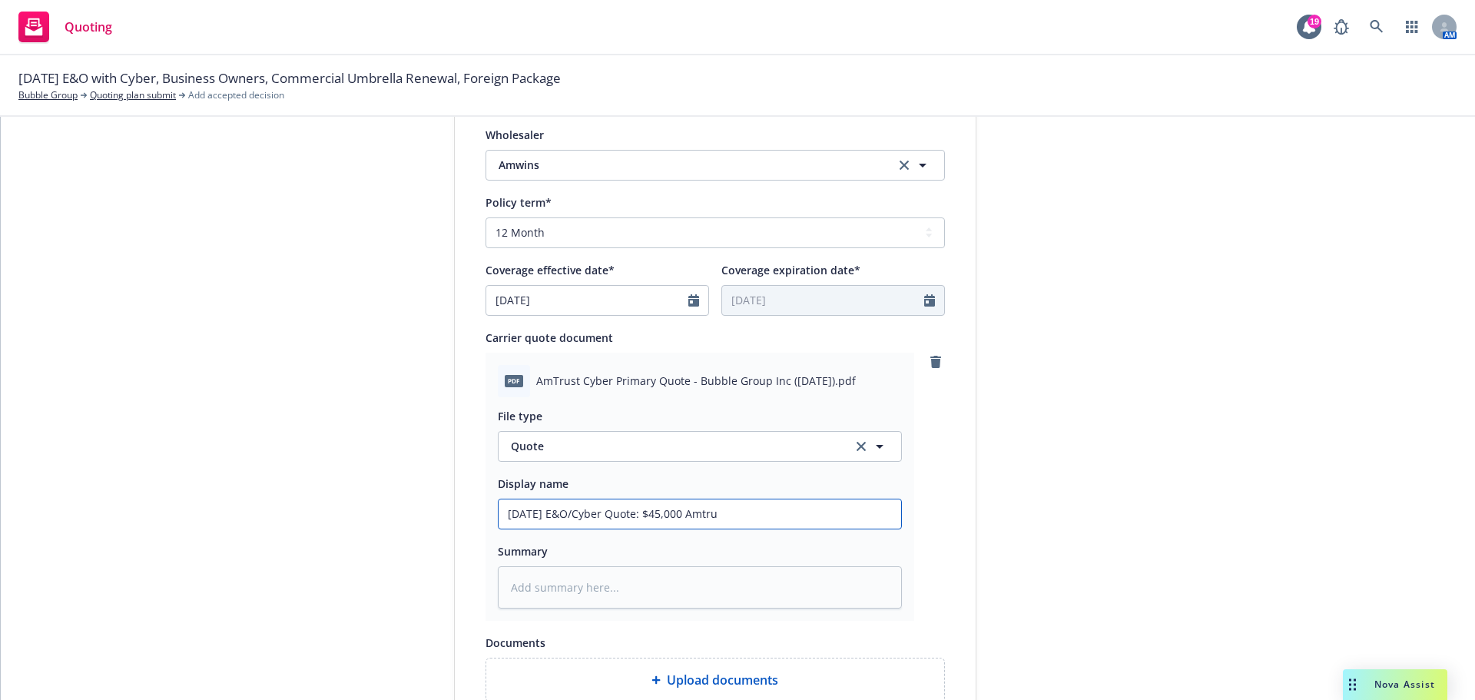
type input "[DATE] E&O/Cyber Quote: $45,000 Amtrus"
type textarea "x"
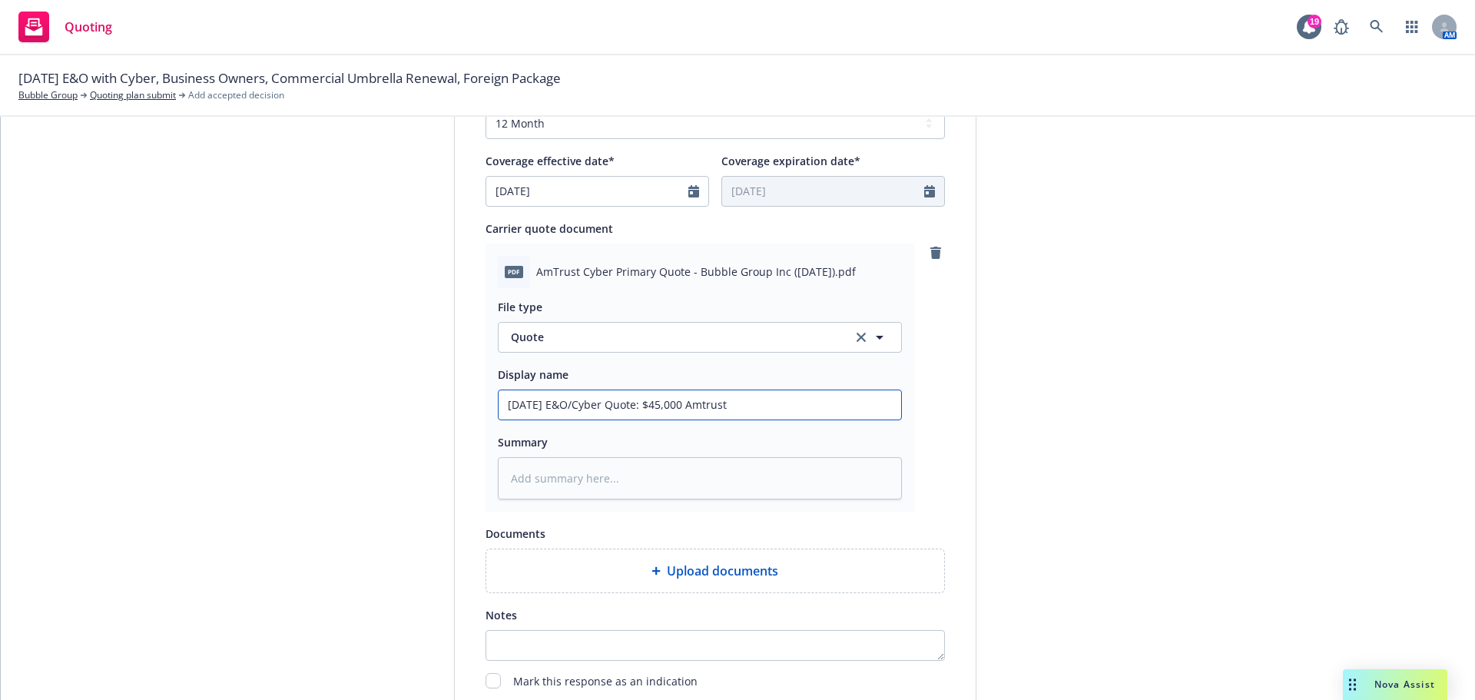
scroll to position [793, 0]
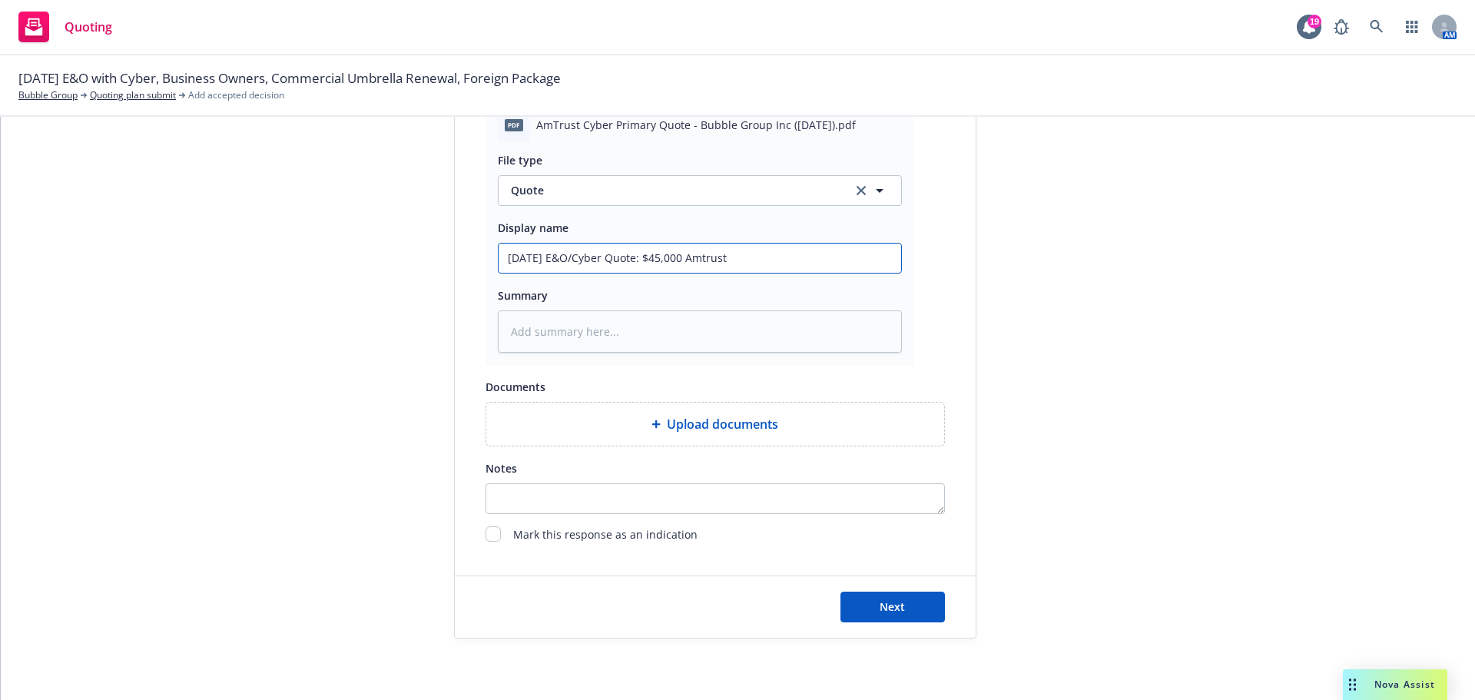
type input "[DATE] E&O/Cyber Quote: $45,000 Amtrust"
type textarea "x"
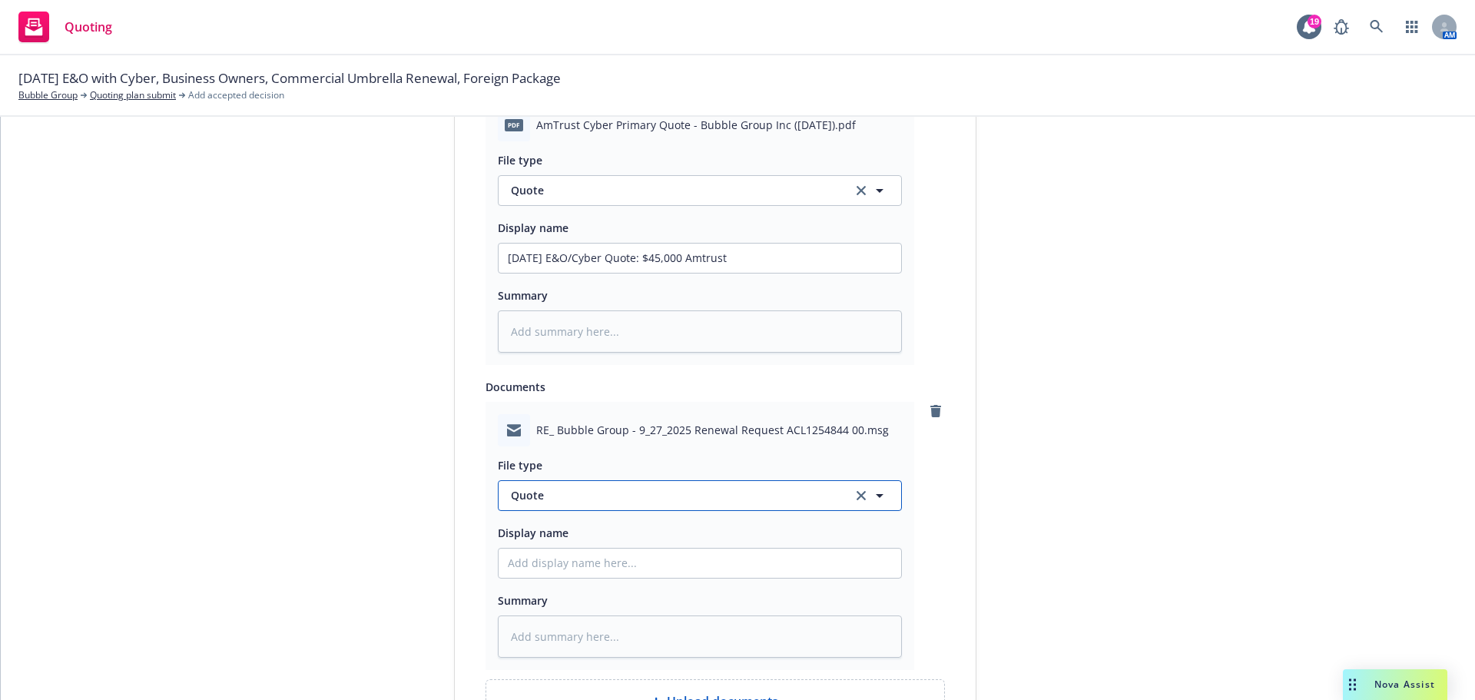
click at [566, 493] on span "Quote" at bounding box center [672, 495] width 323 height 16
type input "quote"
click at [574, 583] on span "Quote received" at bounding box center [554, 579] width 80 height 16
drag, startPoint x: 644, startPoint y: 261, endPoint x: 522, endPoint y: 254, distance: 123.1
click at [499, 259] on input "[DATE] E&O/Cyber Quote: $45,000 Amtrust" at bounding box center [700, 257] width 402 height 29
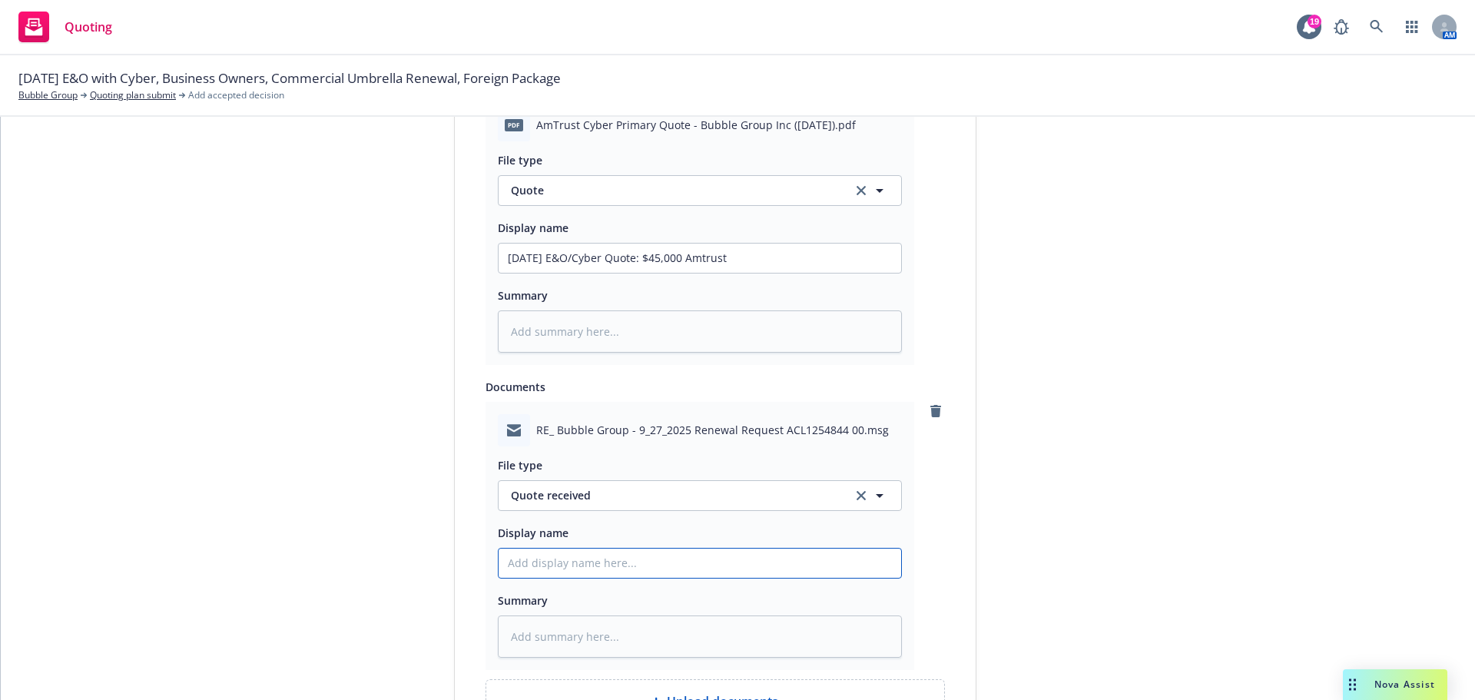
click at [528, 575] on input "Display name" at bounding box center [700, 562] width 402 height 29
paste input "[DATE] E&O/Cyber Quote"
type textarea "x"
type input "[DATE] E&O/Cyber Quote"
type textarea "x"
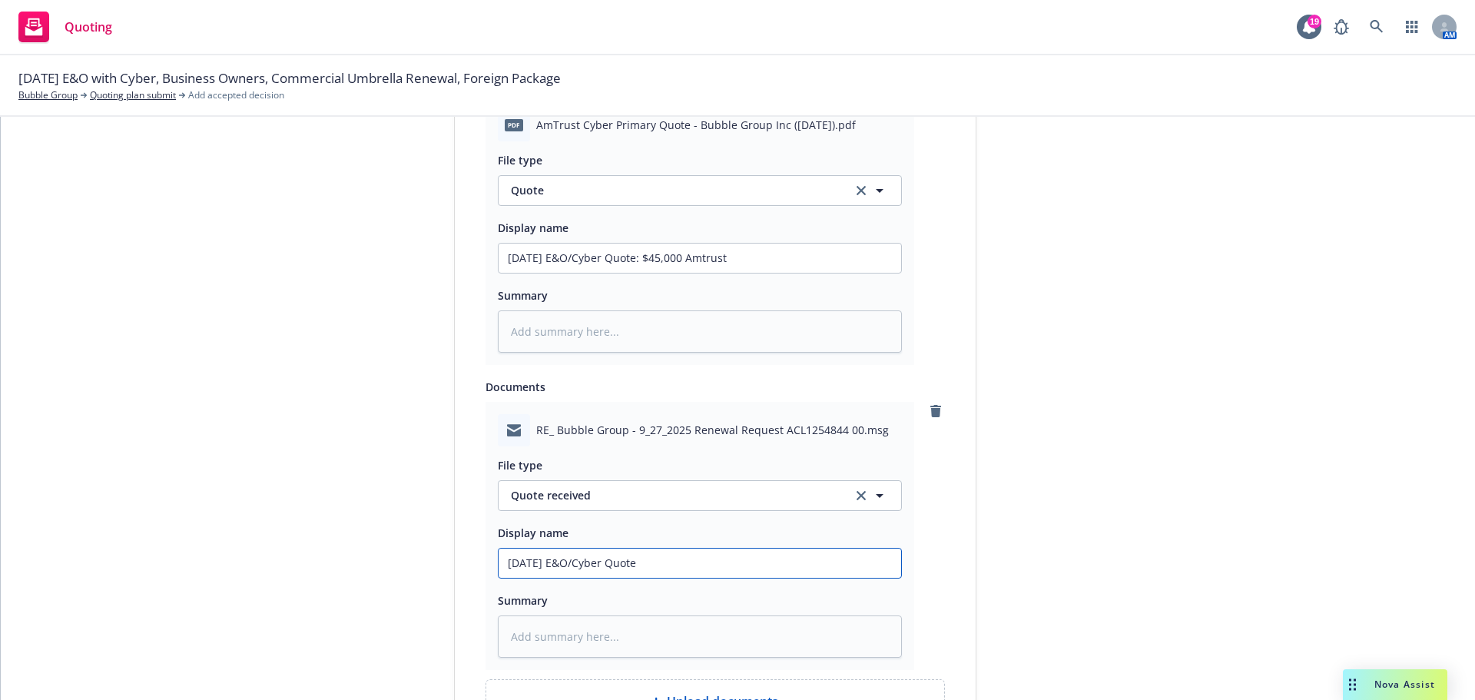
type input "[DATE] E&O/Cyber Quote"
type textarea "x"
type input "[DATE] E&O/Cyber Quote A"
type textarea "x"
type input "[DATE] E&O/Cyber Quote Am"
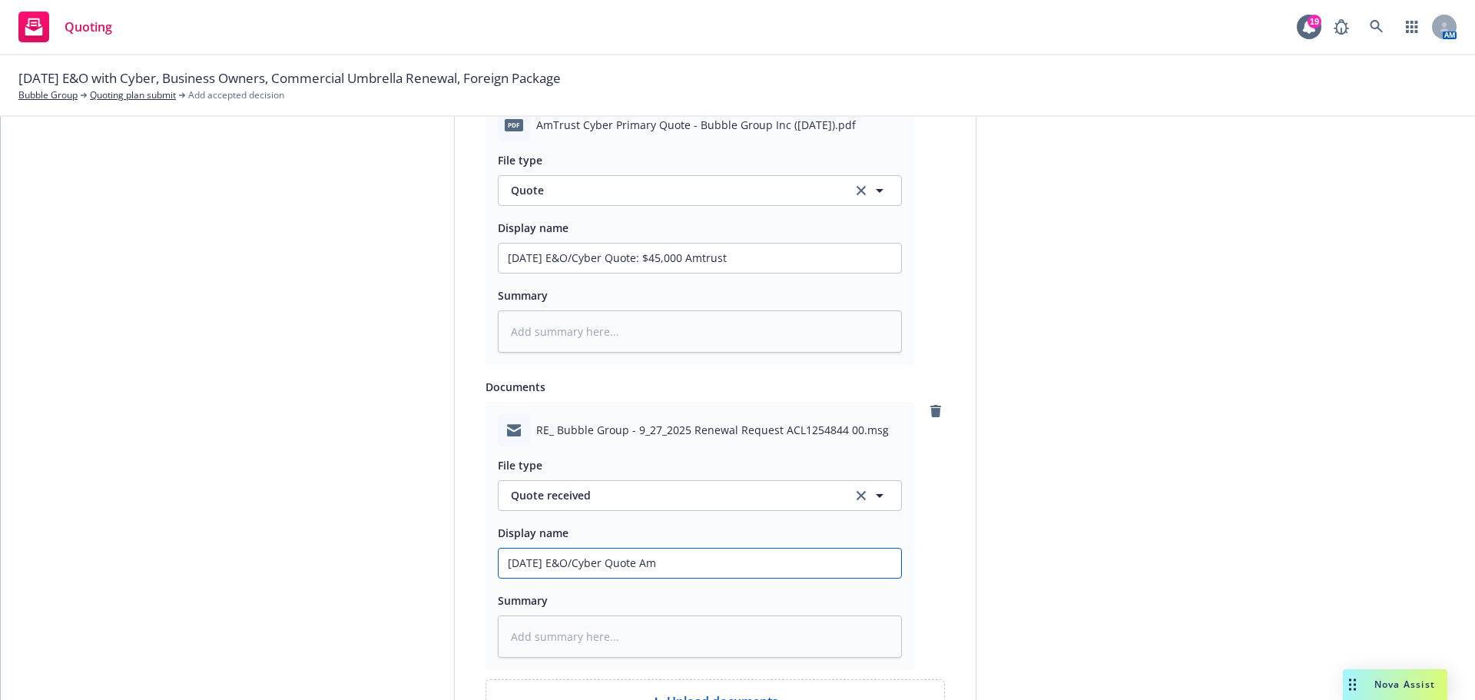
type textarea "x"
type input "[DATE] E&O/Cyber Quote Amt"
type textarea "x"
type input "[DATE] E&O/Cyber Quote Amtr"
type textarea "x"
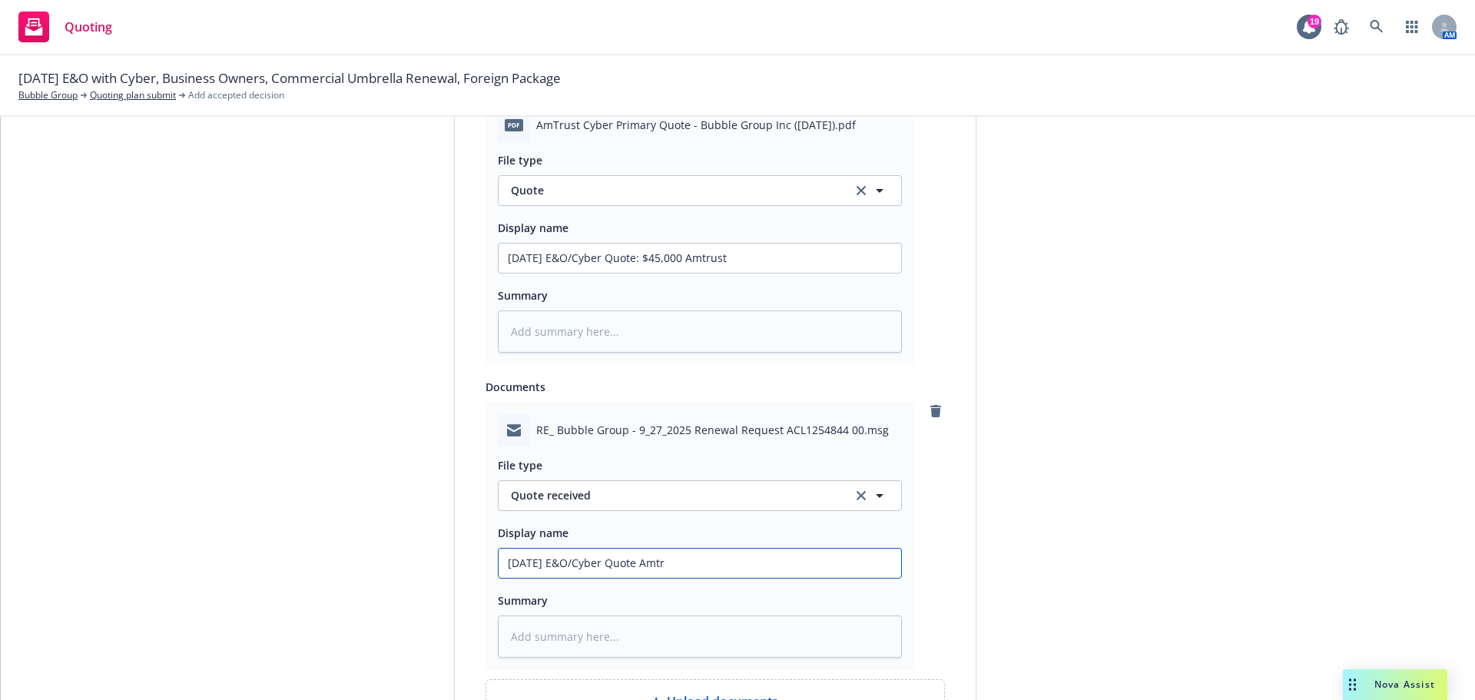
type input "[DATE] E&O/Cyber Quote Amtru"
type textarea "x"
type input "[DATE] E&O/Cyber Quote Amtrus"
type textarea "x"
type input "[DATE] E&O/Cyber Quote Amtrust"
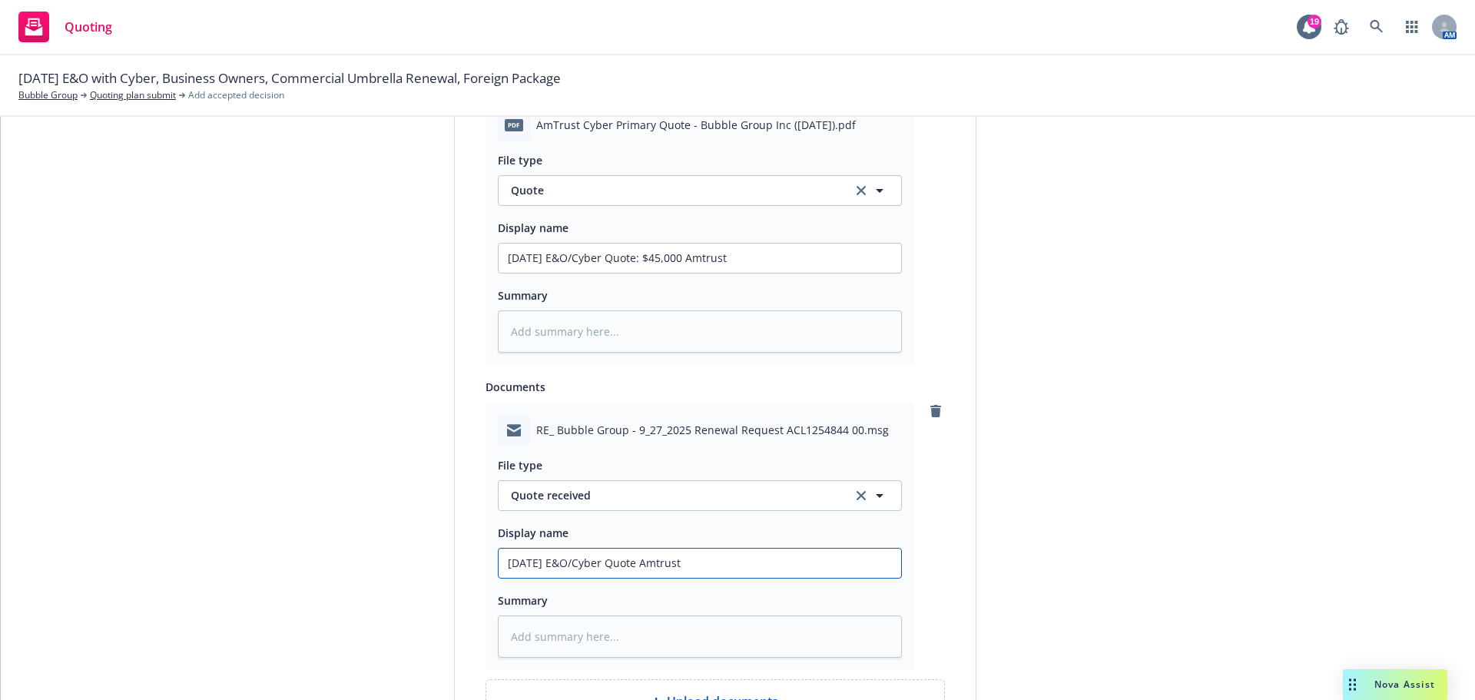
type textarea "x"
type input "[DATE] E&O/Cyber Quote Amtrust"
type textarea "x"
type input "[DATE] E&O/Cyber Quote Amtrust r"
type textarea "x"
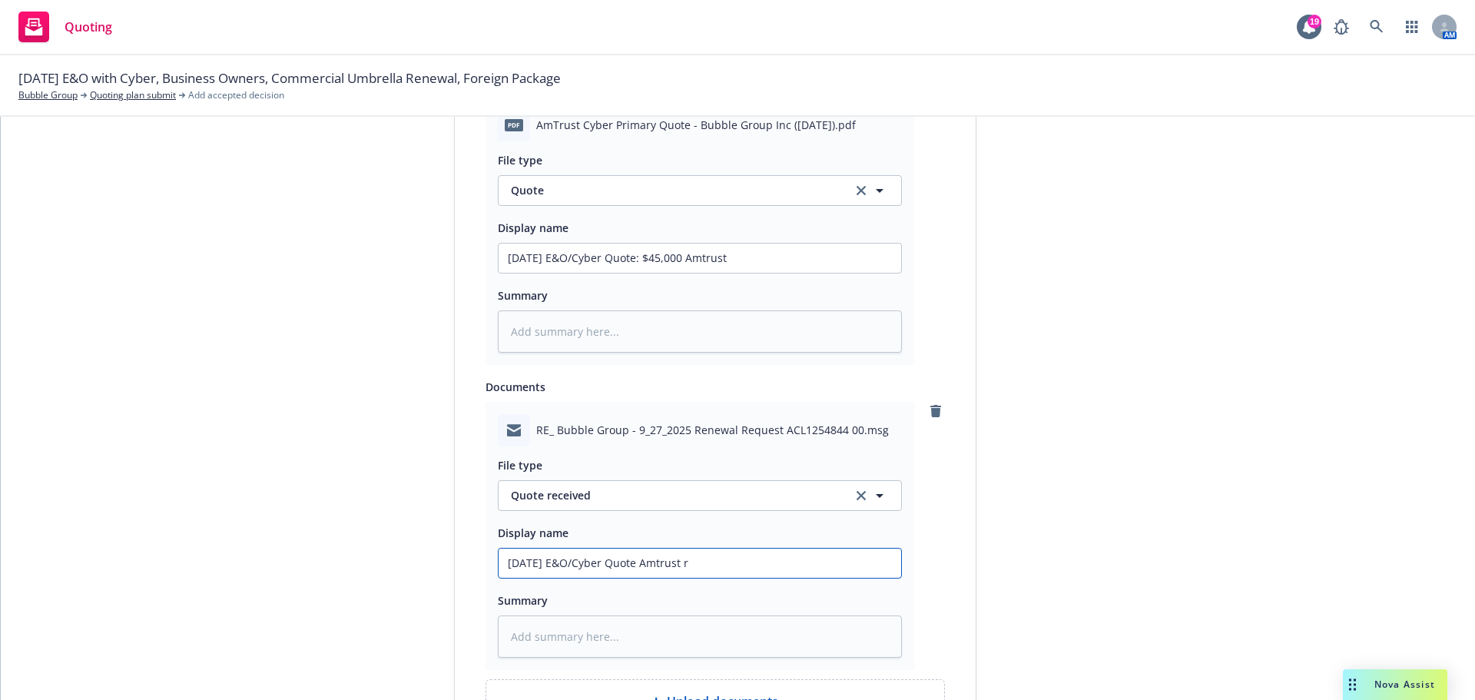
type input "[DATE] E&O/Cyber Quote Amtrust re"
type textarea "x"
type input "[DATE] E&O/Cyber Quote Amtrust r"
type textarea "x"
type input "[DATE] E&O/Cyber Quote Amtrust"
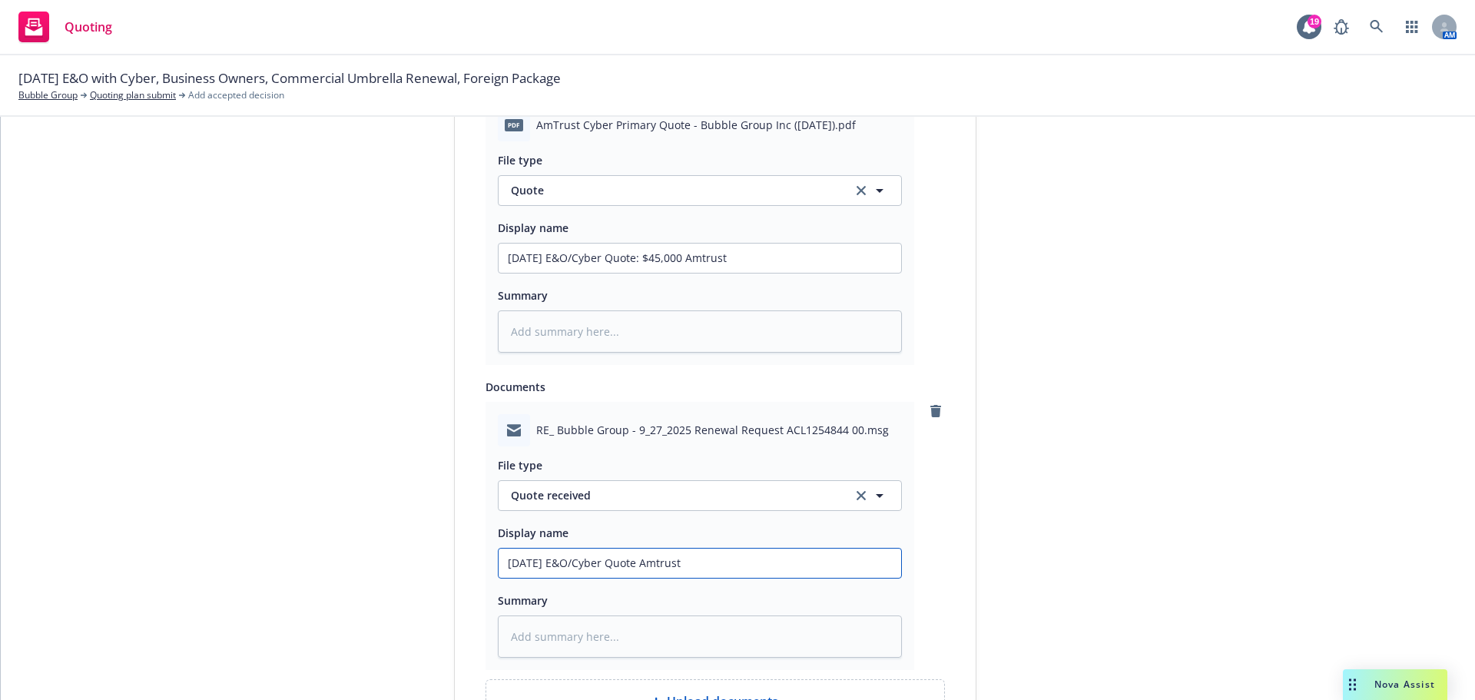
type textarea "x"
type input "[DATE] E&O/Cyber Quote RAmtrust"
type textarea "x"
type input "[DATE] E&O/Cyber Quote ReAmtrust"
type textarea "x"
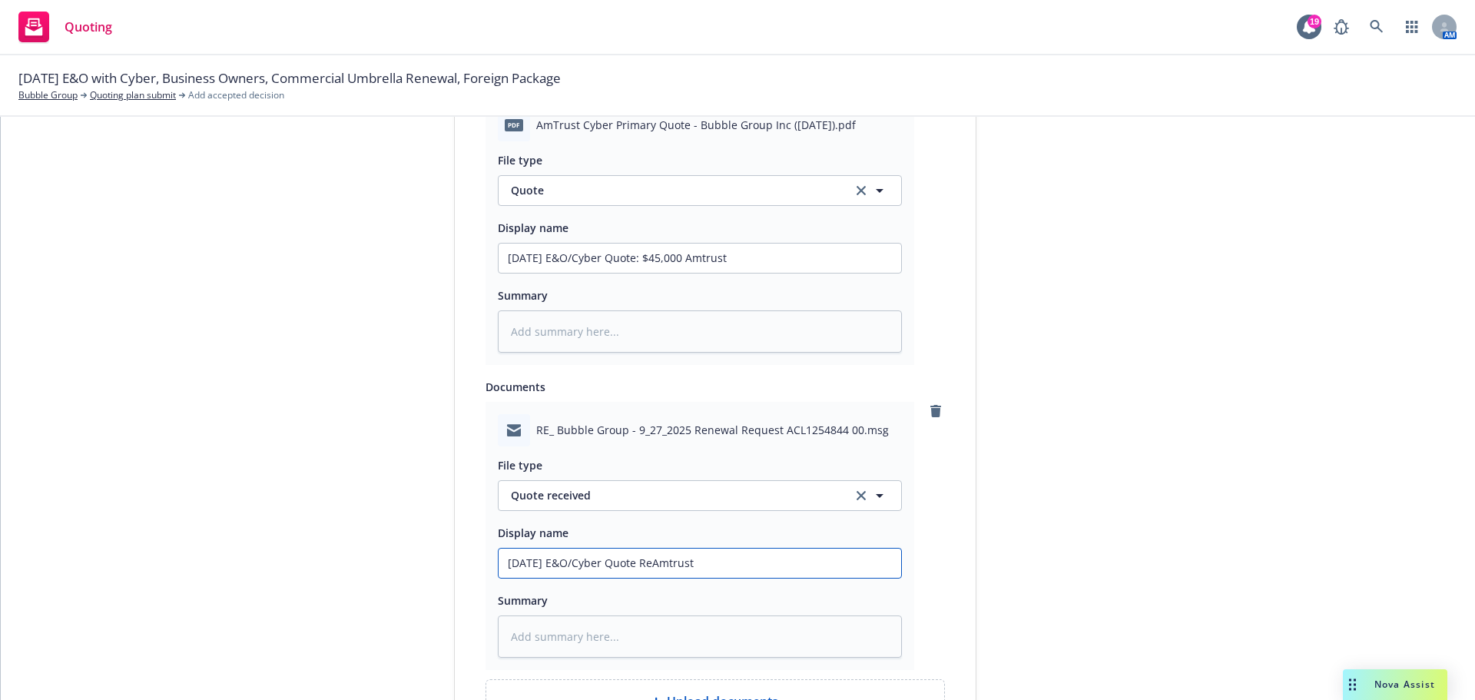
type input "[DATE] E&O/Cyber Quote RecAmtrust"
type textarea "x"
type input "[DATE] E&O/Cyber Quote ReceAmtrust"
type textarea "x"
type input "[DATE] E&O/Cyber Quote ReceiAmtrust"
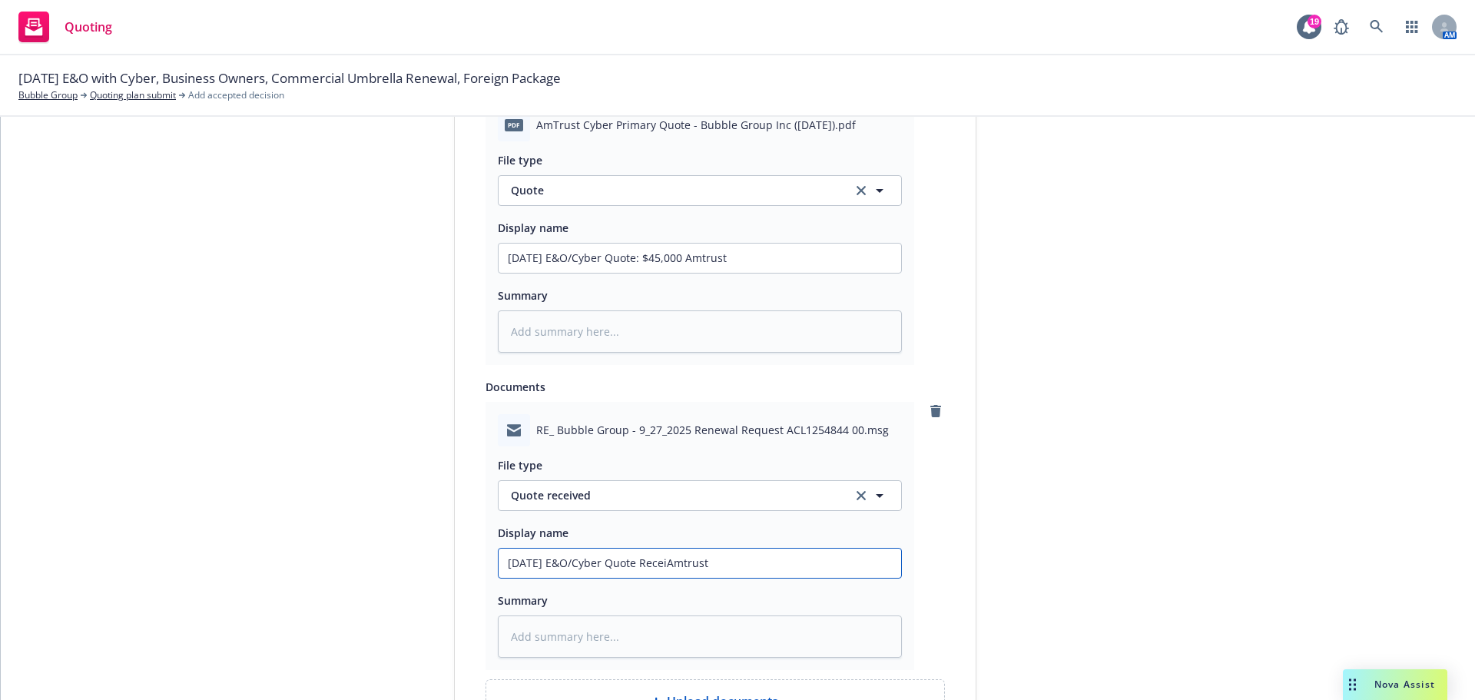
type textarea "x"
type input "[DATE] E&O/Cyber Quote ReceivAmtrust"
type textarea "x"
type input "[DATE] E&O/Cyber Quote ReceiveAmtrust"
type textarea "x"
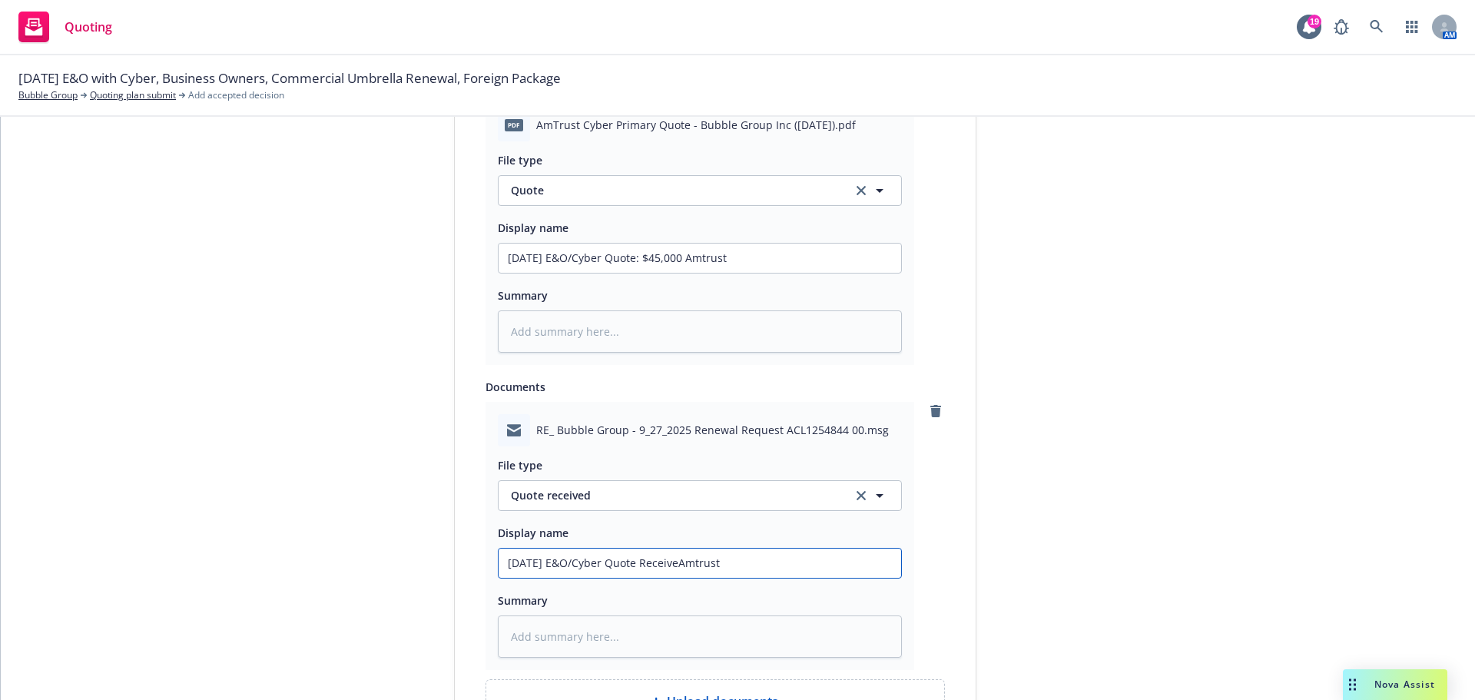
type input "[DATE] E&O/Cyber Quote ReceivedAmtrust"
type textarea "x"
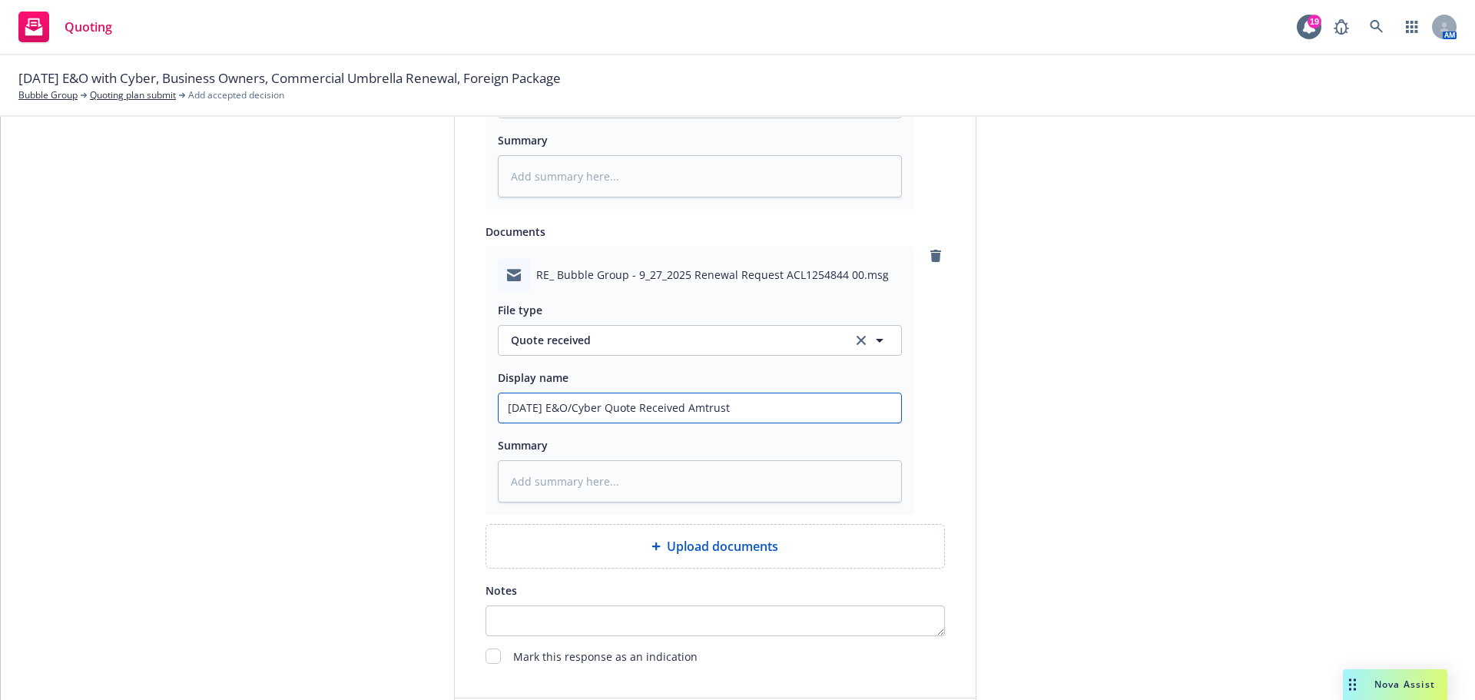
scroll to position [1071, 0]
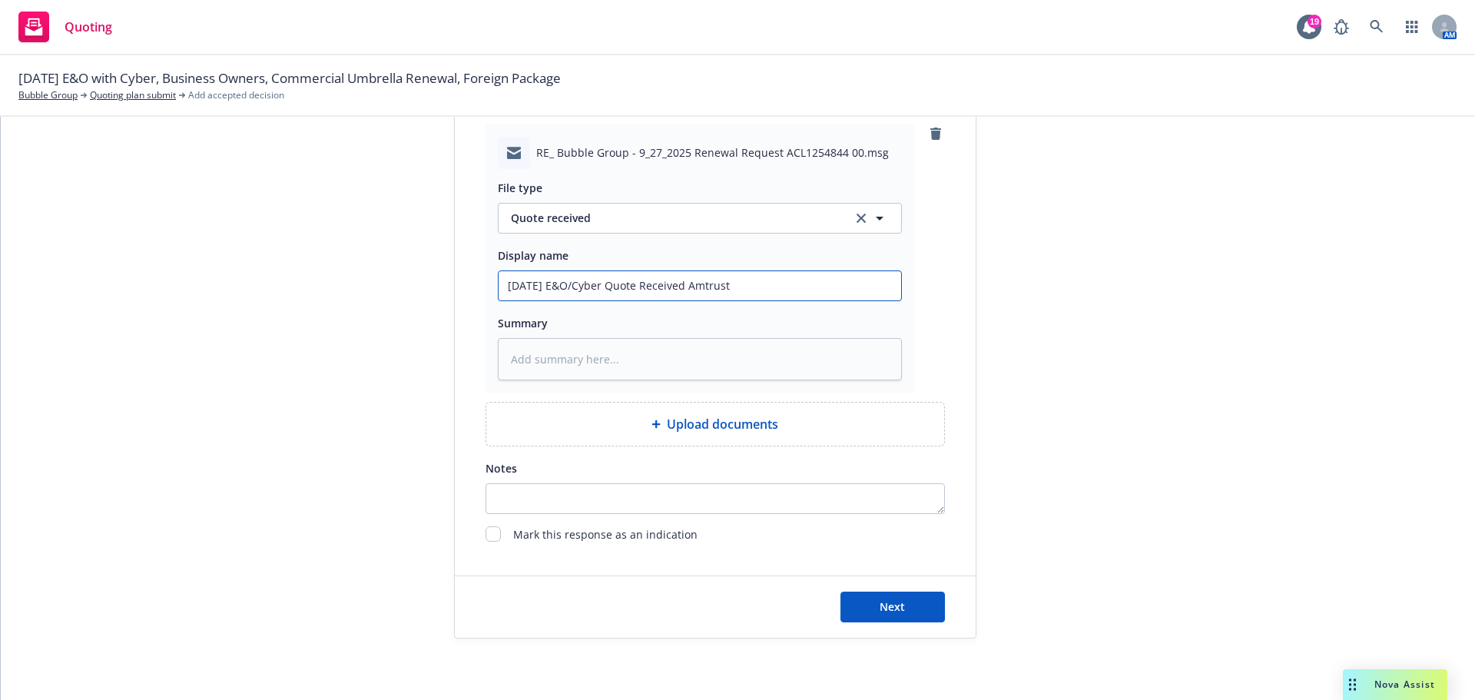
type input "[DATE] E&O/Cyber Quote Received Amtrust"
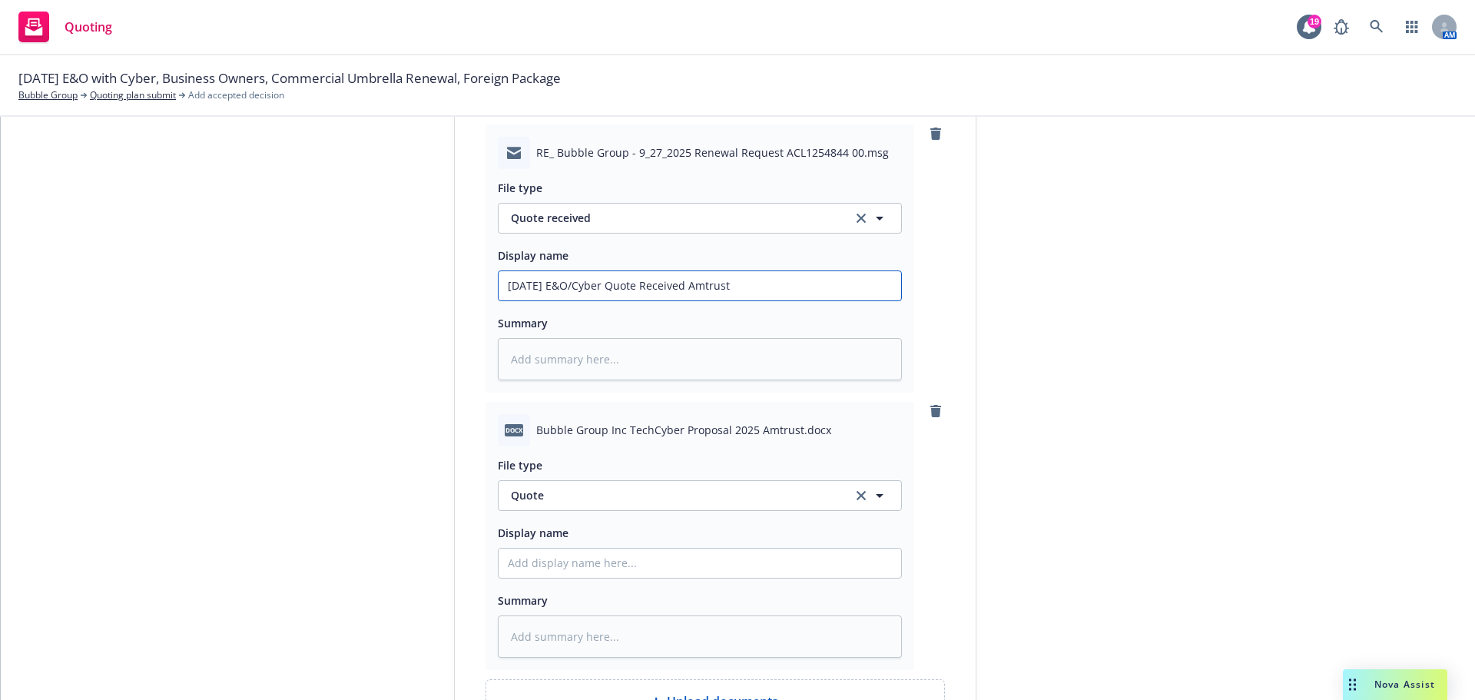
type textarea "x"
click at [572, 492] on span "Quote" at bounding box center [672, 495] width 323 height 16
type input "mark"
click at [569, 541] on span "Marketing Summary" at bounding box center [567, 538] width 107 height 16
click at [548, 559] on input "Display name" at bounding box center [700, 562] width 402 height 29
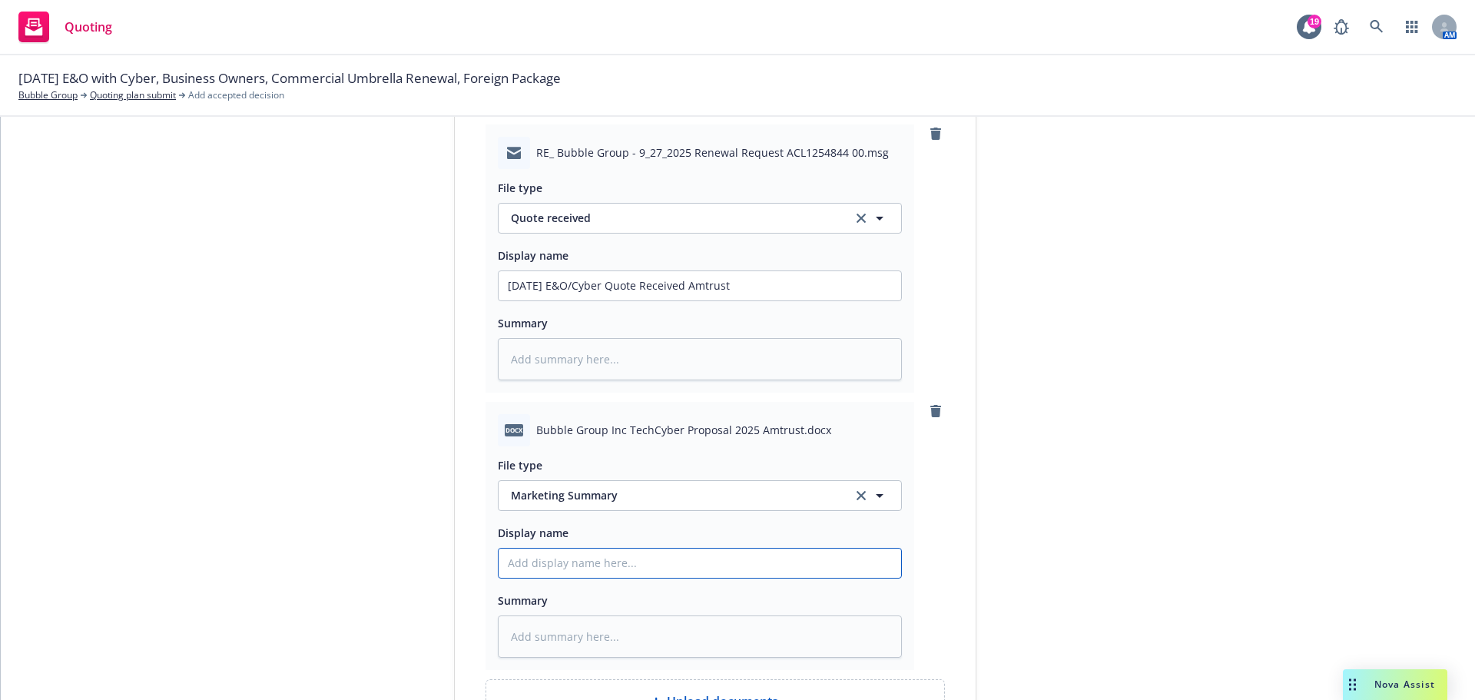
type textarea "x"
type input "9"
type textarea "x"
type input "9/"
type textarea "x"
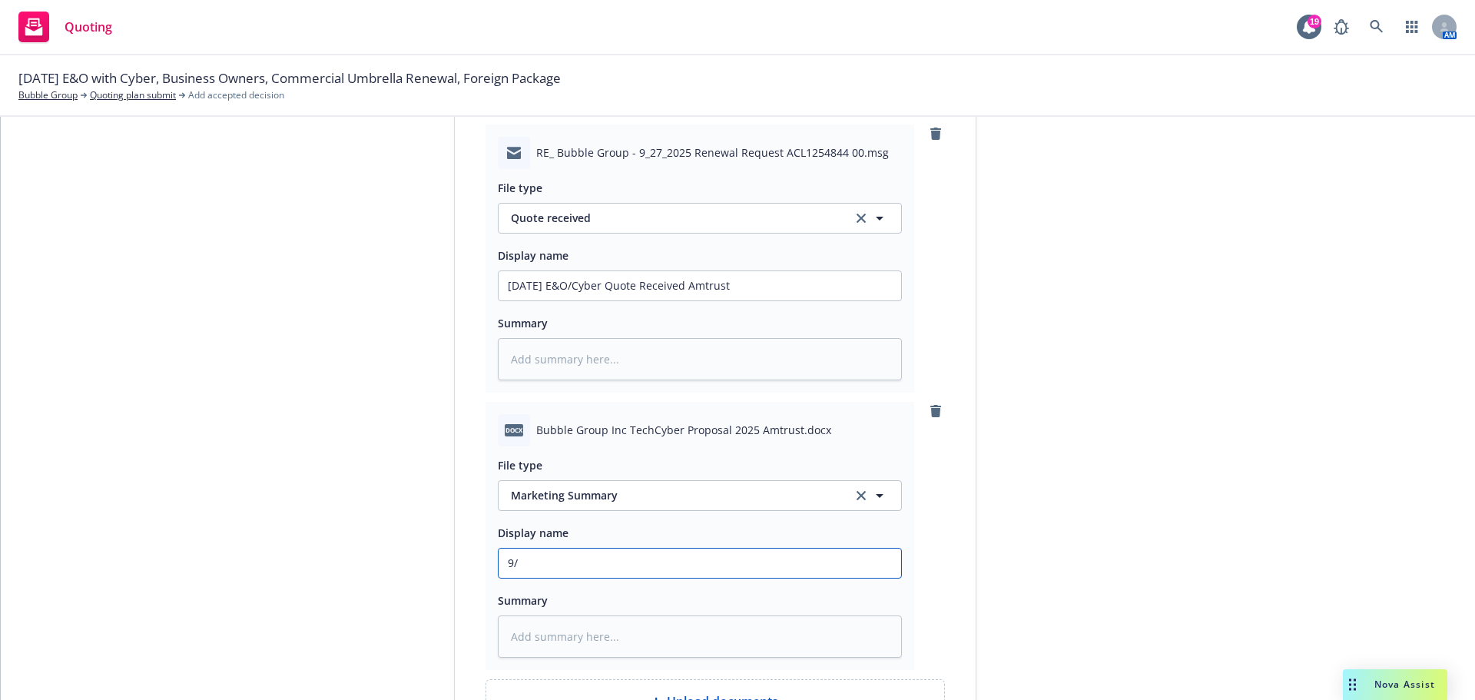
type input "9/2"
type textarea "x"
type input "9/27"
type textarea "x"
type input "9/27/"
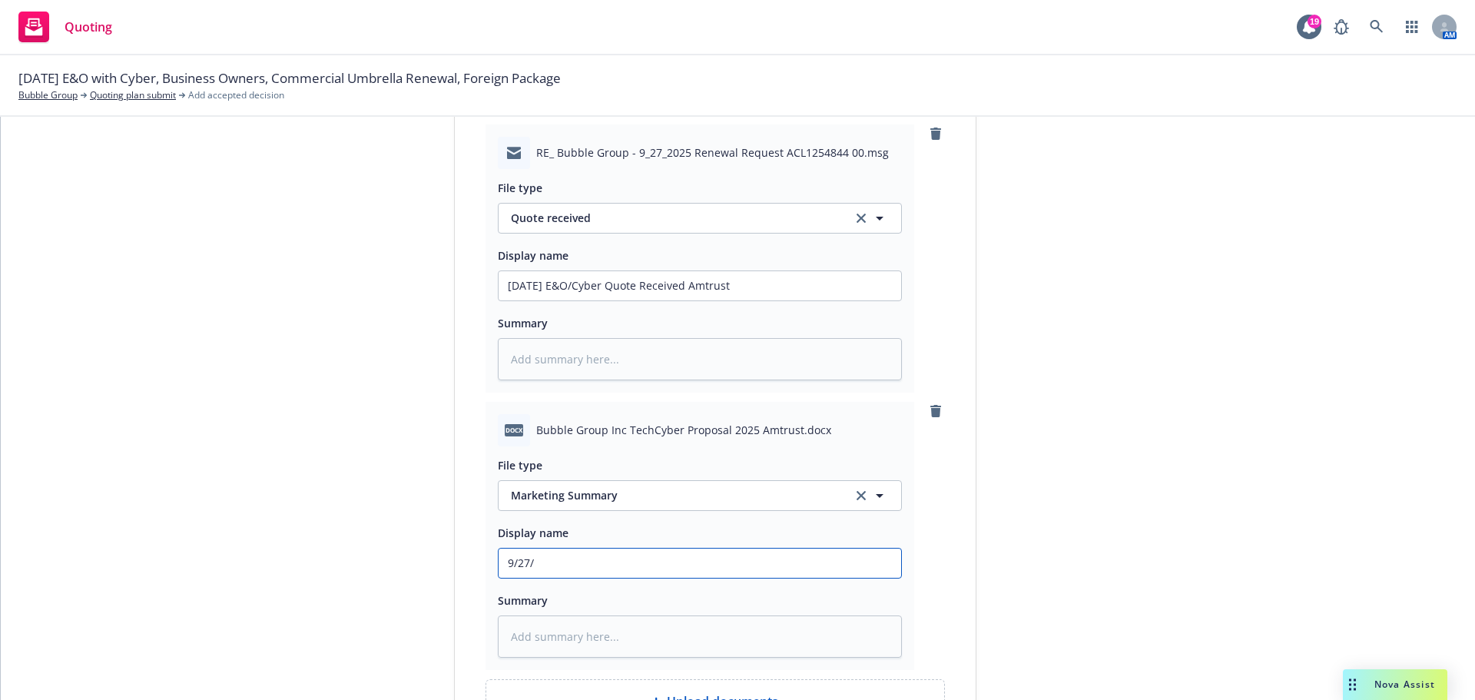
type textarea "x"
type input "9/27/2"
type textarea "x"
type input "[DATE]"
type textarea "x"
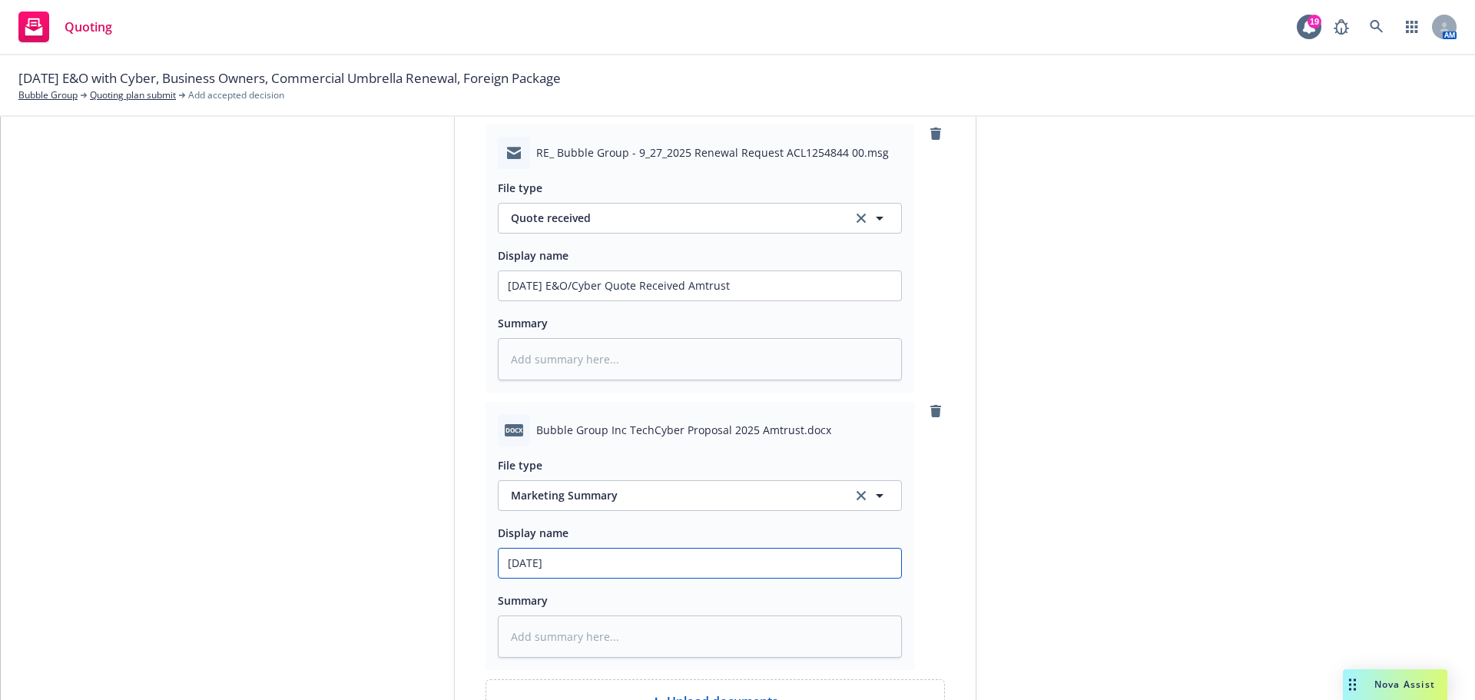
type input "9/27/202"
type textarea "x"
type input "[DATE]"
type textarea "x"
type input "[DATE]"
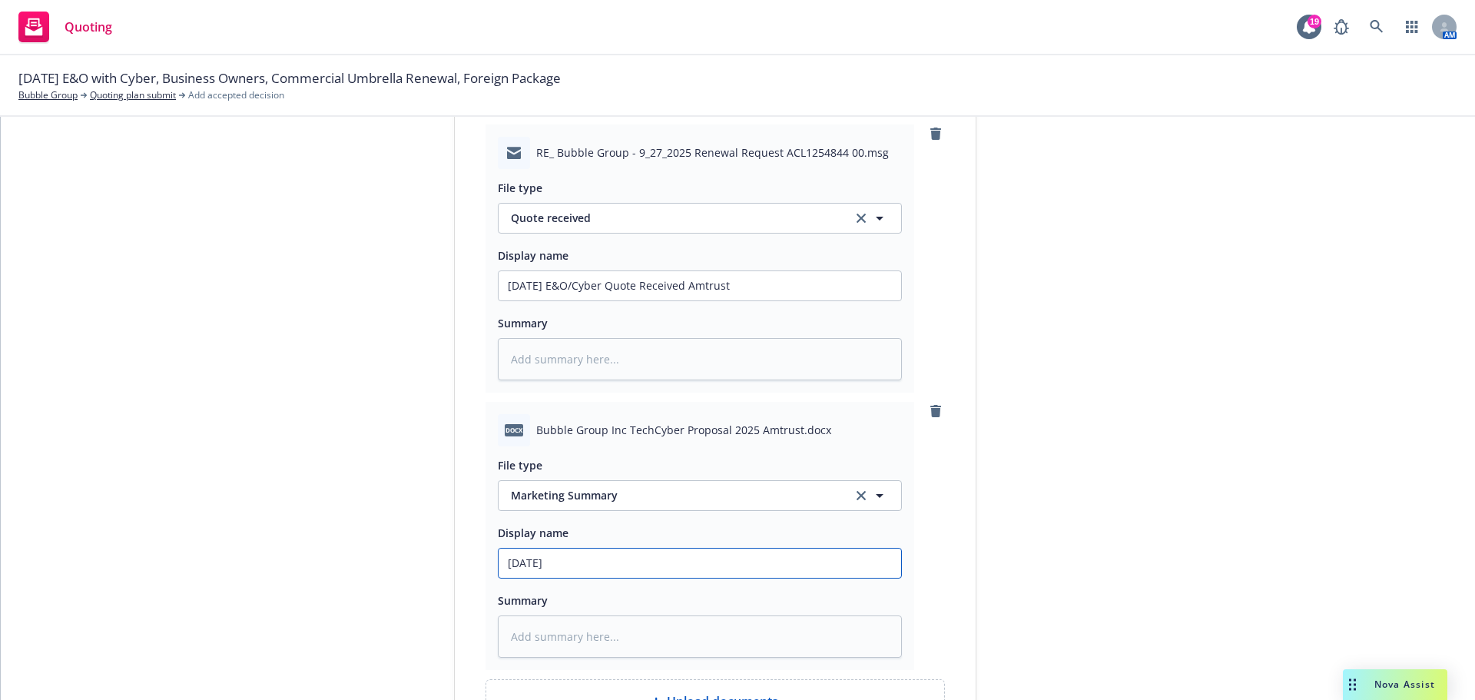
type textarea "x"
type input "[DATE] M"
type textarea "x"
type input "[DATE] Ma"
type textarea "x"
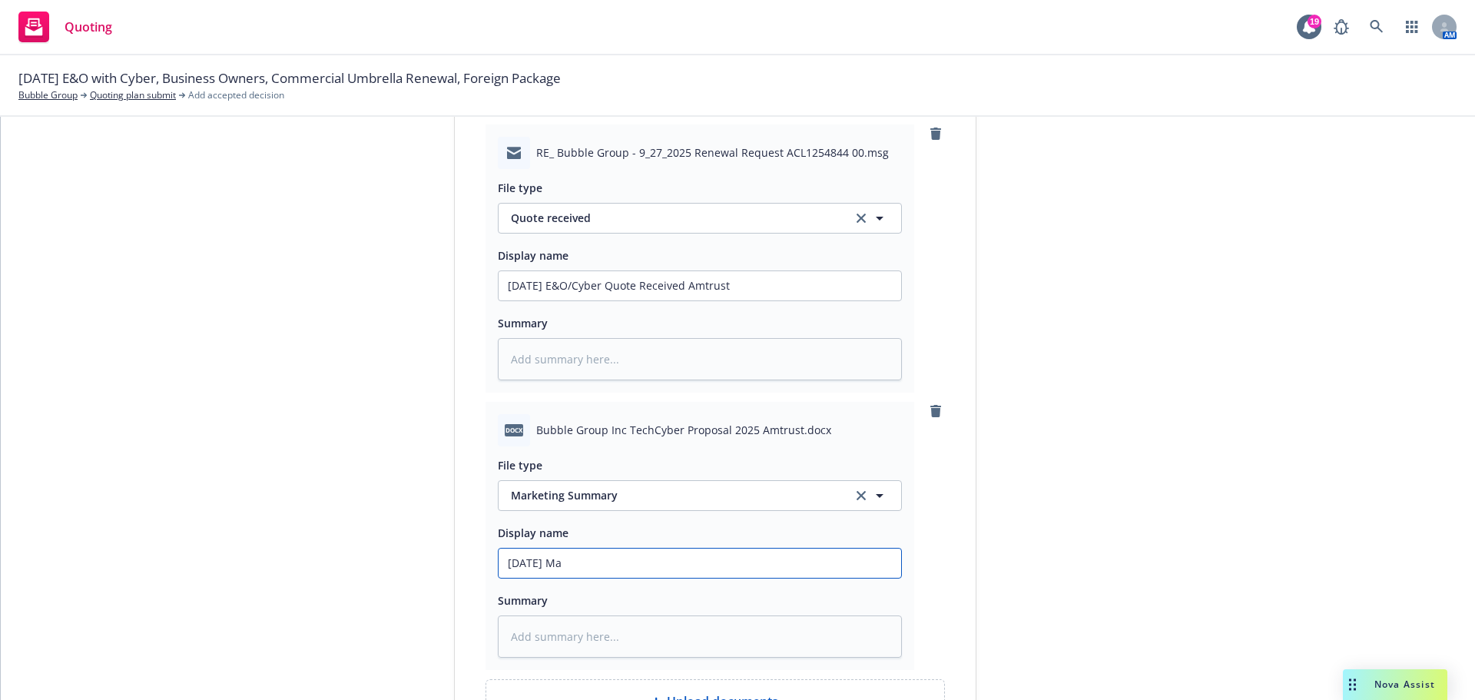
type input "[DATE] Mar"
type textarea "x"
type input "[DATE] [PERSON_NAME]"
type textarea "x"
type input "[DATE] Marke"
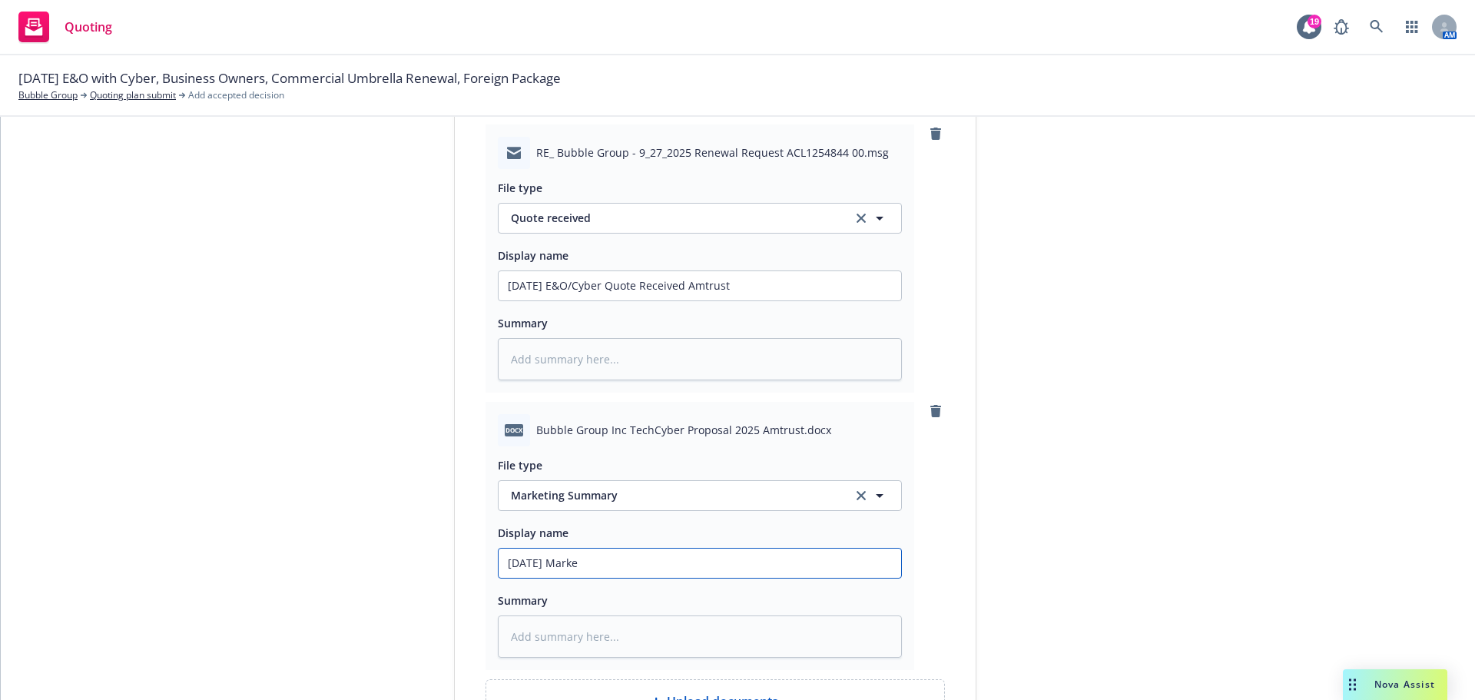
type textarea "x"
type input "[DATE] Market"
type textarea "x"
type input "[DATE] Marketi"
type textarea "x"
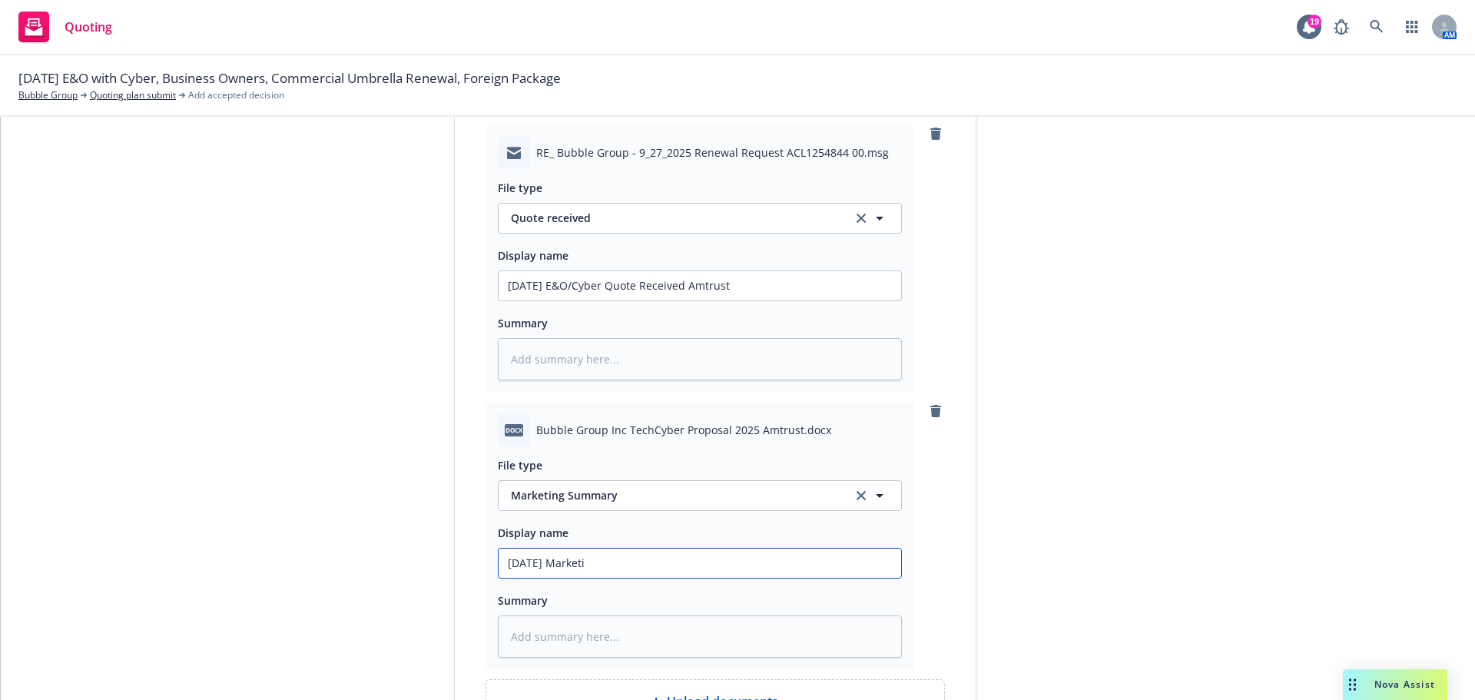
type input "[DATE] Marketin"
type textarea "x"
type input "[DATE] Marketing"
type textarea "x"
type input "[DATE] Marketing"
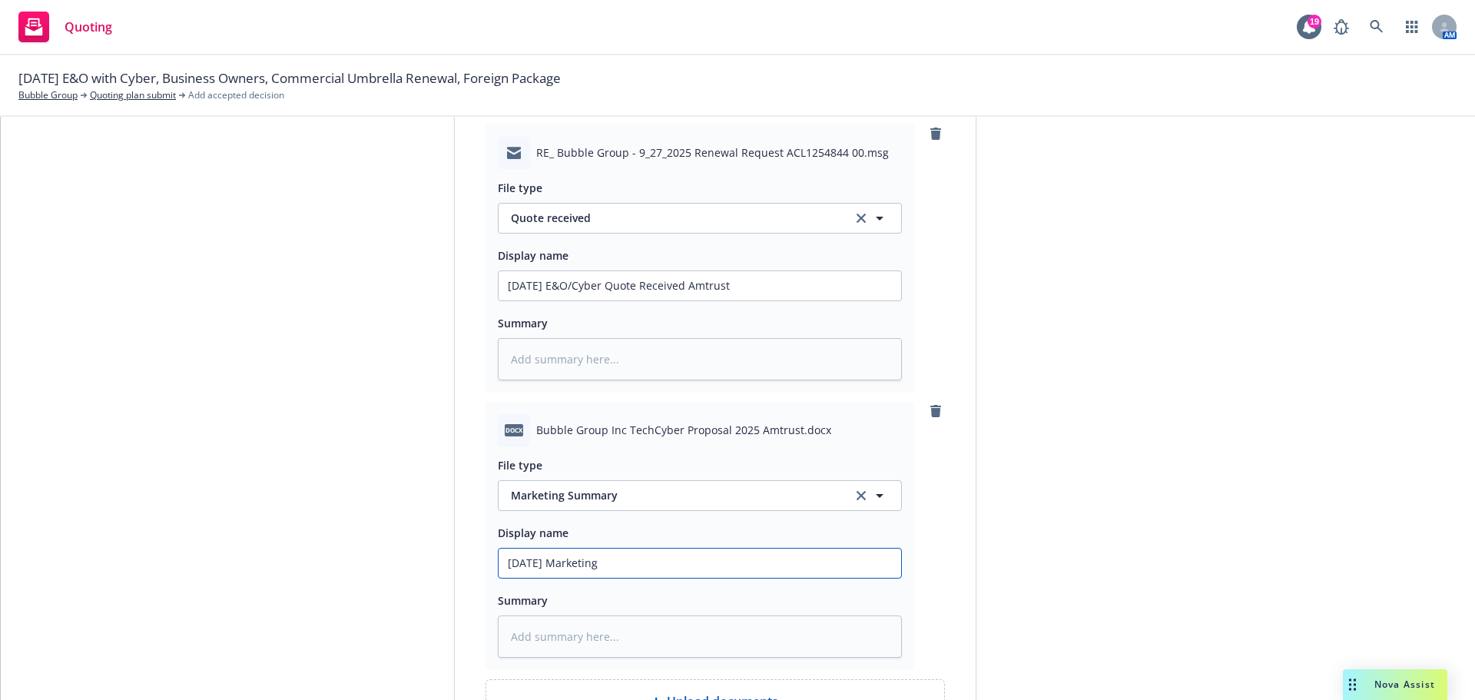
type textarea "x"
type input "[DATE] Marketing S"
type textarea "x"
type input "[DATE] Marketing Su"
type textarea "x"
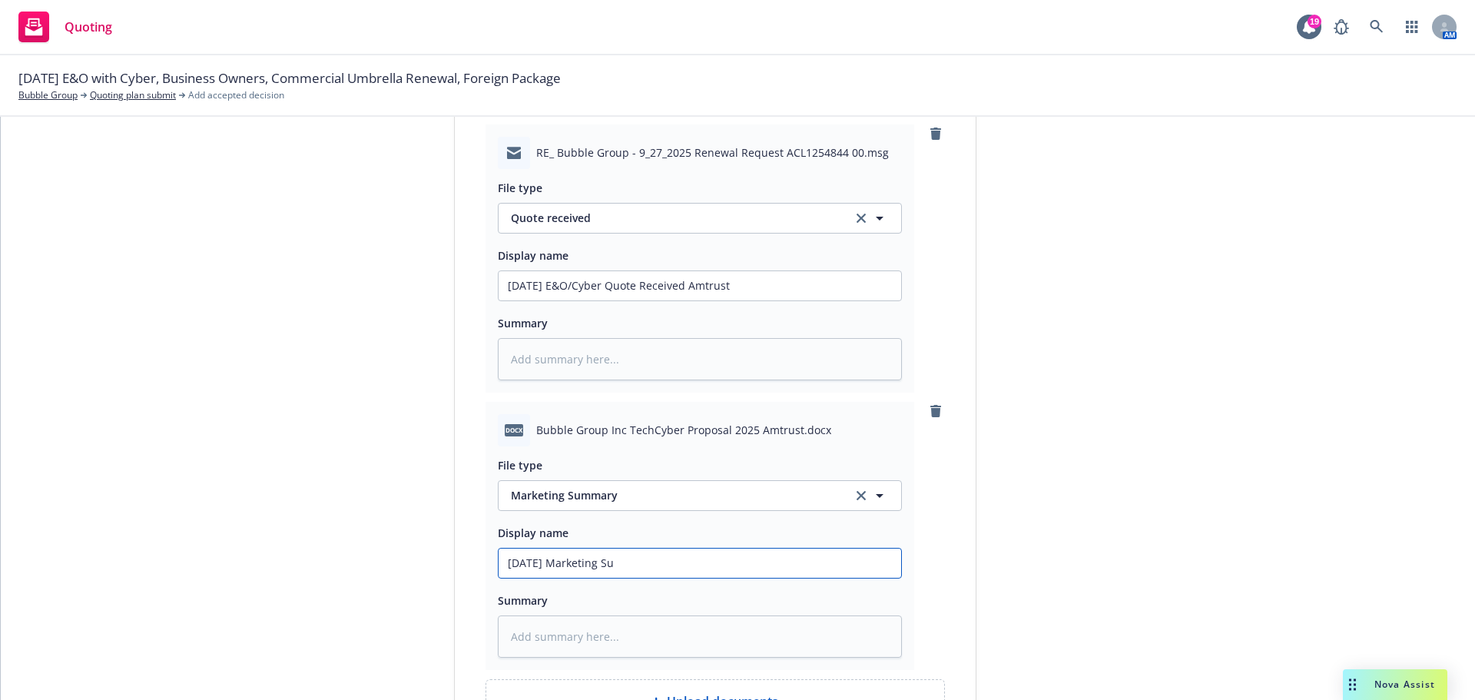
type input "[DATE] Marketing Sum"
type textarea "x"
type input "[DATE] Marketing Summ"
type textarea "x"
type input "[DATE] Marketing Summa"
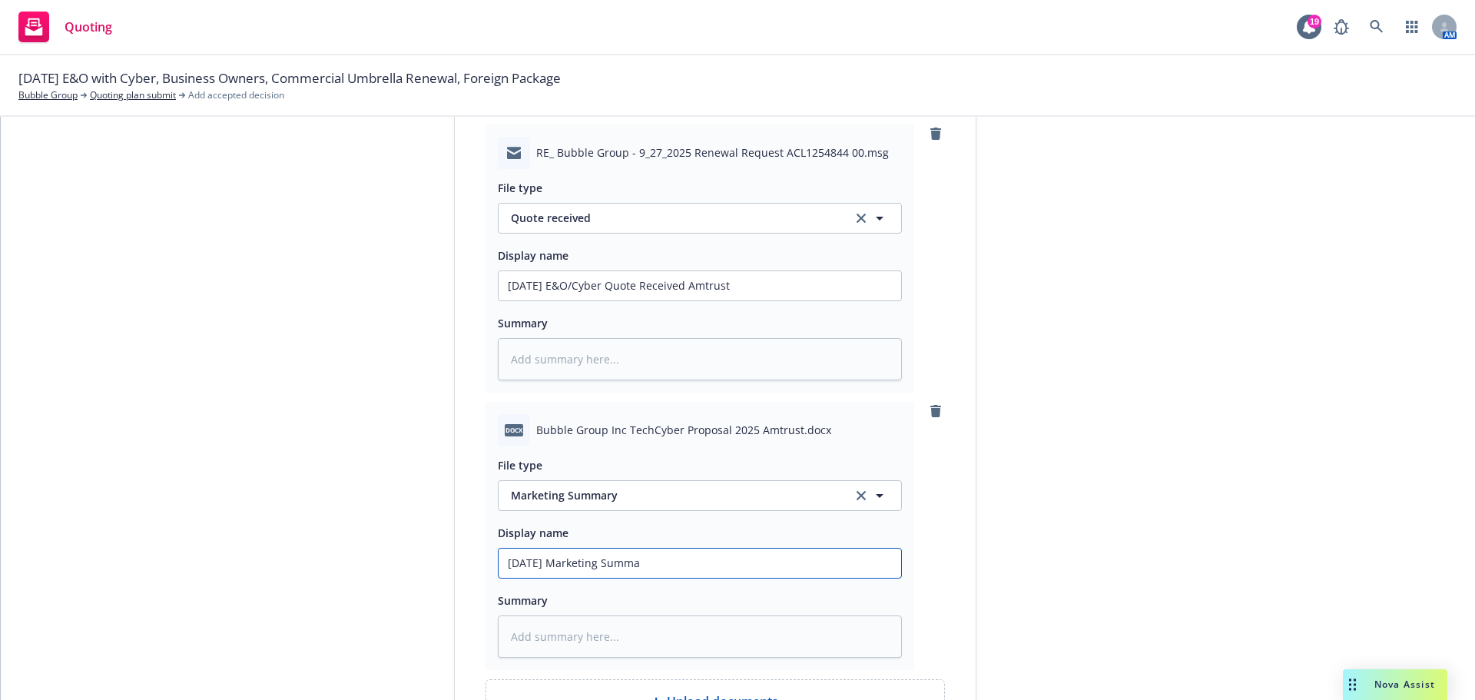
type textarea "x"
type input "[DATE] Marketing [PERSON_NAME]"
type textarea "x"
type input "[DATE] Marketing Summary"
type textarea "x"
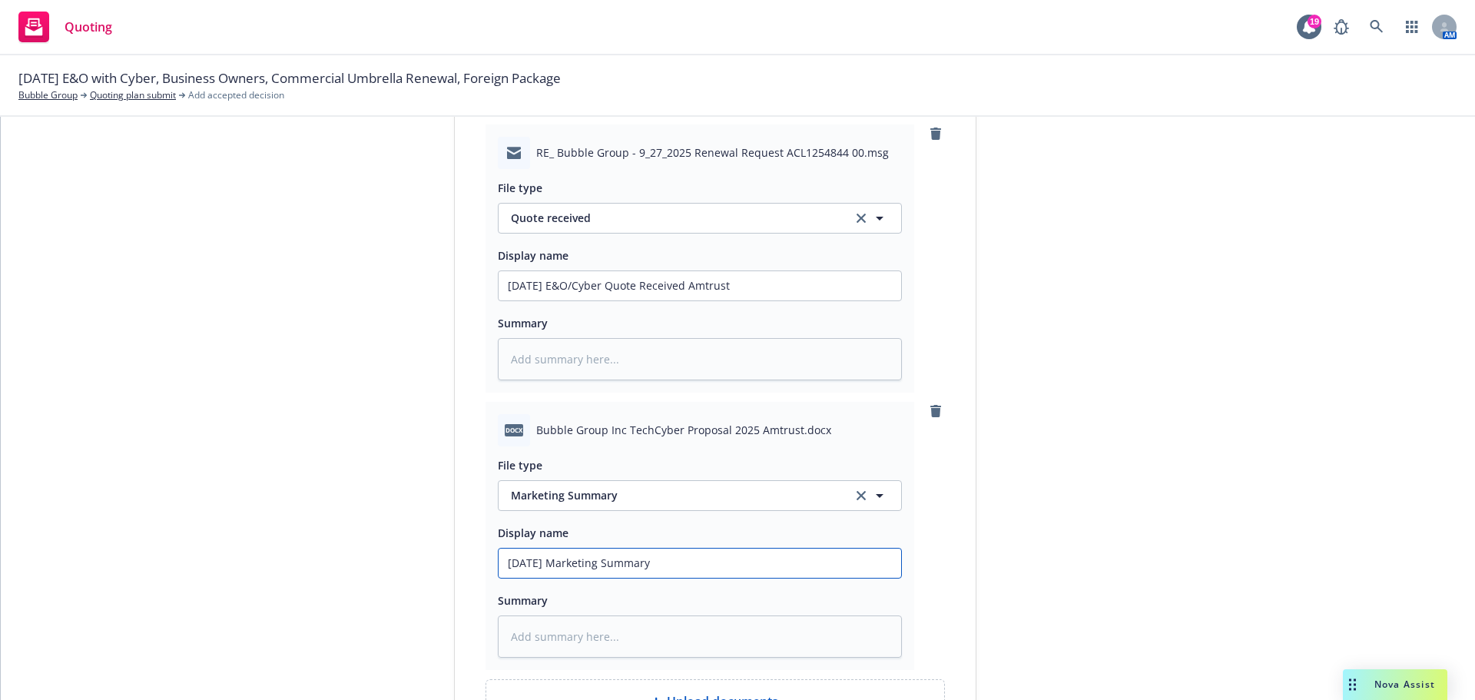
type input "[DATE] Marketing Summary"
type textarea "x"
type input "[DATE] Marketing Summary a"
type textarea "x"
type input "[DATE] Marketing Summary an"
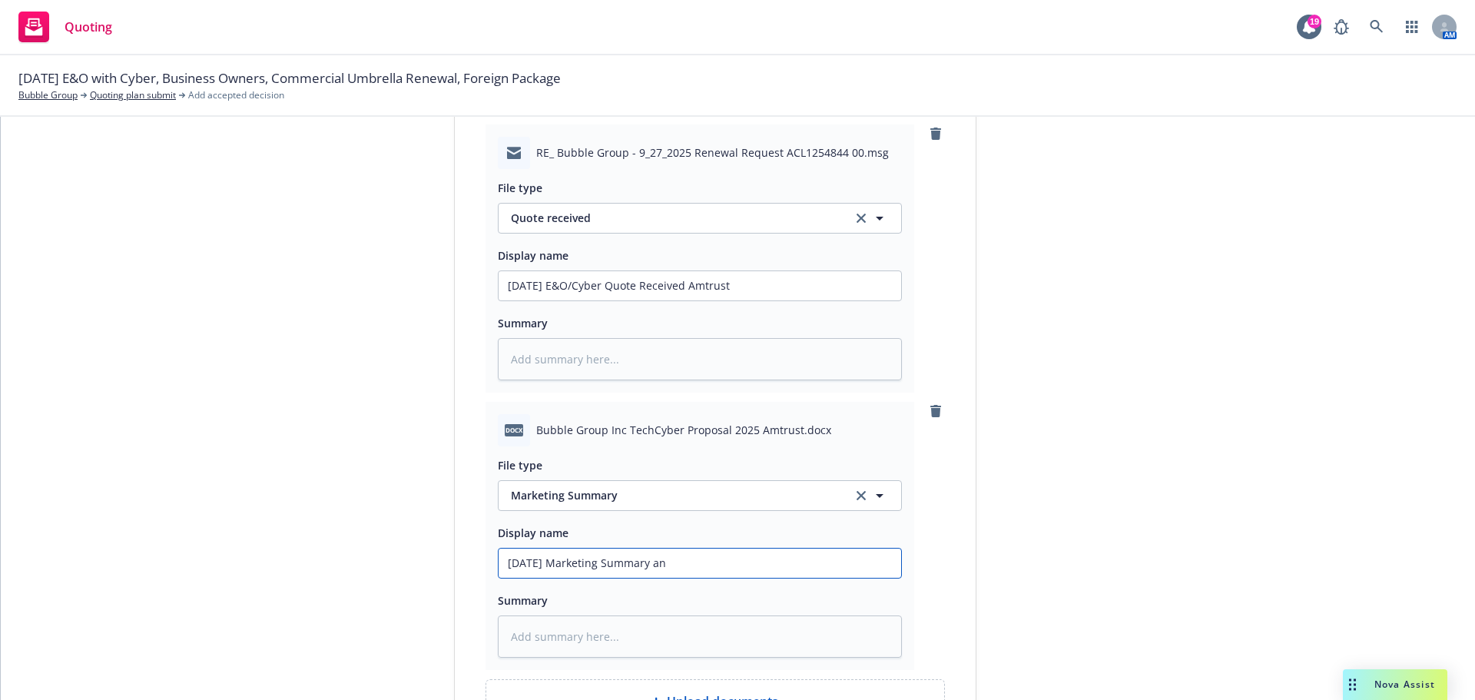
type textarea "x"
type input "[DATE] Marketing Summary and"
type textarea "x"
type input "[DATE] Marketing Summary and"
type textarea "x"
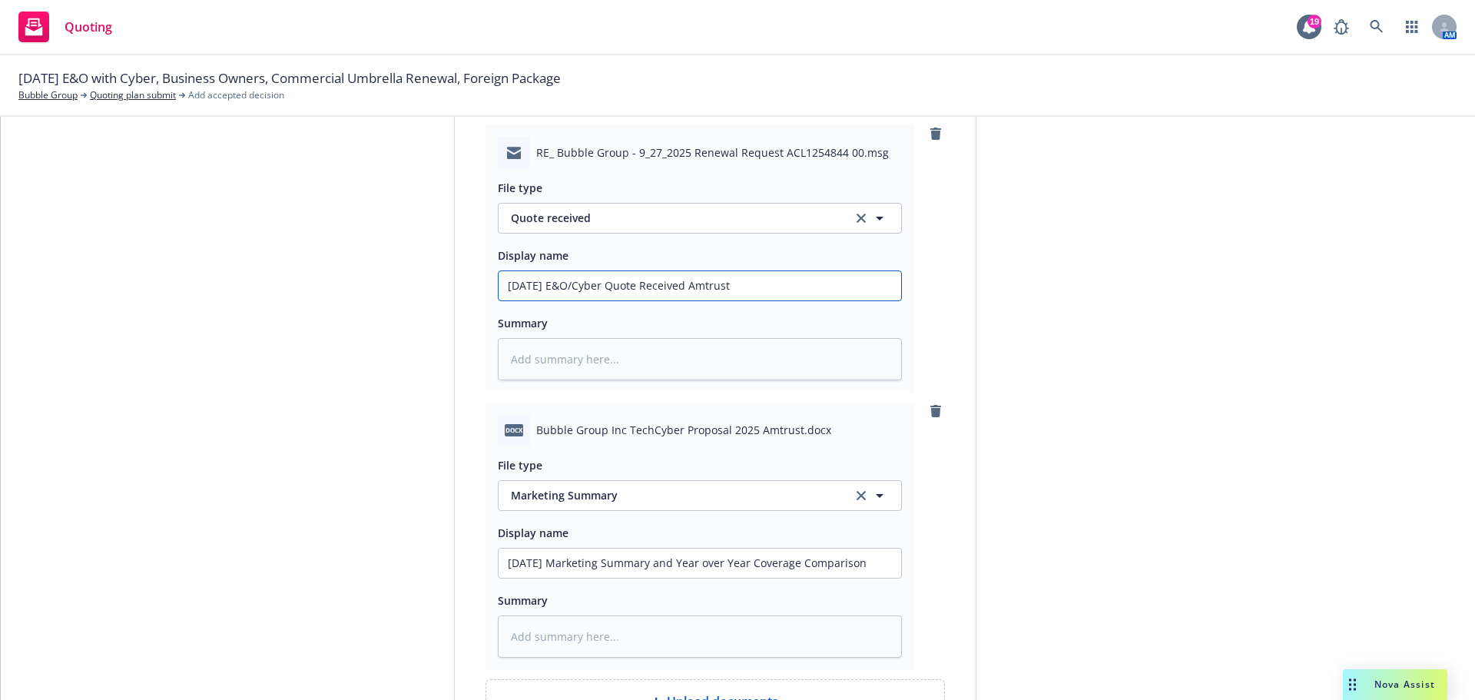
click at [754, 291] on input "[DATE] E&O/Cyber Quote Received Amtrust" at bounding box center [700, 285] width 402 height 29
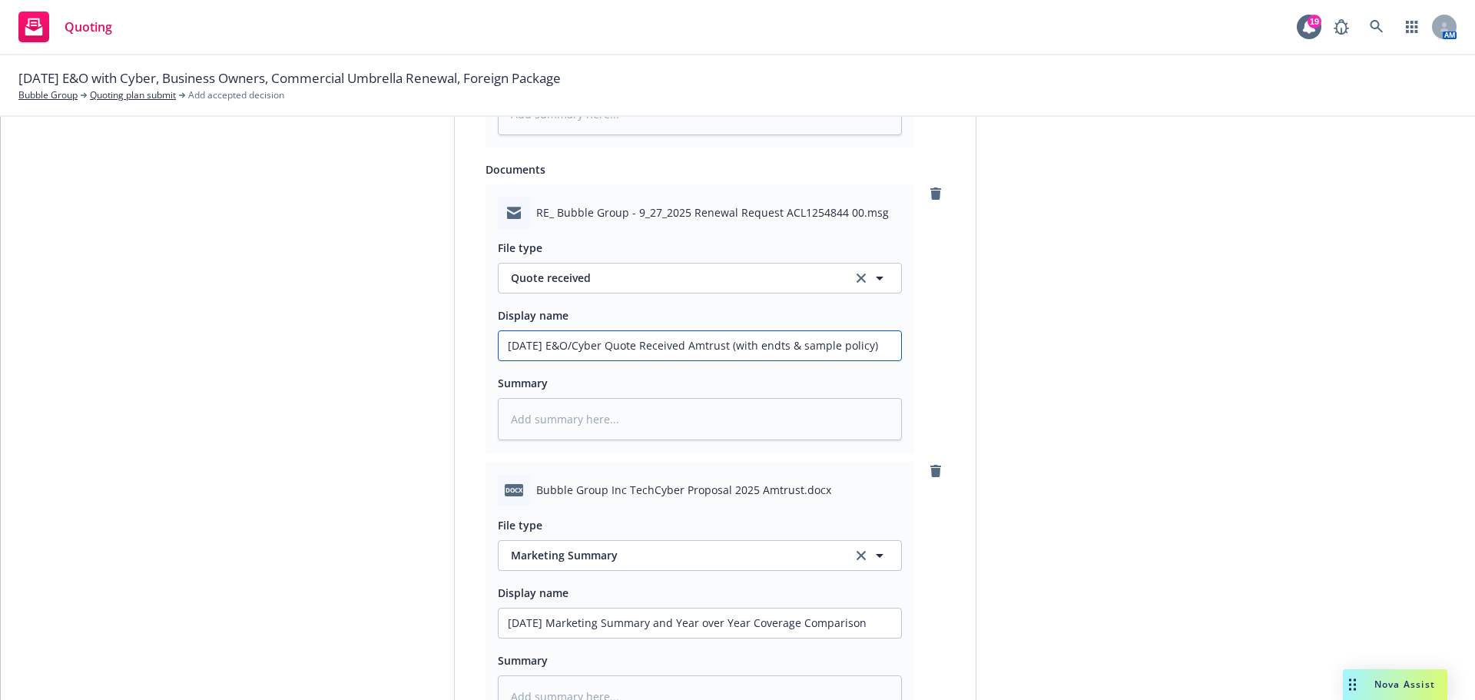
scroll to position [994, 0]
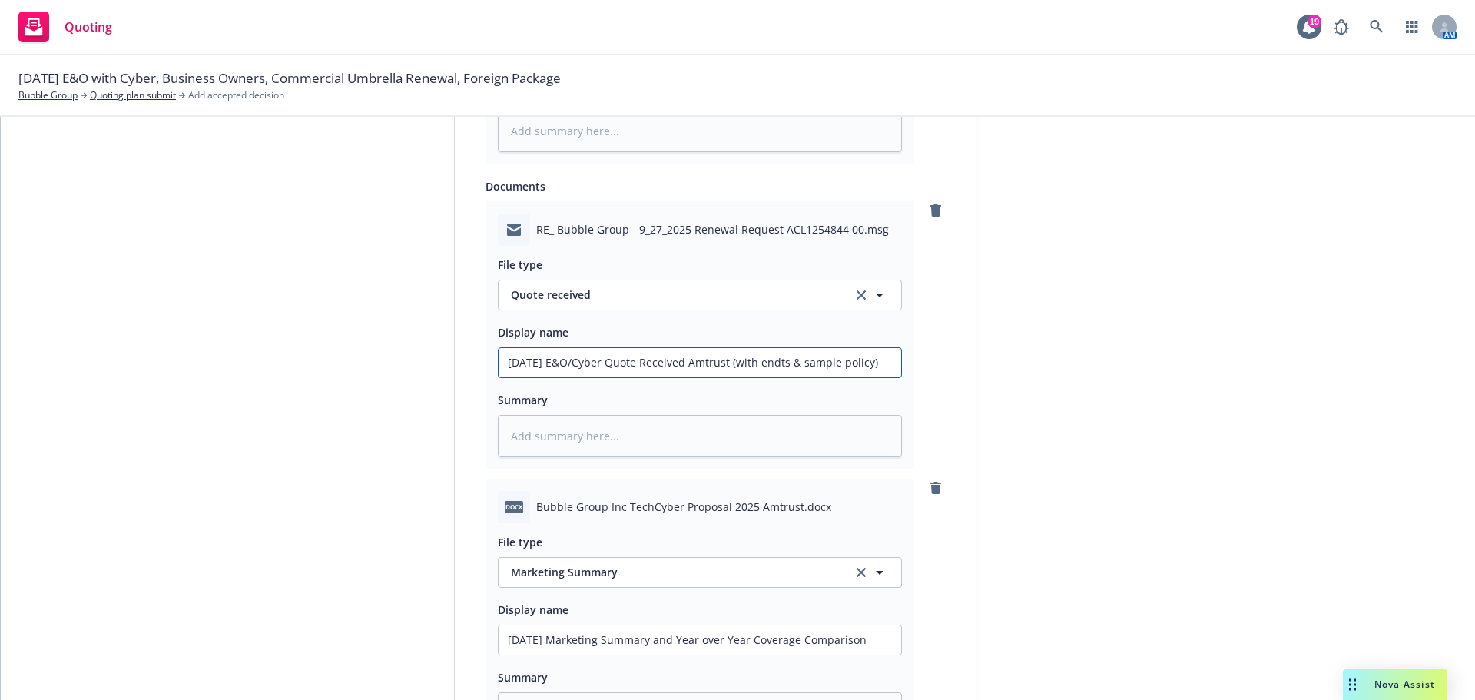
drag, startPoint x: 789, startPoint y: 361, endPoint x: 800, endPoint y: 374, distance: 17.4
click at [791, 361] on input "[DATE] E&O/Cyber Quote Received Amtrust (with endts & sample policy)" at bounding box center [700, 362] width 402 height 29
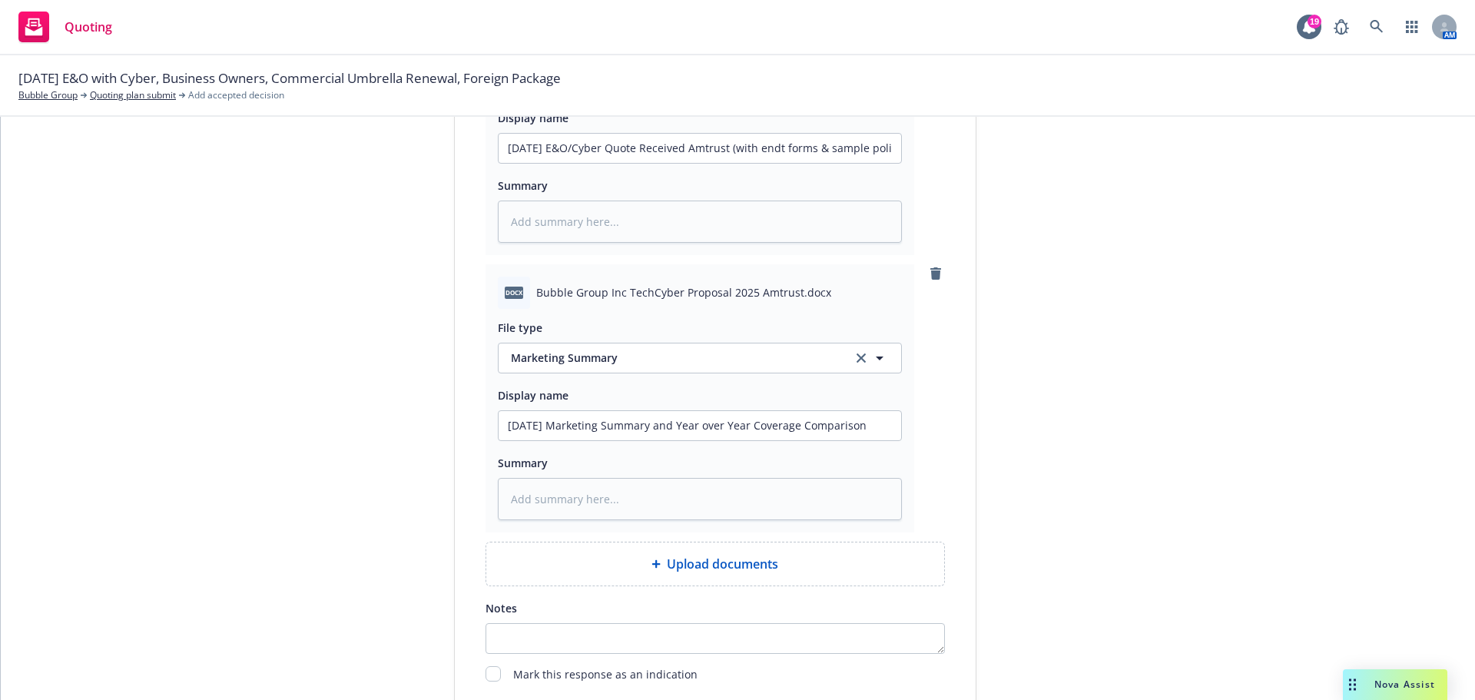
scroll to position [1348, 0]
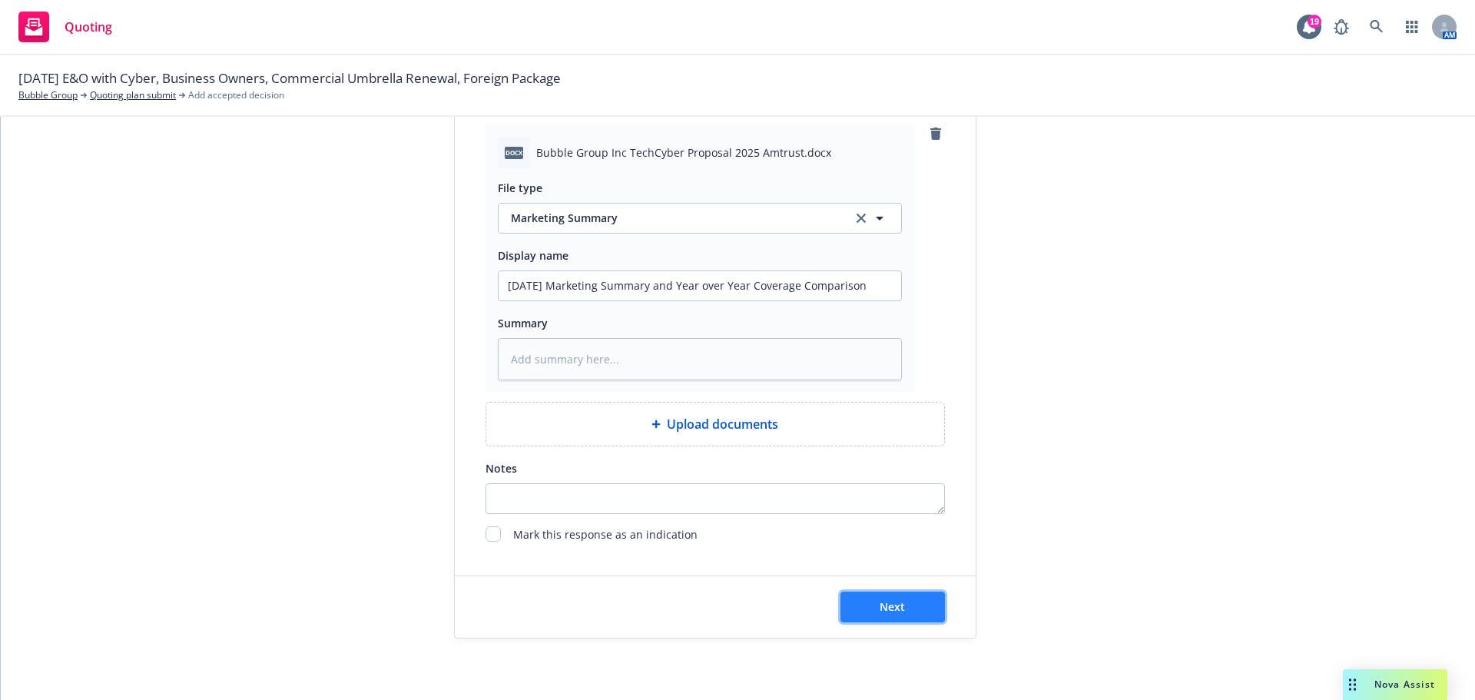
click at [879, 613] on span "Next" at bounding box center [891, 606] width 25 height 15
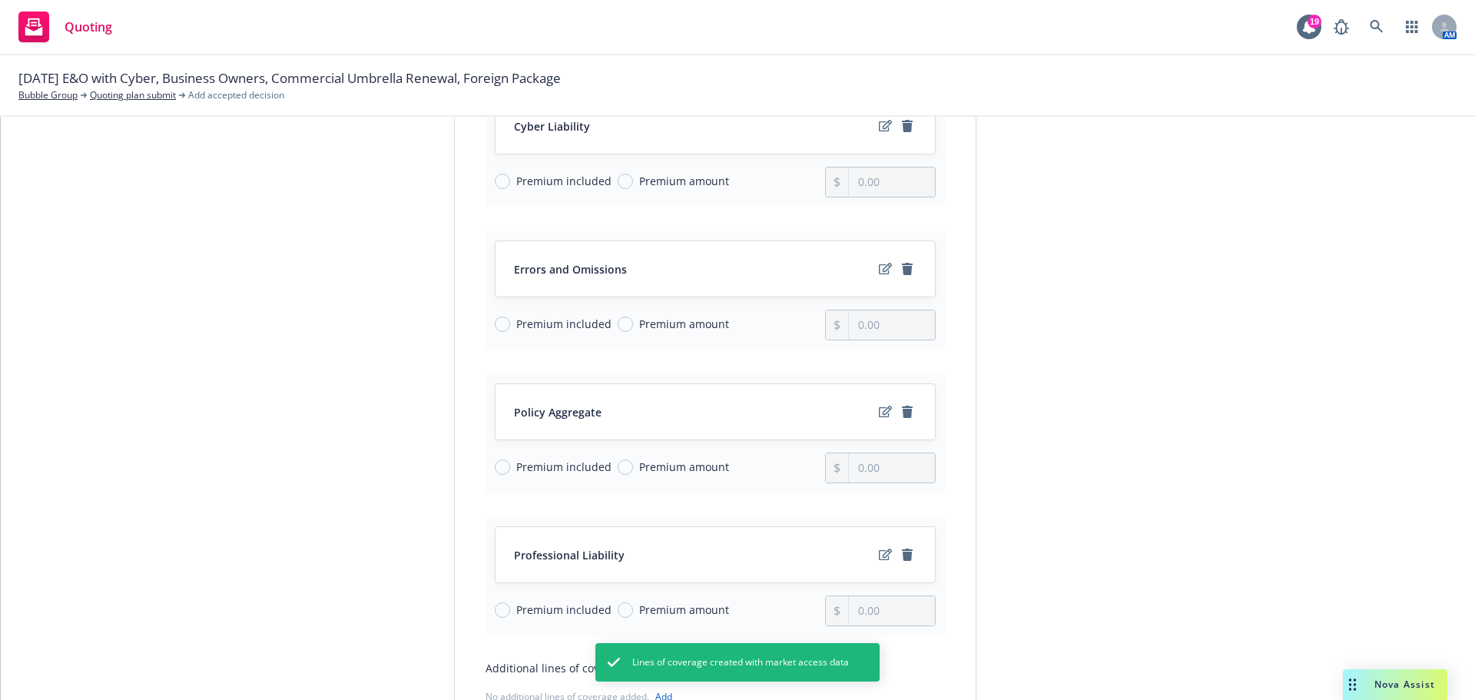
scroll to position [307, 0]
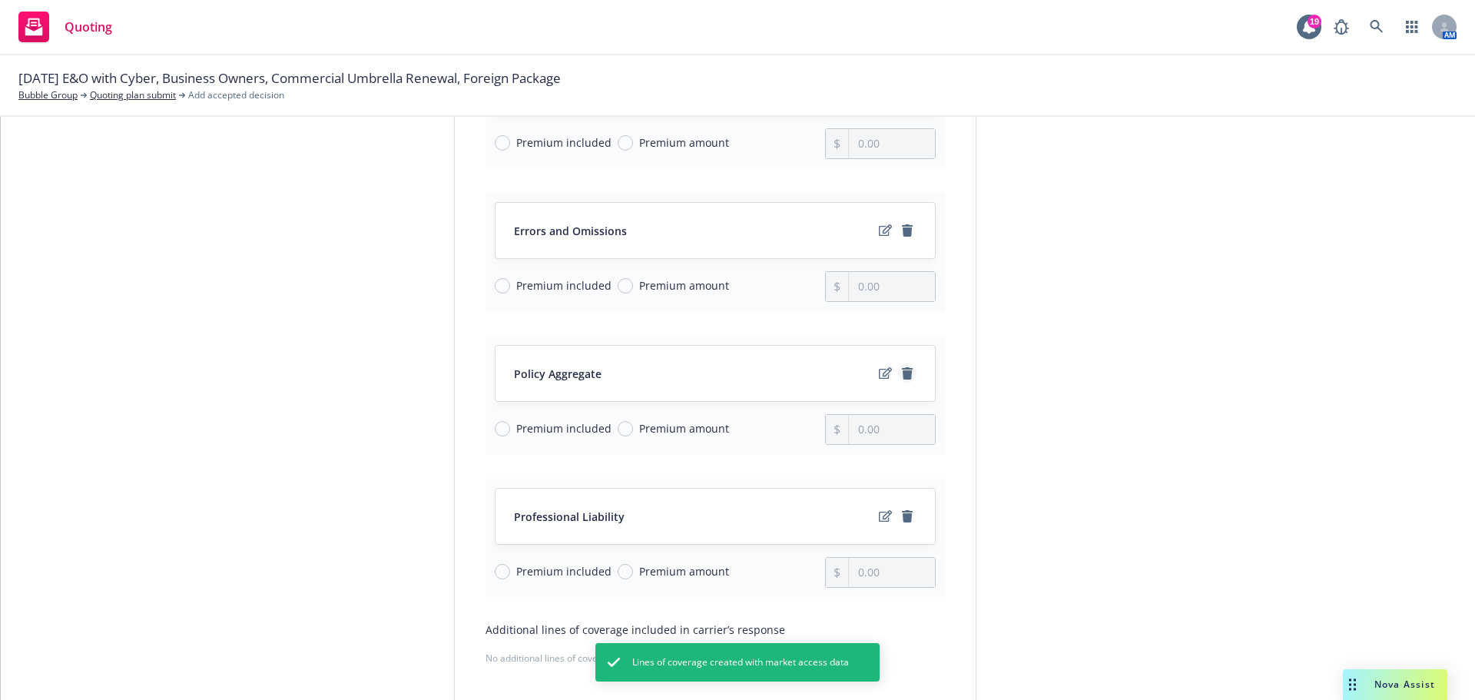
click at [902, 374] on icon "remove" at bounding box center [907, 373] width 11 height 12
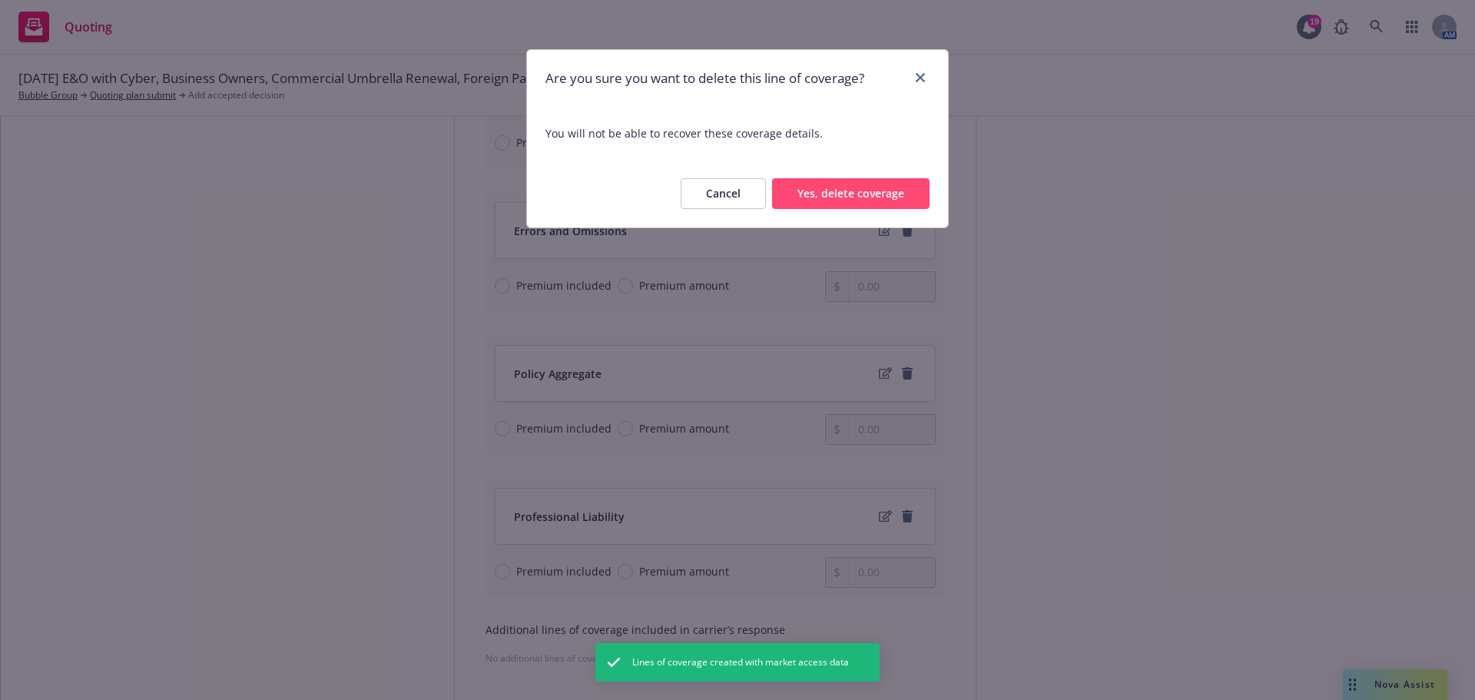
click at [843, 200] on button "Yes, delete coverage" at bounding box center [850, 193] width 157 height 31
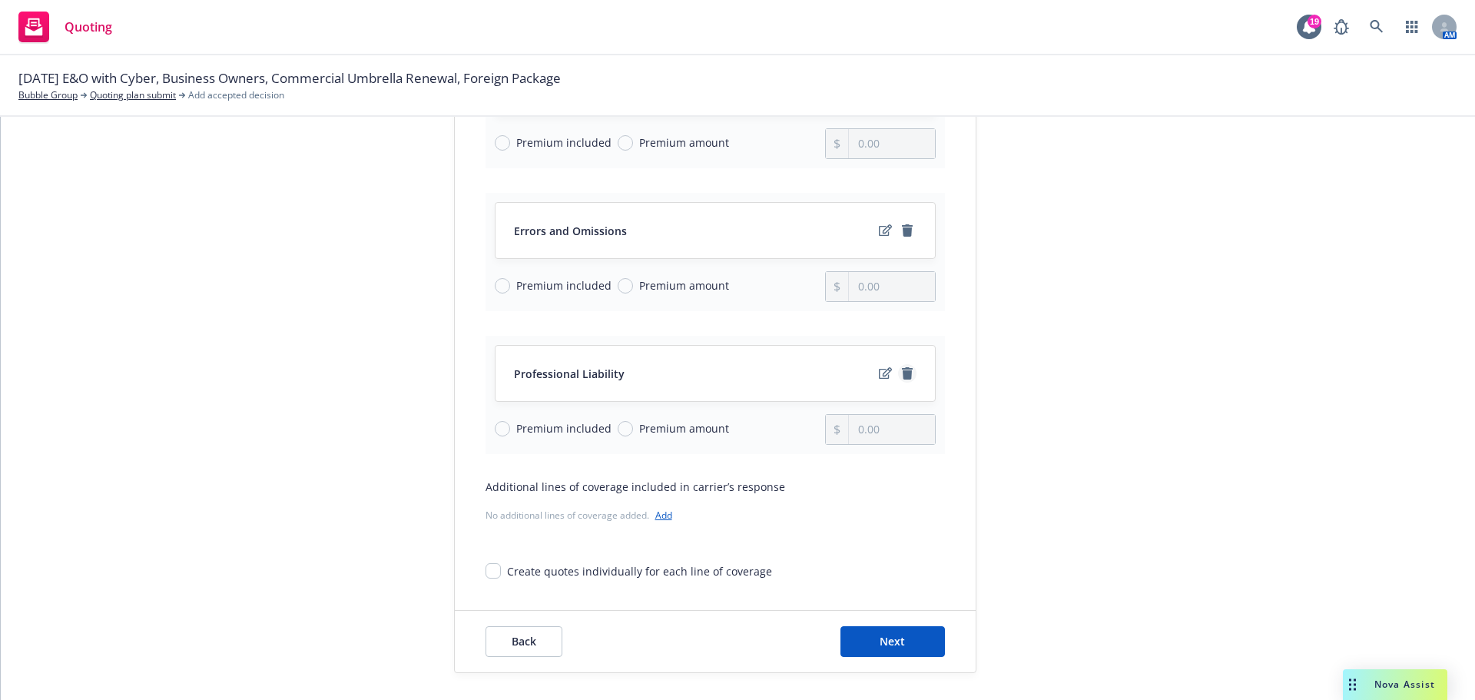
click at [901, 369] on icon "remove" at bounding box center [907, 373] width 12 height 12
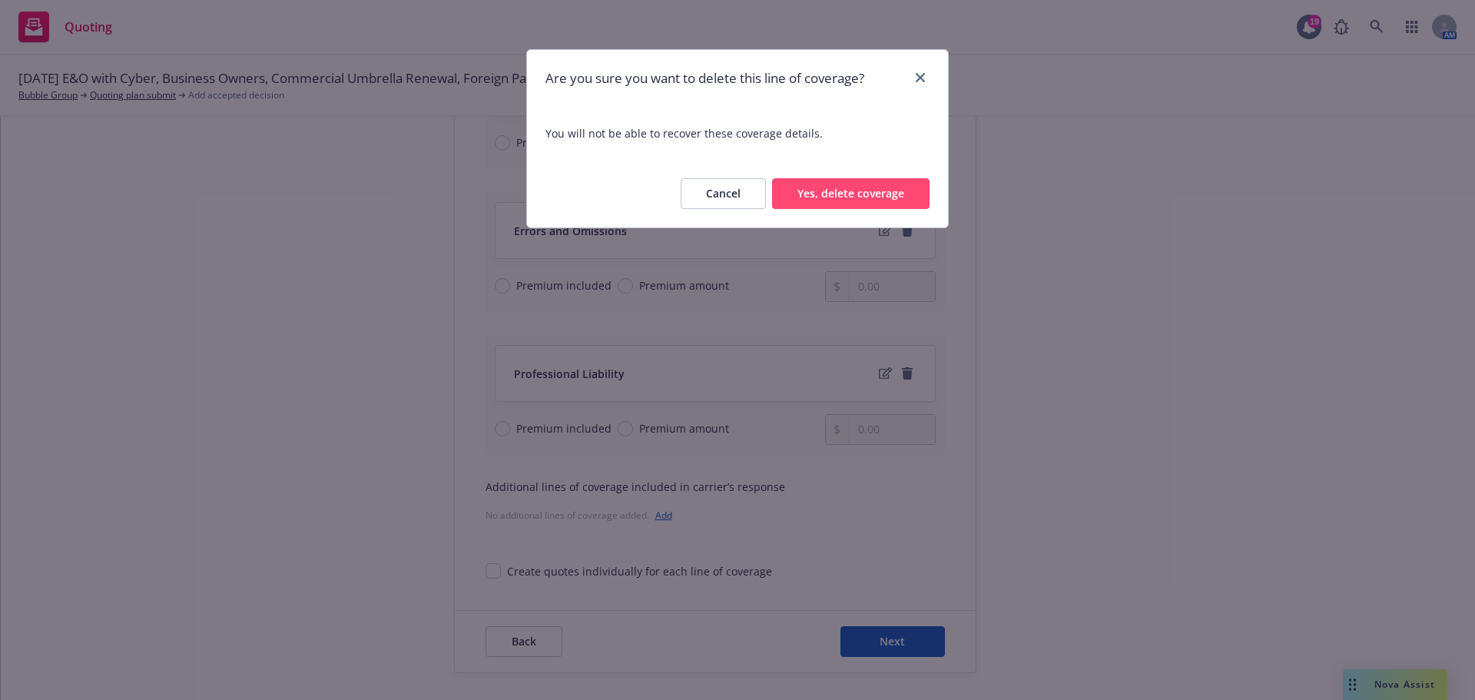
click at [843, 190] on button "Yes, delete coverage" at bounding box center [850, 193] width 157 height 31
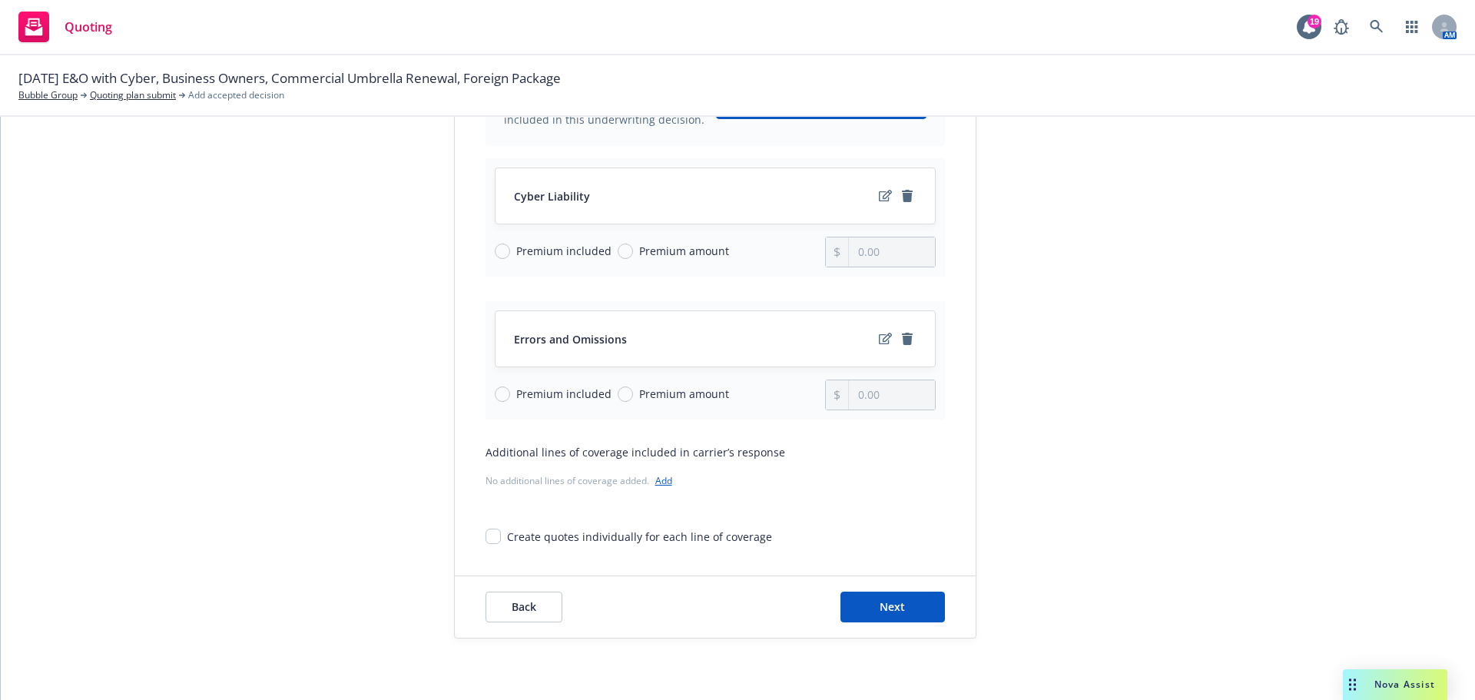
scroll to position [199, 0]
click at [889, 601] on span "Next" at bounding box center [891, 606] width 25 height 15
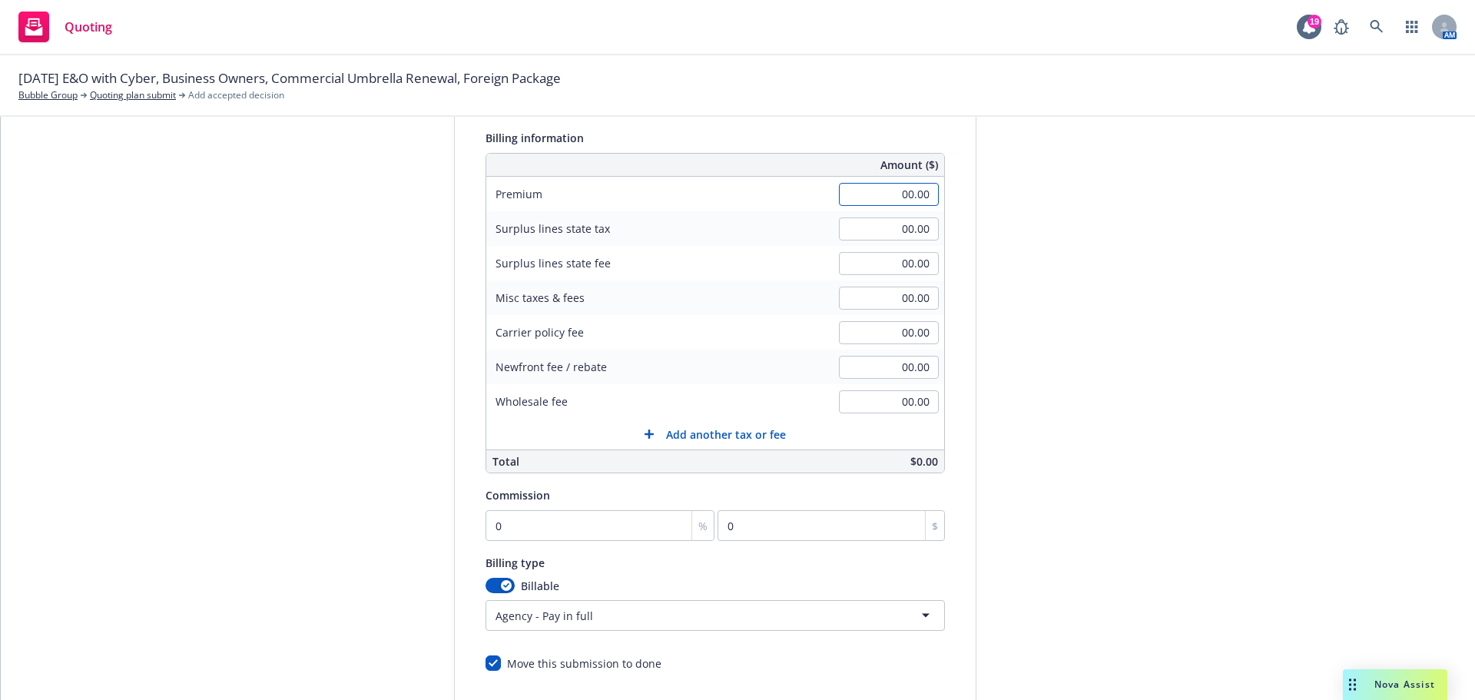
click at [871, 197] on input "00.00" at bounding box center [889, 194] width 100 height 23
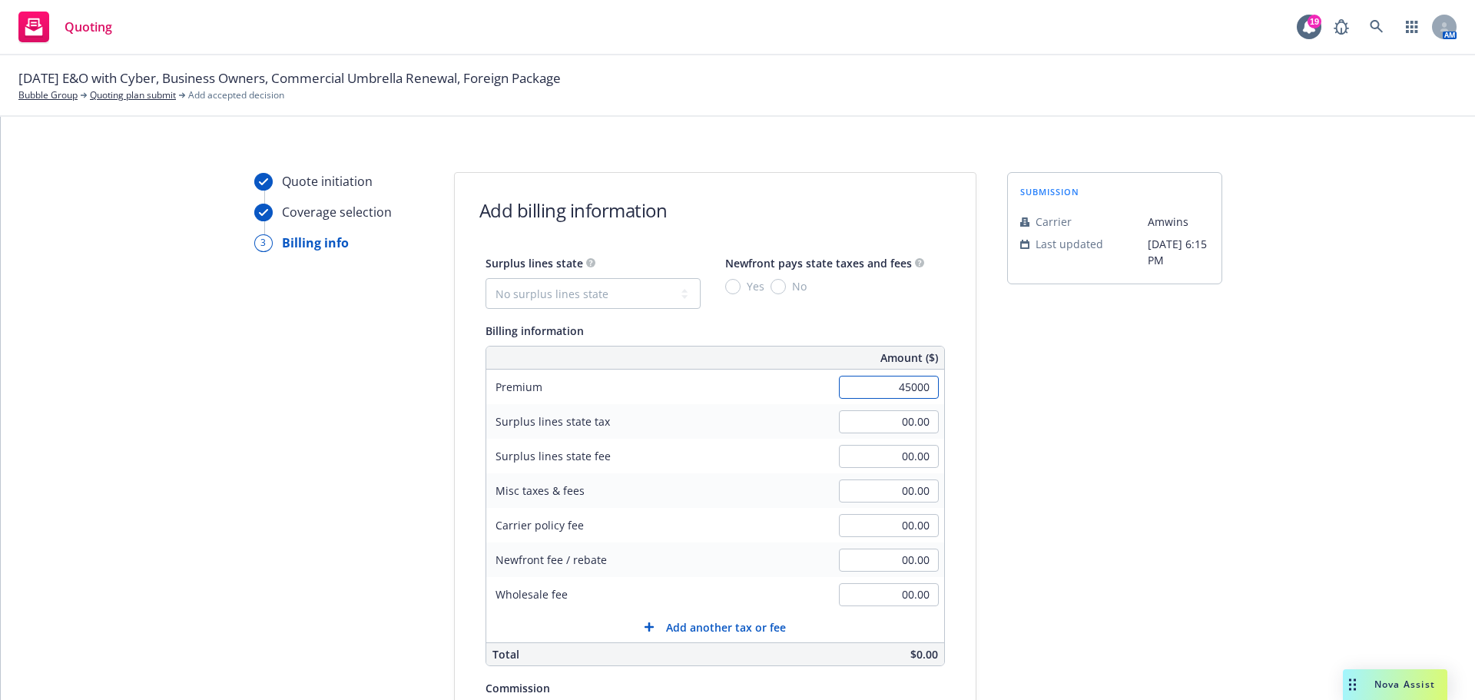
scroll to position [0, 0]
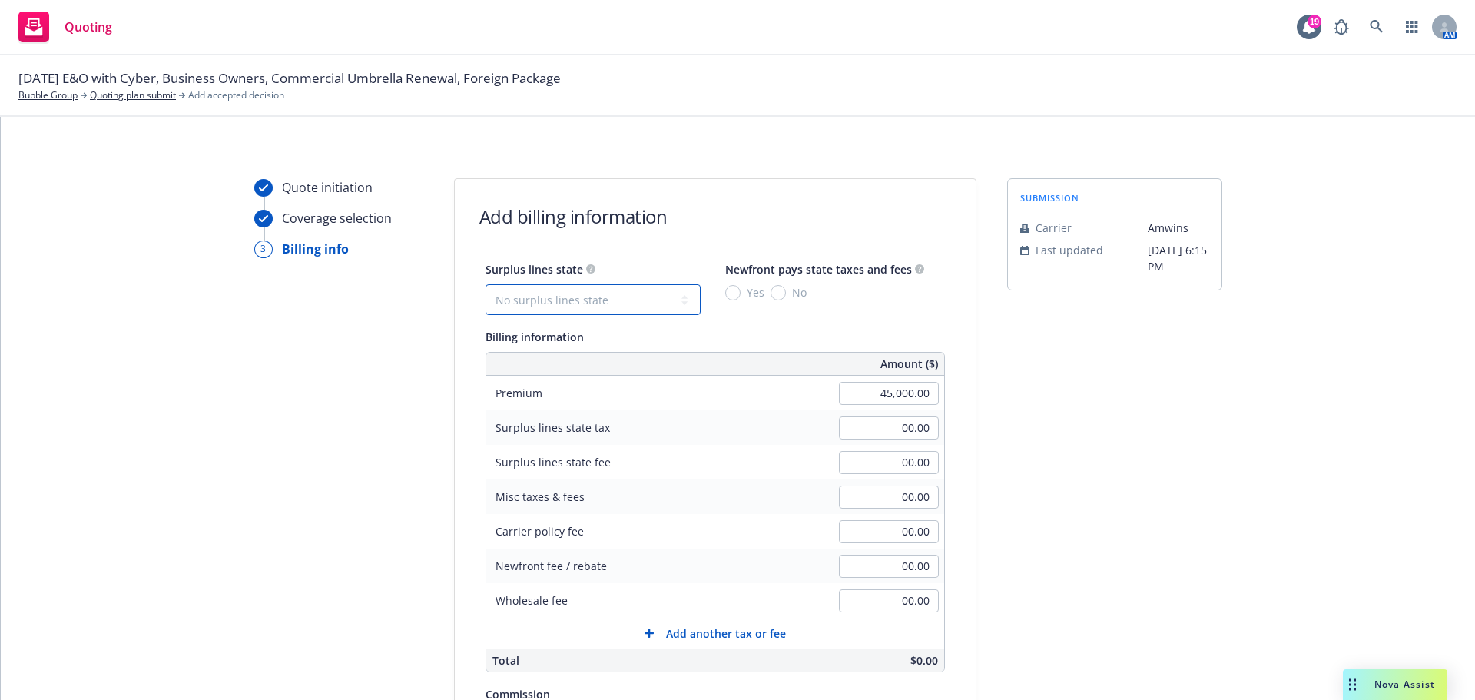
click at [510, 296] on select "No surplus lines state [US_STATE] [US_STATE] [US_STATE] [US_STATE] [US_STATE] […" at bounding box center [592, 299] width 215 height 31
click at [485, 284] on select "No surplus lines state [US_STATE] [US_STATE] [US_STATE] [US_STATE] [US_STATE] […" at bounding box center [592, 299] width 215 height 31
click at [770, 293] on input "No" at bounding box center [777, 292] width 15 height 15
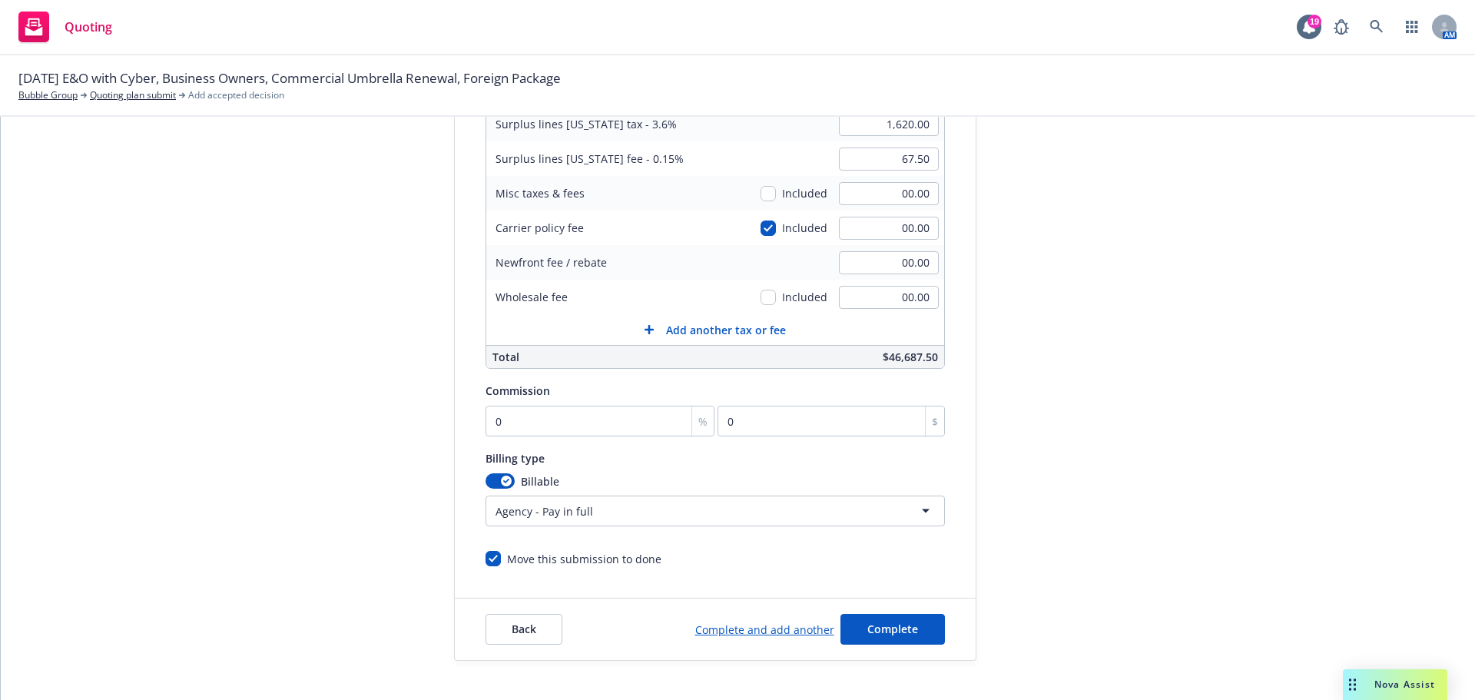
scroll to position [307, 0]
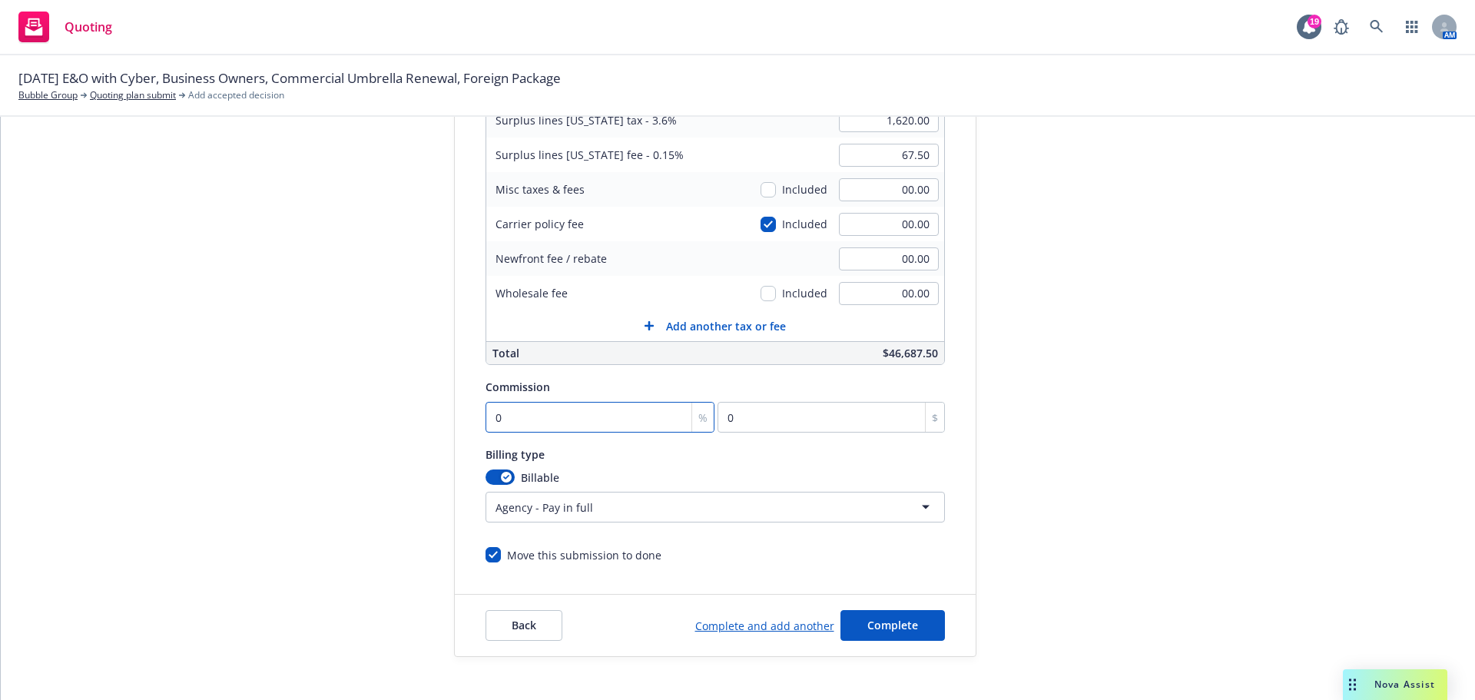
click at [533, 409] on input "0" at bounding box center [600, 417] width 230 height 31
click at [885, 623] on span "Complete" at bounding box center [892, 625] width 51 height 15
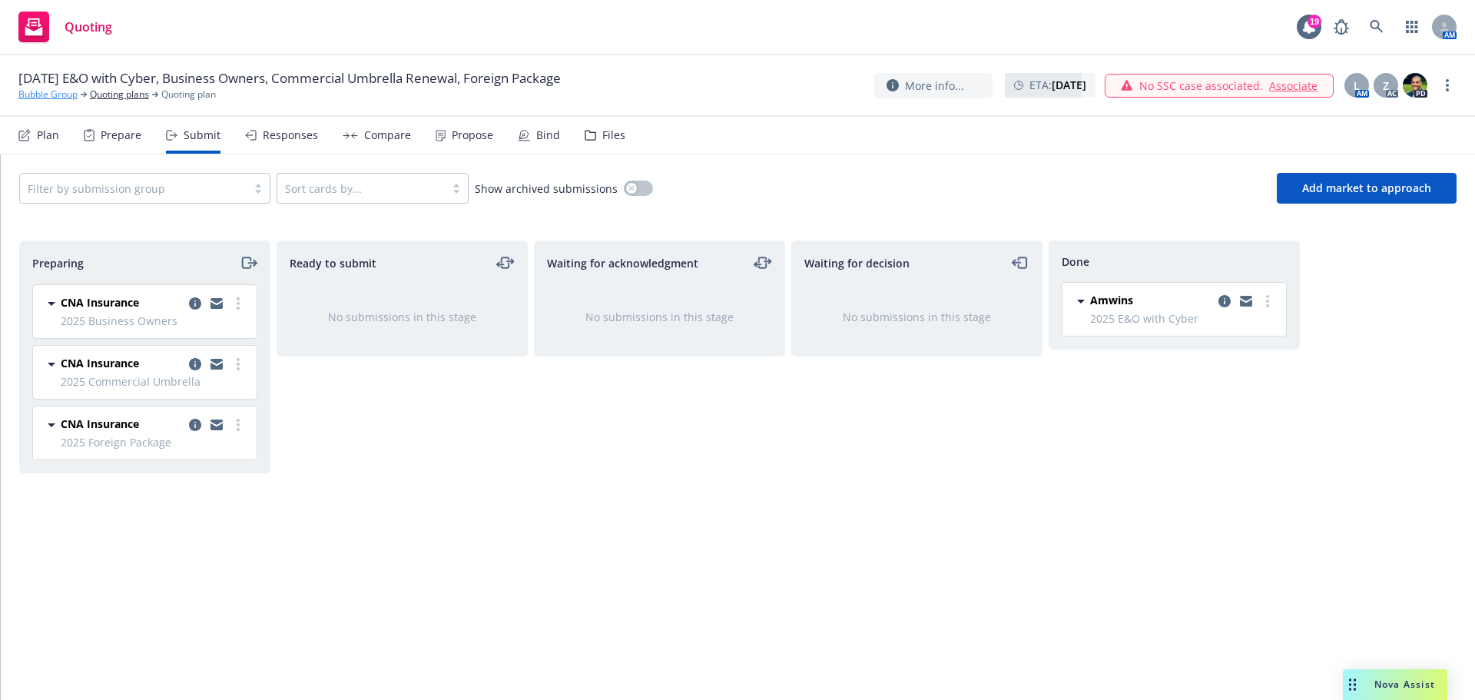
click at [55, 94] on link "Bubble Group" at bounding box center [47, 95] width 59 height 14
